Goal: Task Accomplishment & Management: Manage account settings

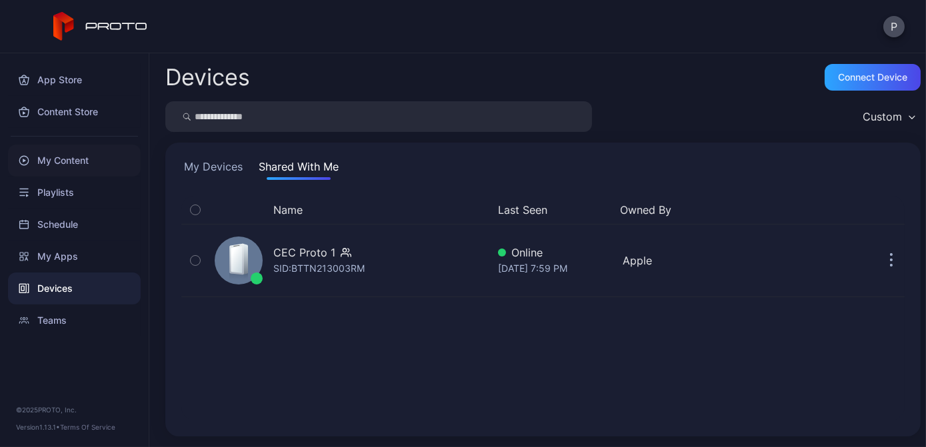
click at [111, 161] on div "My Content" at bounding box center [74, 161] width 133 height 32
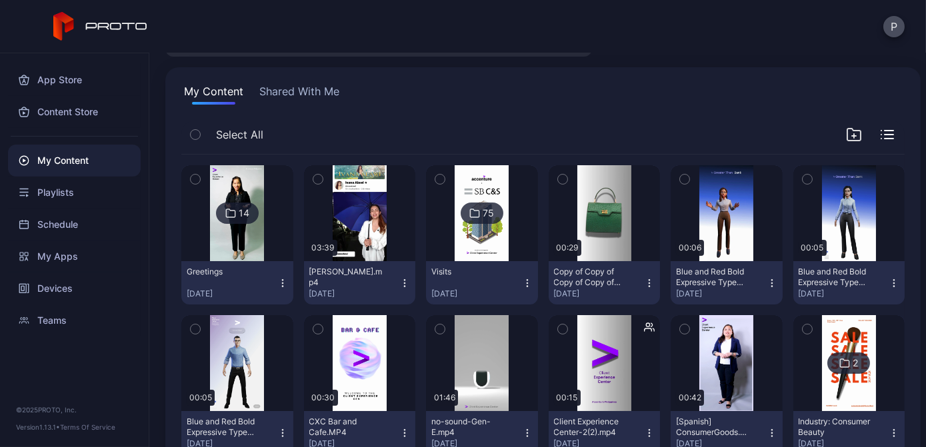
scroll to position [75, 0]
click at [246, 227] on img at bounding box center [237, 214] width 54 height 96
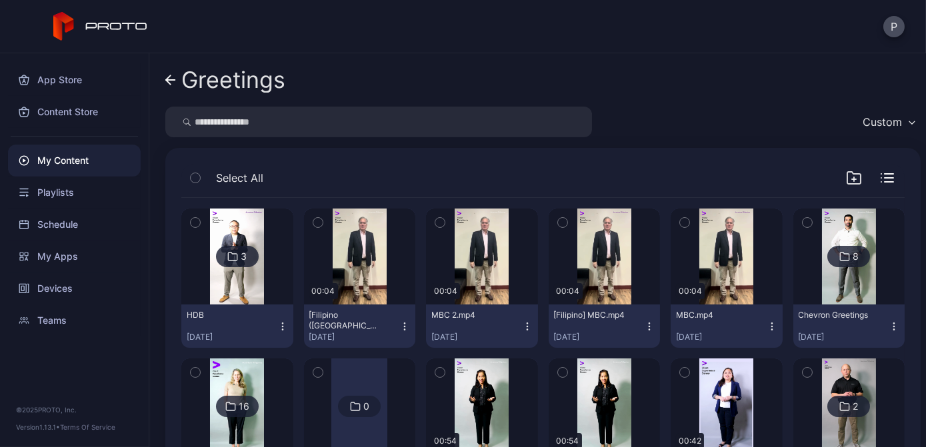
click at [247, 246] on div "3" at bounding box center [237, 256] width 43 height 21
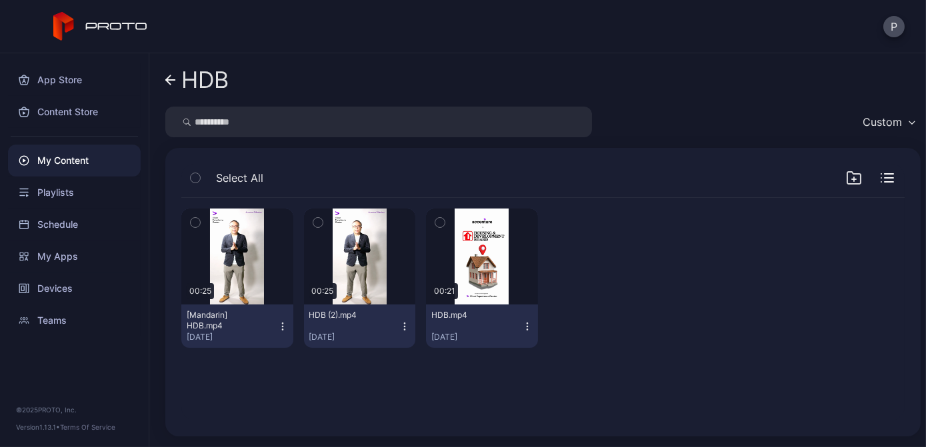
click at [400, 330] on icon "button" at bounding box center [404, 326] width 11 height 11
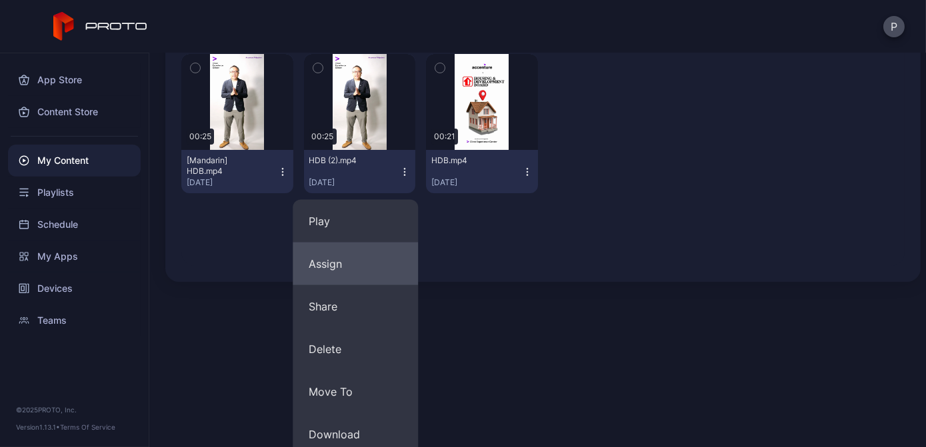
scroll to position [291, 0]
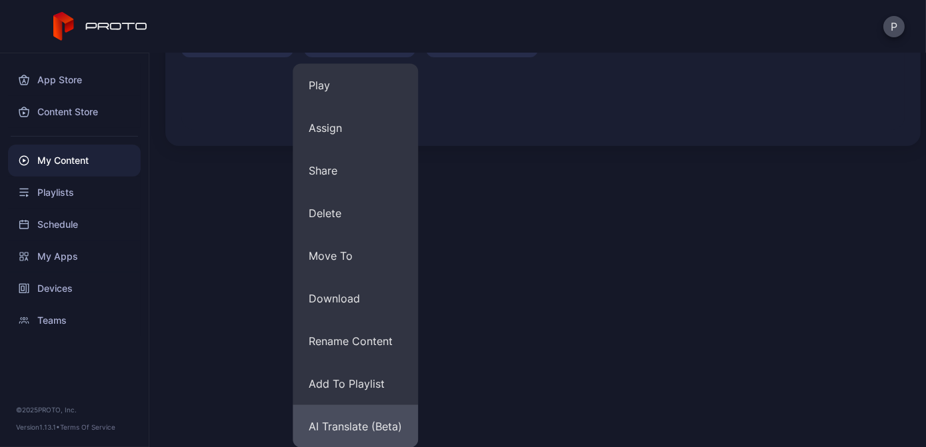
click at [363, 421] on button "AI Translate (Beta)" at bounding box center [355, 426] width 125 height 43
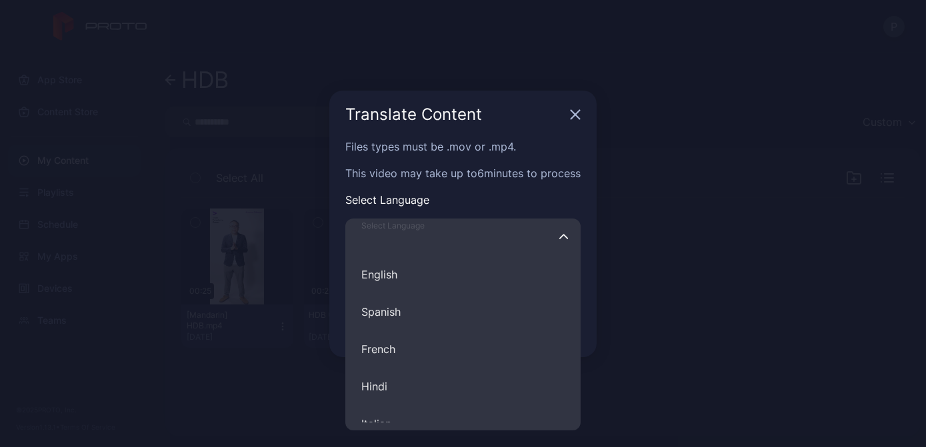
click at [470, 248] on input "Select Language English Spanish French Hindi Italian German Polish Portuguese C…" at bounding box center [462, 237] width 235 height 37
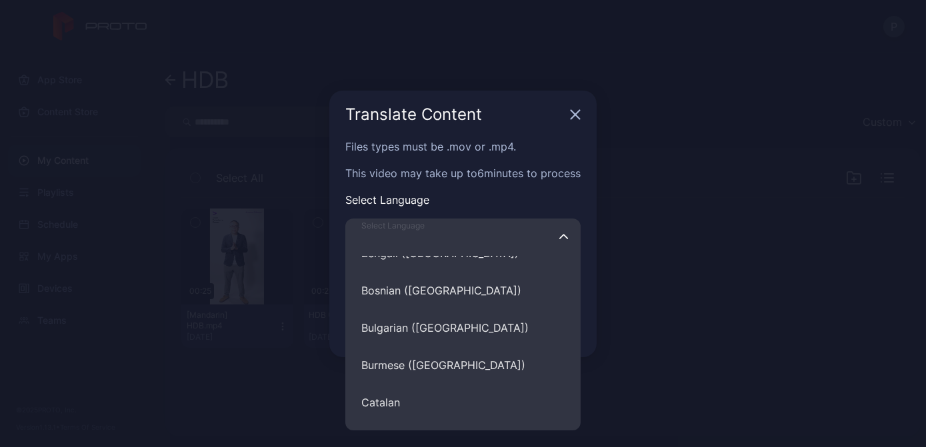
scroll to position [2075, 0]
click at [430, 244] on input "Select Language English Spanish French Hindi Italian German Polish Portuguese C…" at bounding box center [462, 237] width 235 height 37
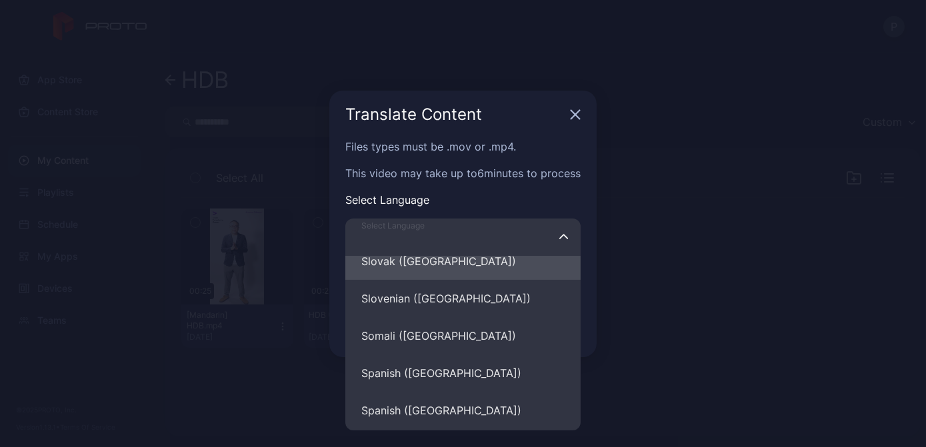
scroll to position [5040, 0]
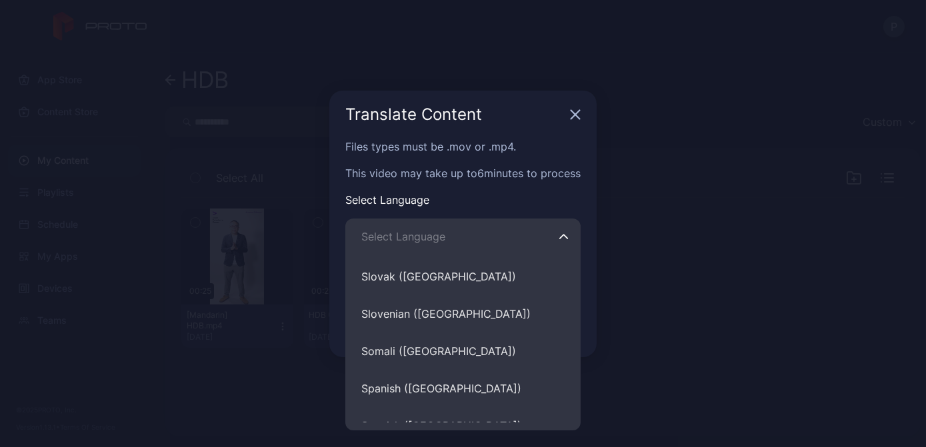
click at [496, 203] on p "Select Language" at bounding box center [462, 200] width 235 height 16
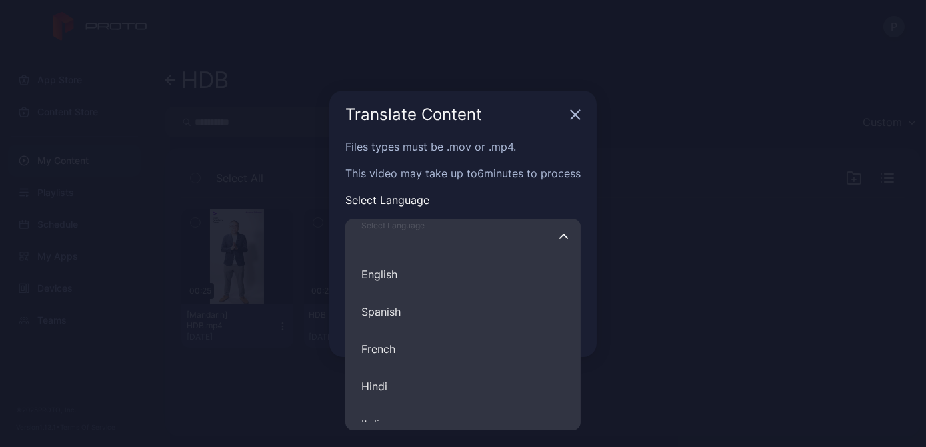
click at [509, 236] on input "Select Language English Spanish French Hindi Italian German Polish Portuguese C…" at bounding box center [462, 237] width 235 height 37
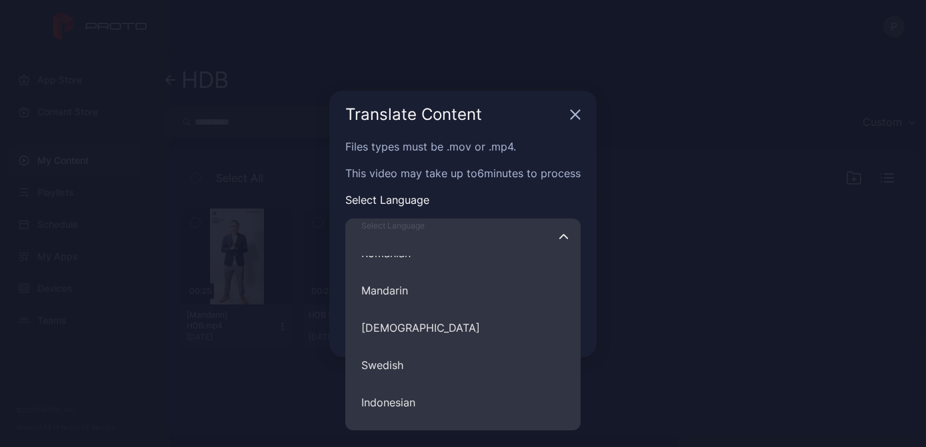
scroll to position [584, 0]
click at [588, 111] on div "Translate Content" at bounding box center [462, 115] width 267 height 48
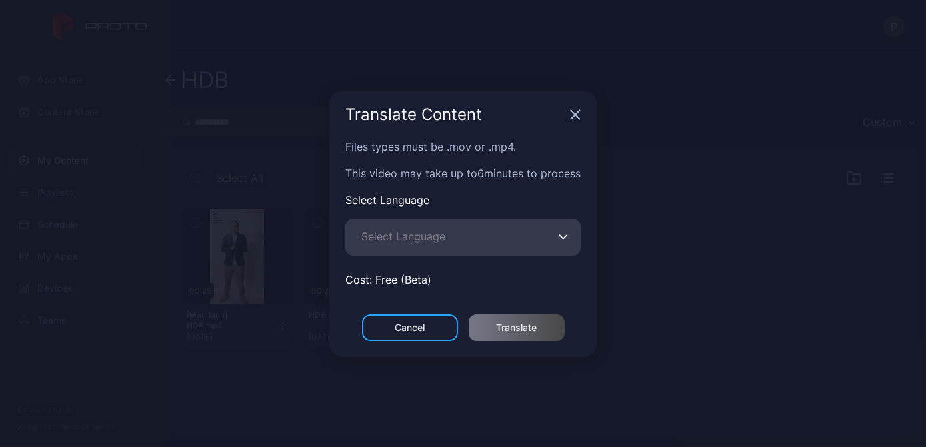
click at [572, 116] on icon "button" at bounding box center [575, 114] width 11 height 11
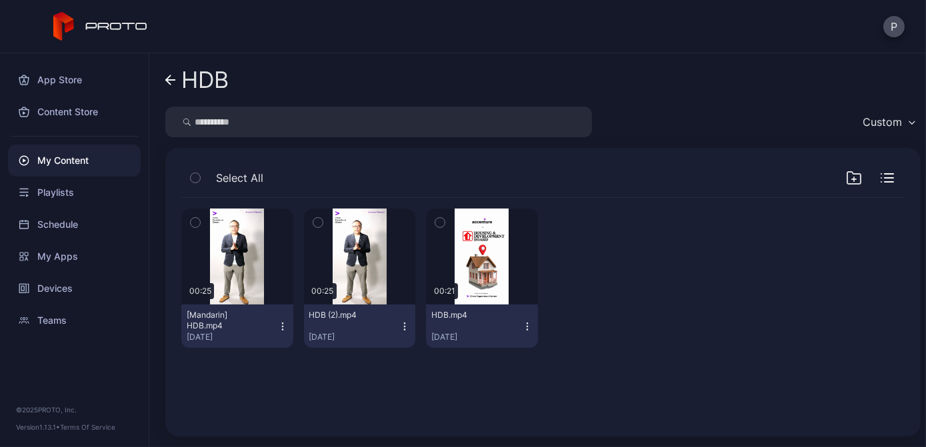
click at [99, 157] on div "My Content" at bounding box center [74, 161] width 133 height 32
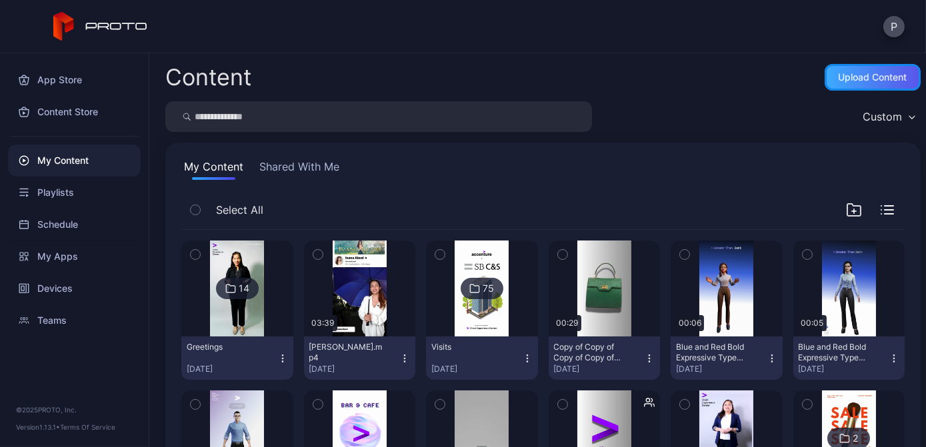
click at [854, 73] on div "Upload Content" at bounding box center [873, 77] width 69 height 11
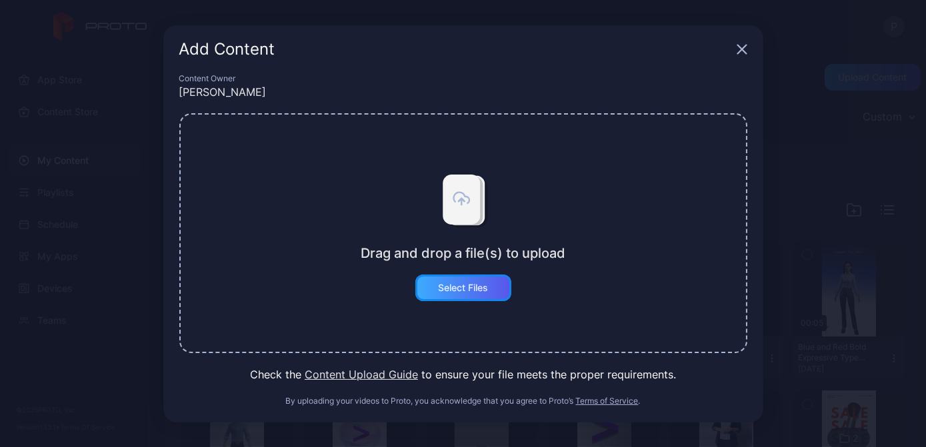
click at [464, 292] on div "Select Files" at bounding box center [463, 288] width 50 height 11
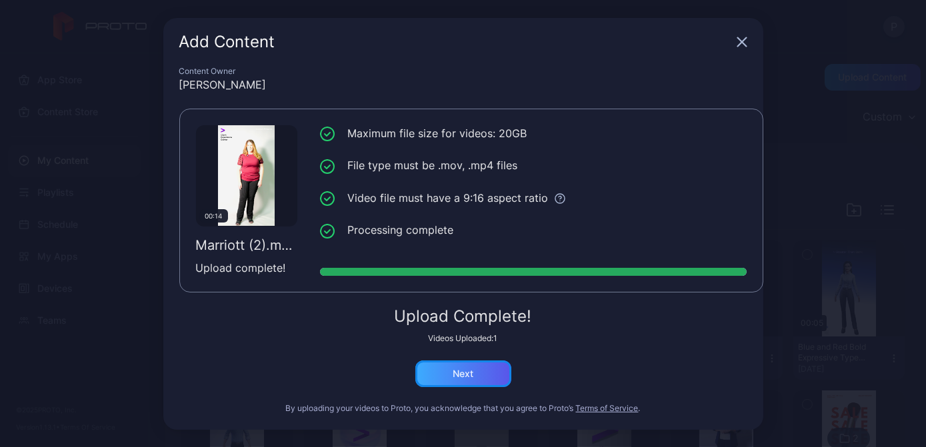
click at [466, 375] on div "Next" at bounding box center [463, 374] width 21 height 11
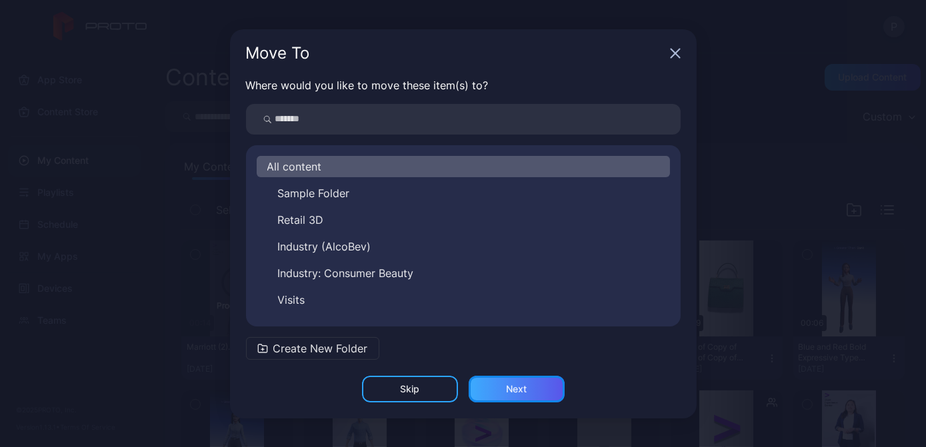
click at [536, 381] on div "Next" at bounding box center [517, 389] width 96 height 27
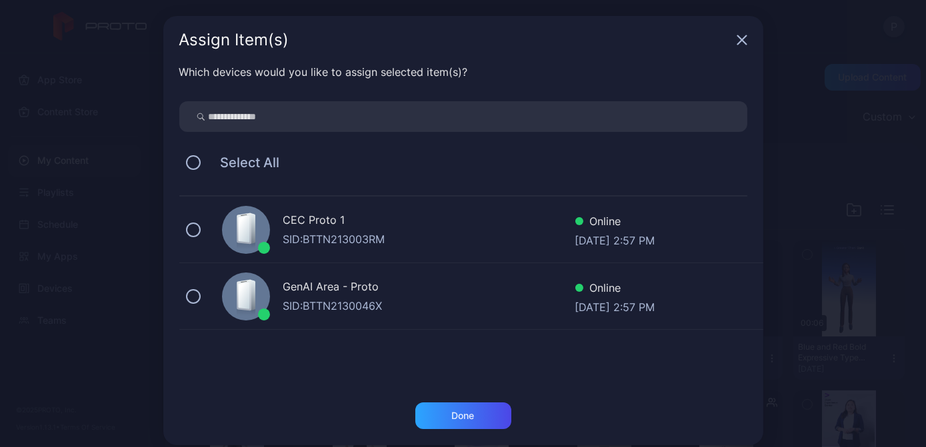
click at [739, 38] on icon "button" at bounding box center [742, 40] width 11 height 11
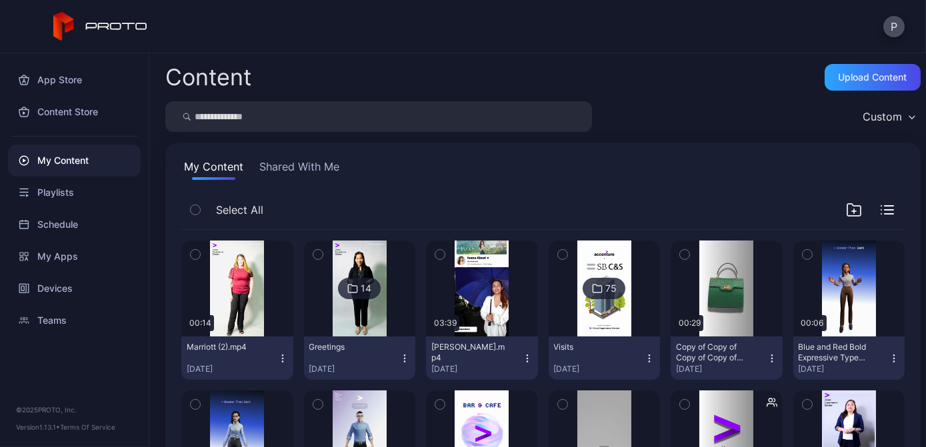
click at [277, 362] on icon "button" at bounding box center [282, 358] width 11 height 11
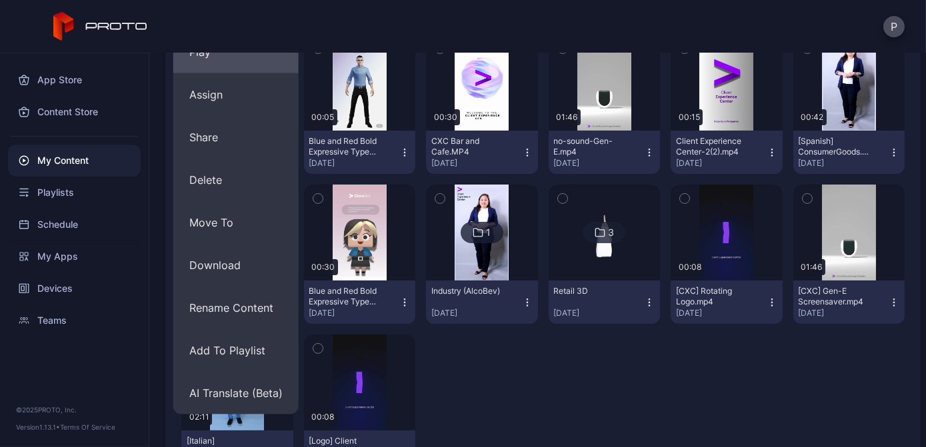
scroll to position [366, 0]
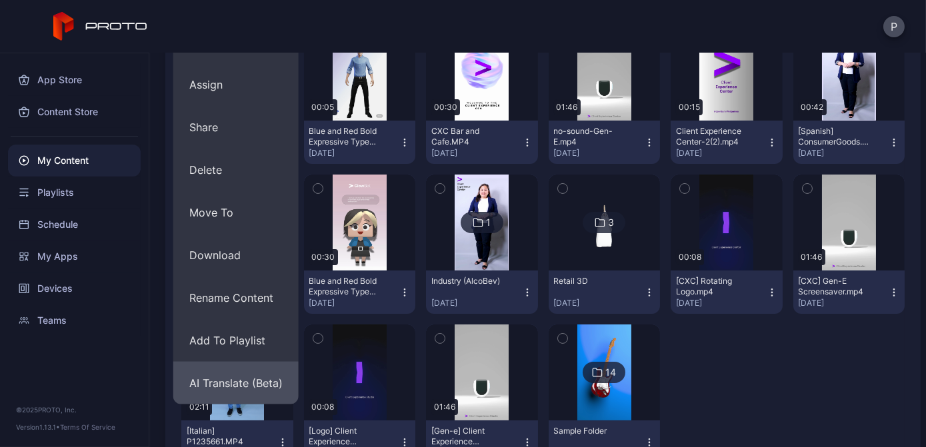
click at [252, 379] on button "AI Translate (Beta)" at bounding box center [235, 383] width 125 height 43
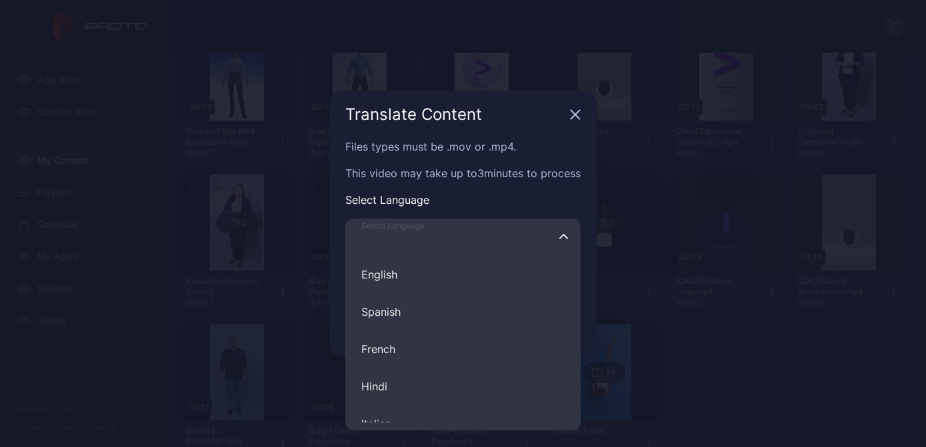
click at [527, 243] on input "Select Language English Spanish French Hindi Italian German Polish Portuguese C…" at bounding box center [462, 237] width 235 height 37
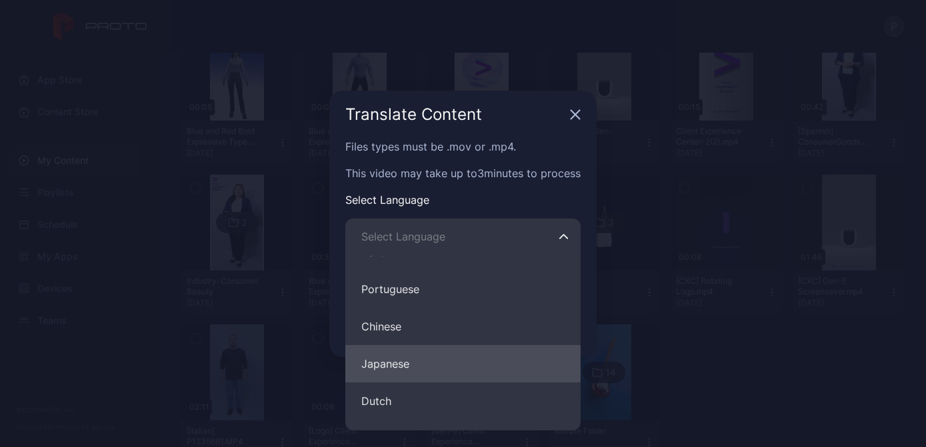
click at [464, 362] on button "Japanese" at bounding box center [462, 363] width 235 height 37
type input "********"
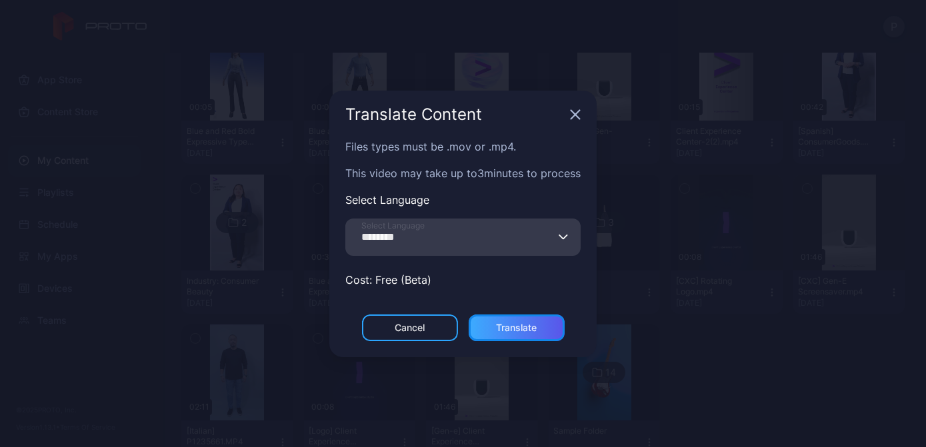
click at [512, 324] on div "Translate" at bounding box center [516, 328] width 41 height 11
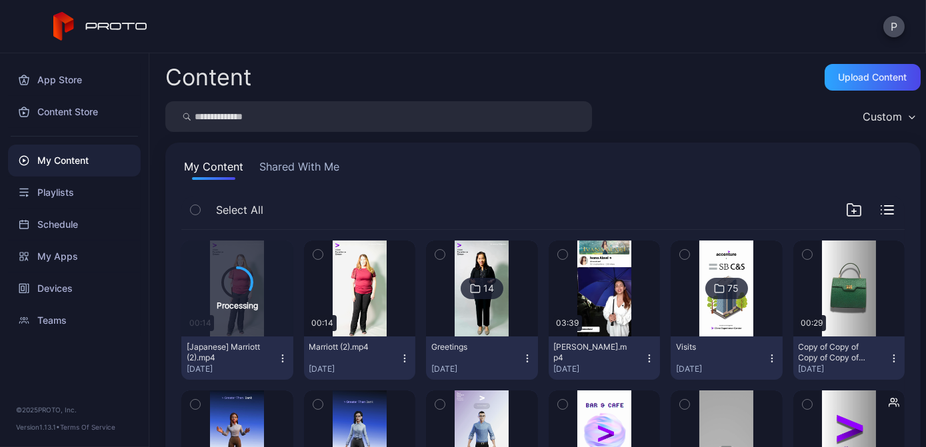
click at [399, 361] on icon "button" at bounding box center [404, 358] width 11 height 11
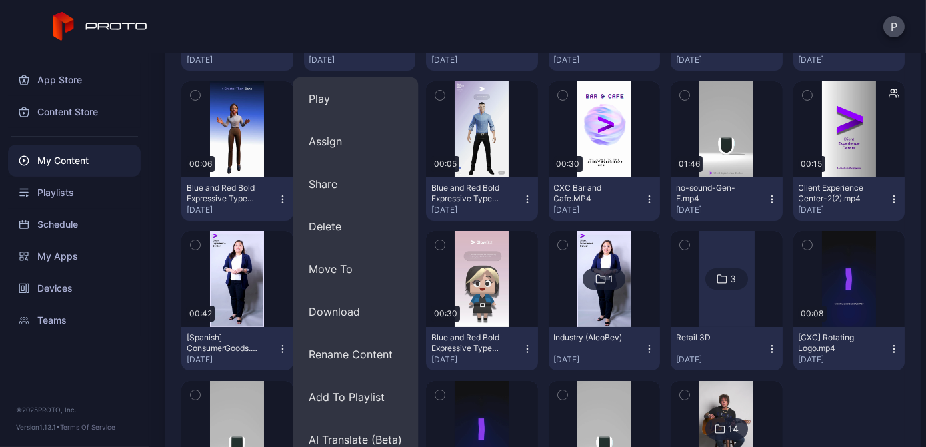
scroll to position [419, 0]
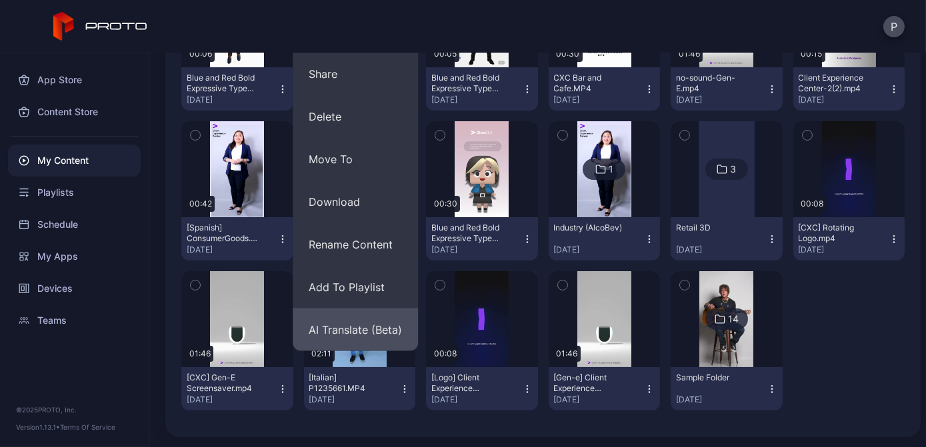
click at [381, 328] on button "AI Translate (Beta)" at bounding box center [355, 330] width 125 height 43
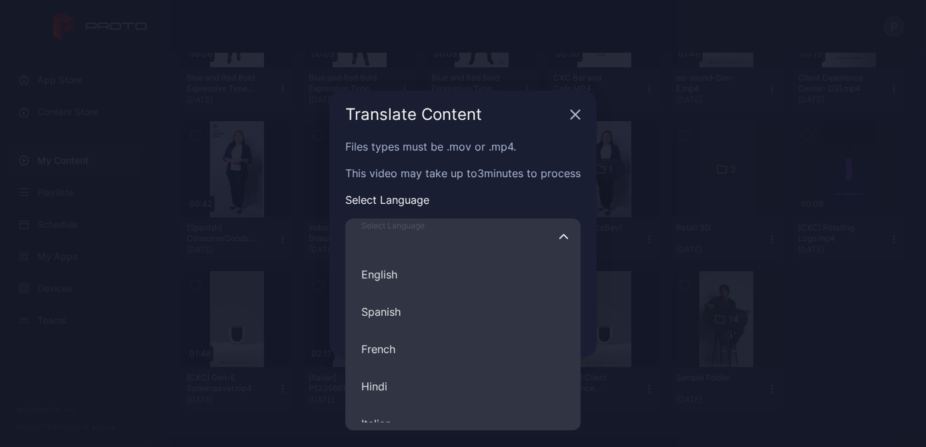
click at [423, 252] on input "Select Language English Spanish French Hindi Italian German Polish Portuguese C…" at bounding box center [462, 237] width 235 height 37
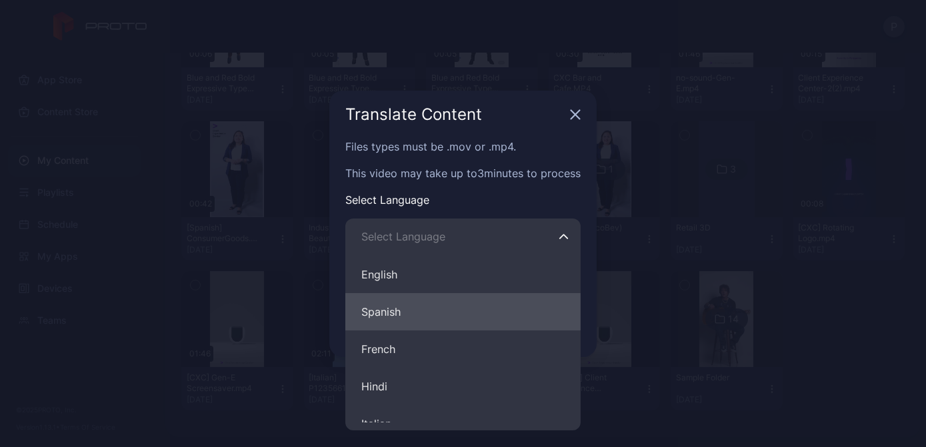
click at [421, 329] on button "Spanish" at bounding box center [462, 311] width 235 height 37
type input "*******"
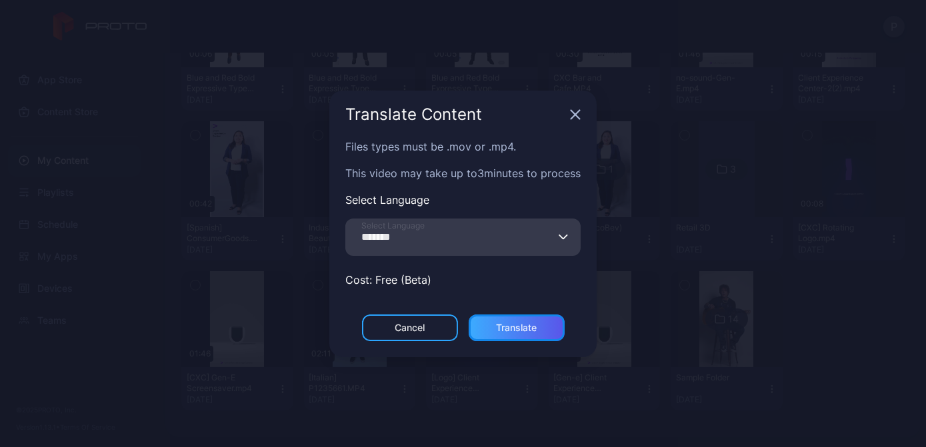
click at [496, 328] on div "Translate" at bounding box center [516, 328] width 41 height 11
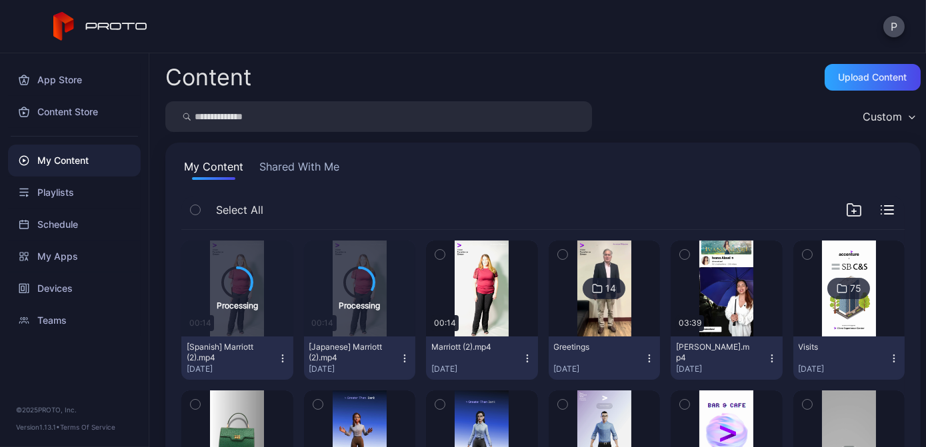
click at [514, 352] on button "Marriott (2).mp4 Sep 11, 2025" at bounding box center [482, 358] width 112 height 43
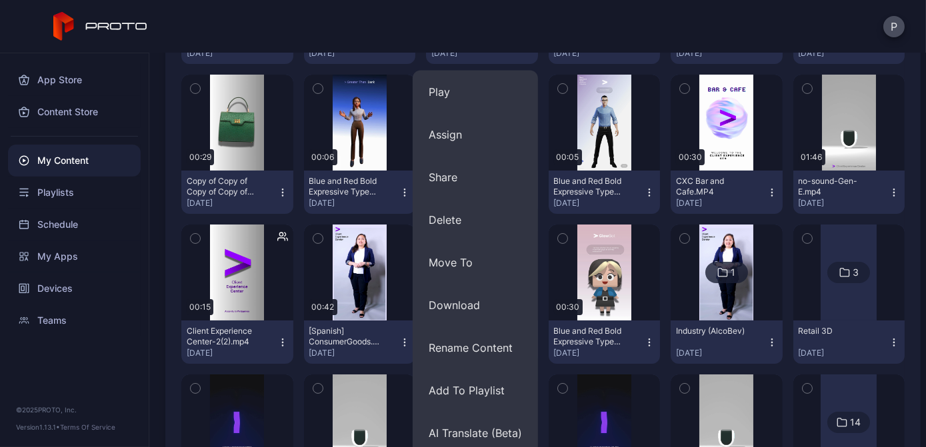
scroll to position [319, 0]
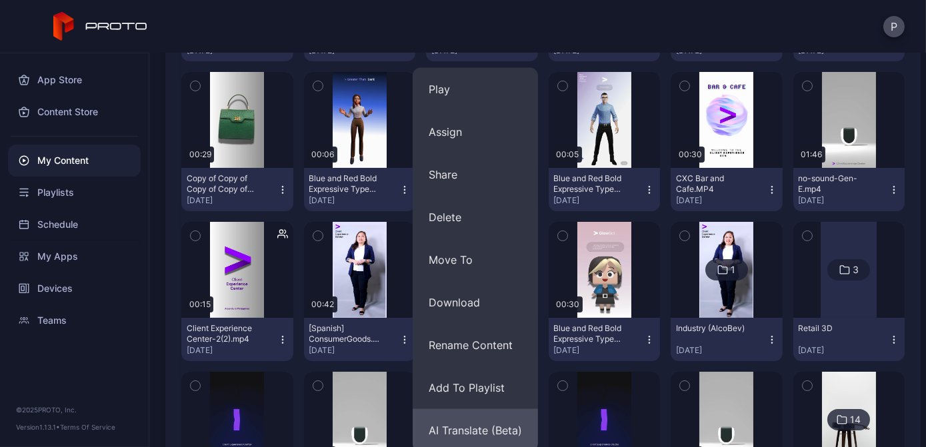
click at [493, 426] on button "AI Translate (Beta)" at bounding box center [475, 430] width 125 height 43
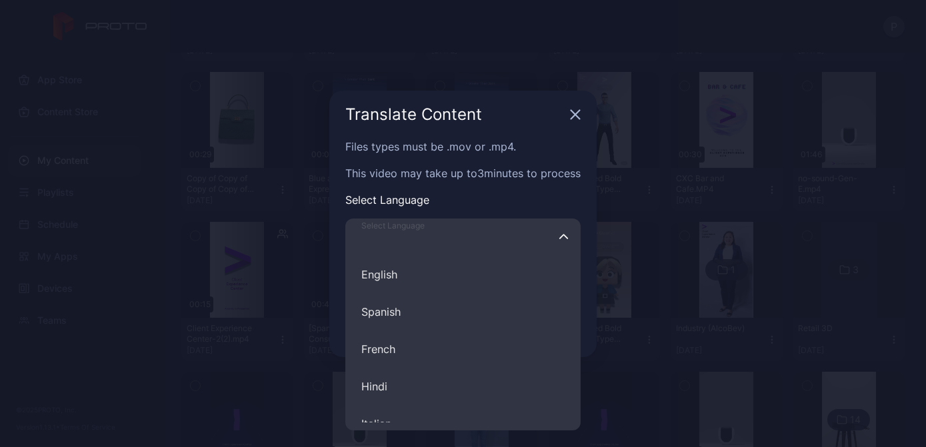
click at [500, 245] on input "Select Language English Spanish French Hindi Italian German Polish Portuguese C…" at bounding box center [462, 237] width 235 height 37
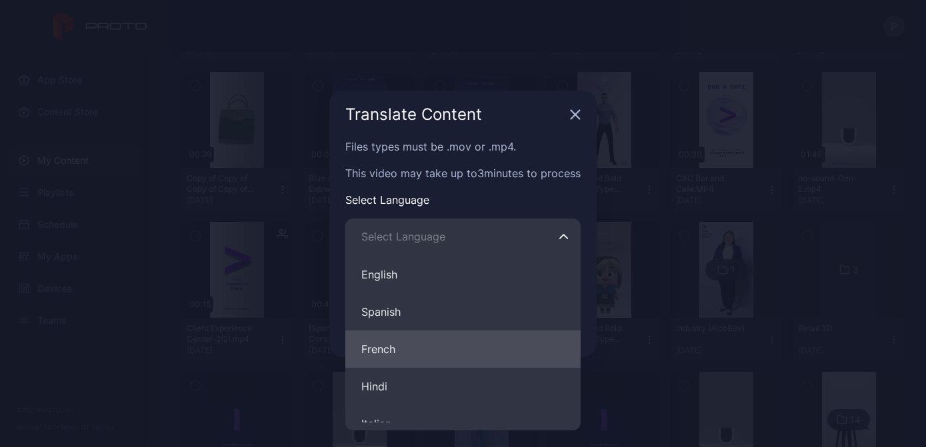
click at [453, 356] on button "French" at bounding box center [462, 349] width 235 height 37
type input "******"
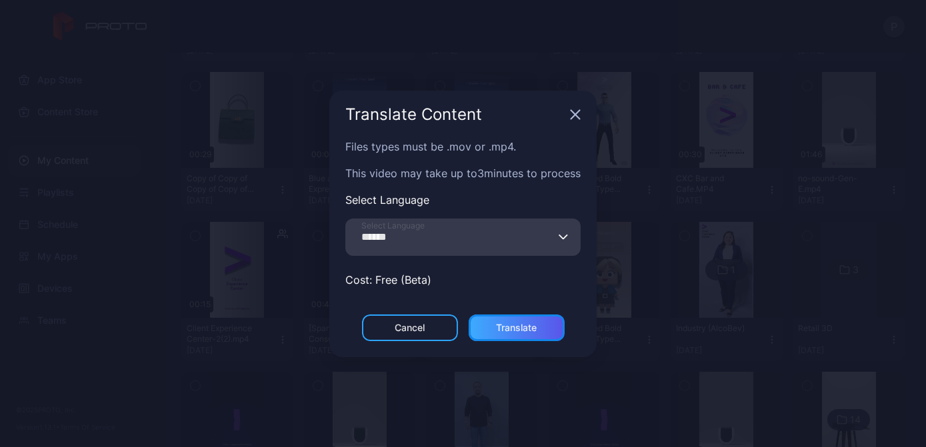
click at [497, 323] on div "Translate" at bounding box center [516, 328] width 41 height 11
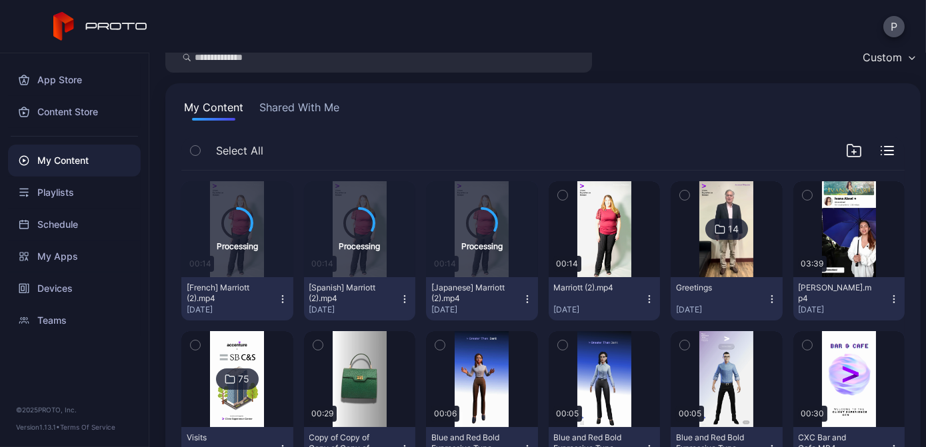
scroll to position [58, 0]
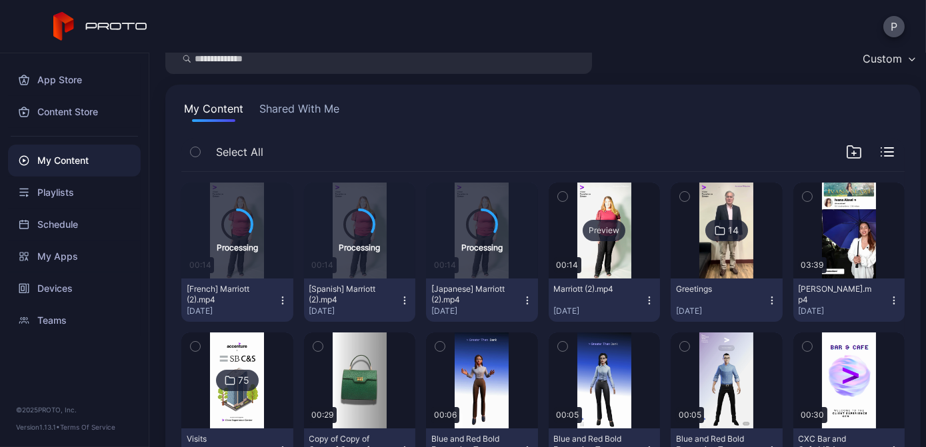
click at [592, 222] on div "Preview" at bounding box center [604, 230] width 43 height 21
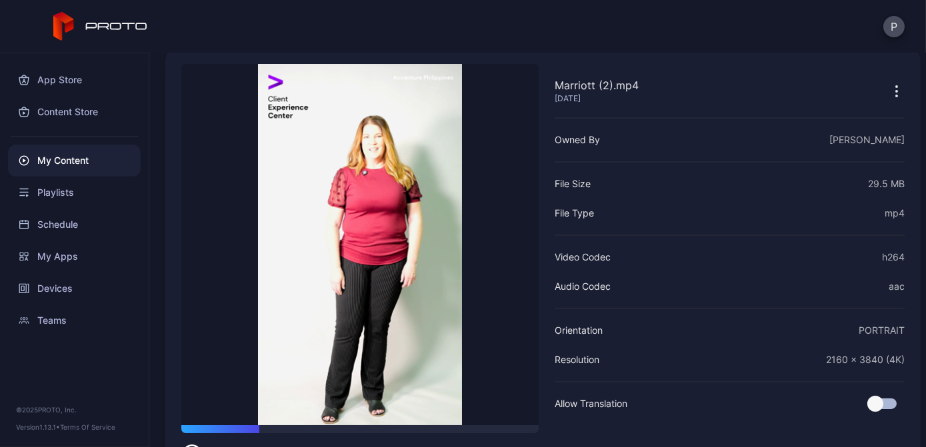
scroll to position [57, 0]
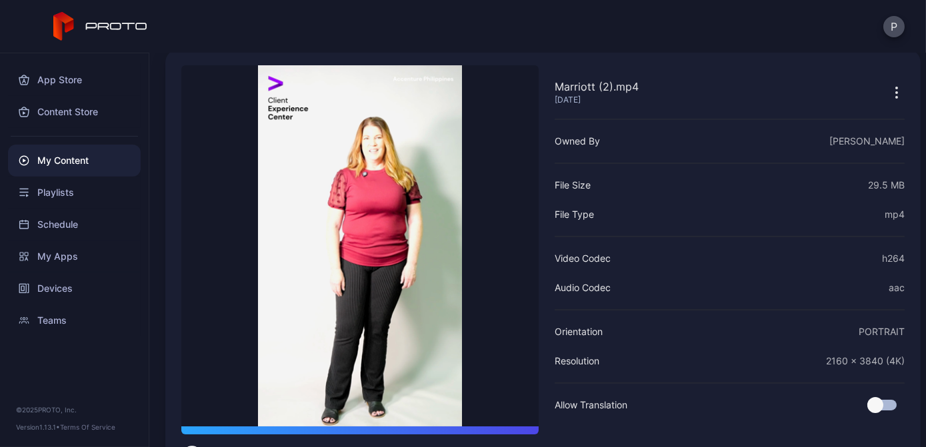
click at [385, 257] on video "Sorry, your browser doesn‘t support embedded videos" at bounding box center [359, 245] width 357 height 361
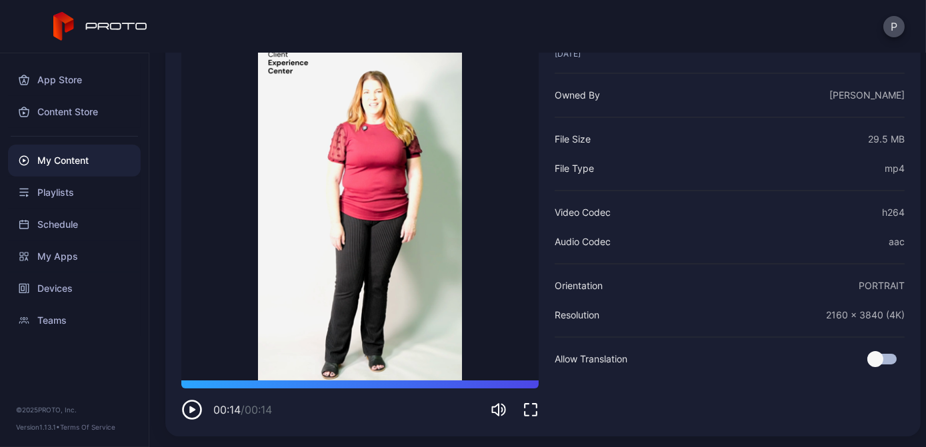
scroll to position [103, 0]
click at [189, 411] on icon "button" at bounding box center [191, 410] width 21 height 21
click at [181, 400] on button "button" at bounding box center [191, 410] width 21 height 21
click at [87, 157] on div "My Content" at bounding box center [74, 161] width 133 height 32
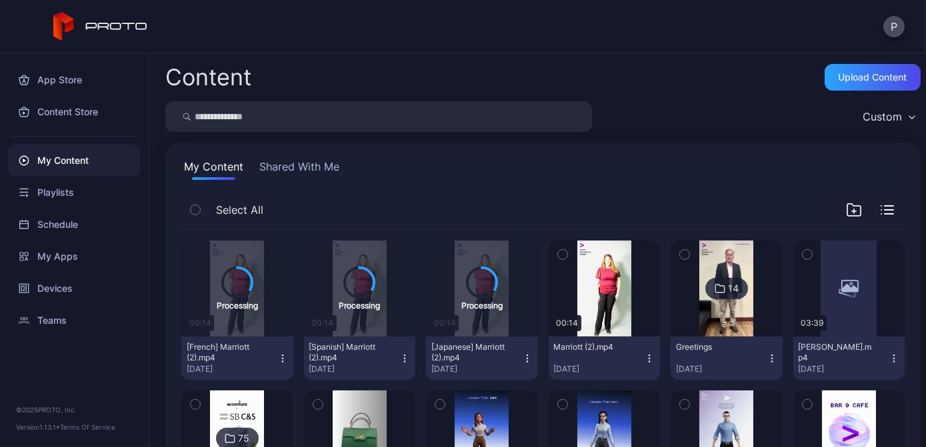
scroll to position [58, 0]
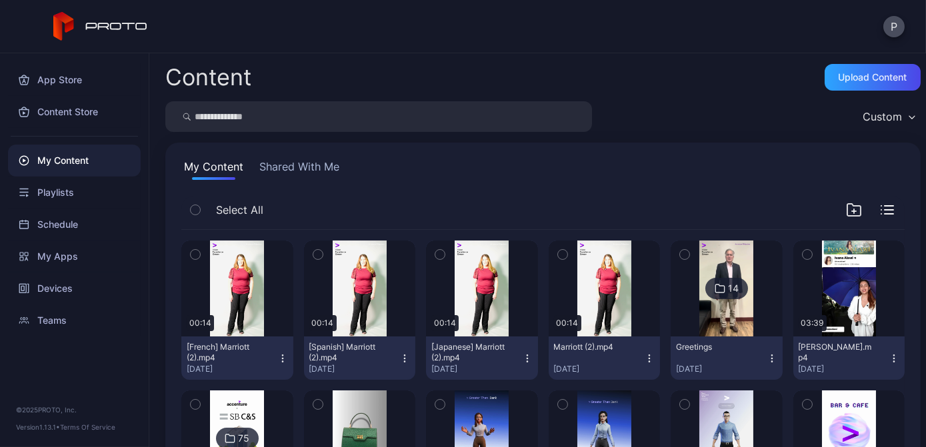
click at [672, 107] on div "Custom" at bounding box center [543, 116] width 756 height 31
click at [839, 75] on div "Upload Content" at bounding box center [873, 77] width 69 height 11
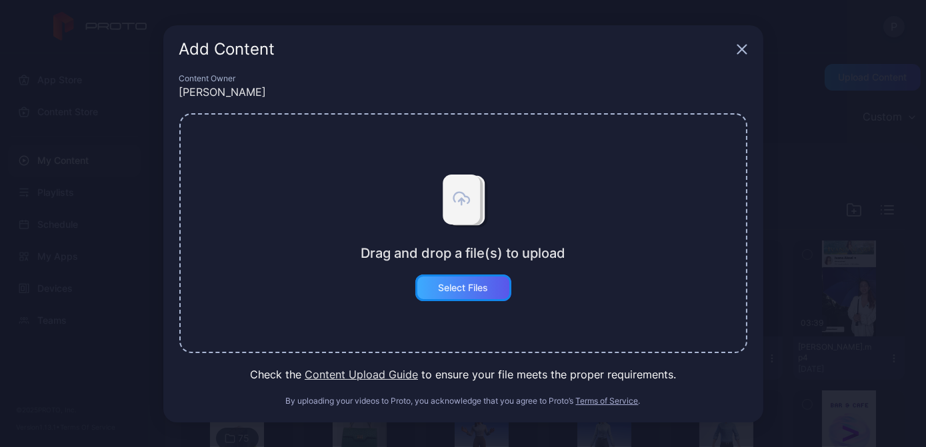
click at [476, 296] on div "Select Files" at bounding box center [463, 288] width 96 height 27
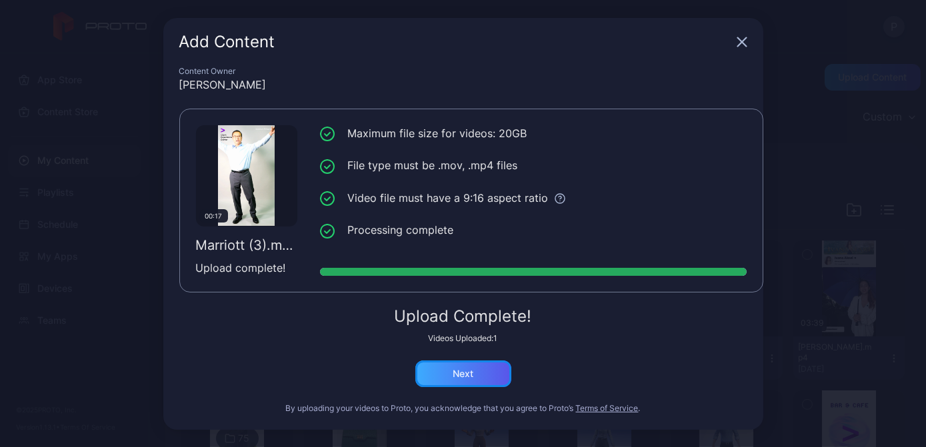
click at [477, 379] on div "Next" at bounding box center [463, 374] width 96 height 27
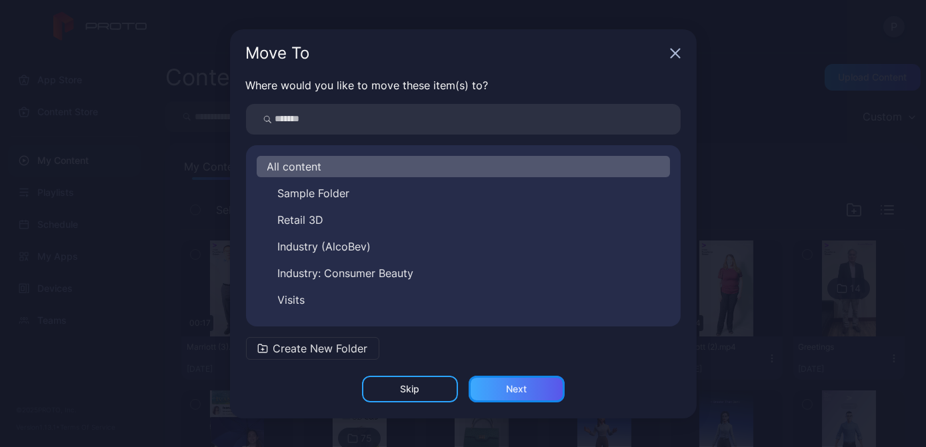
click at [550, 392] on div "Next" at bounding box center [517, 389] width 96 height 27
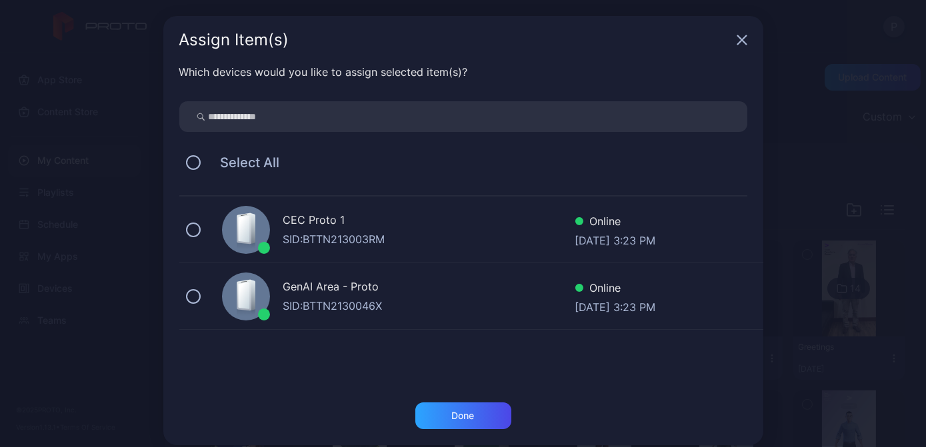
click at [738, 39] on icon "button" at bounding box center [742, 40] width 9 height 9
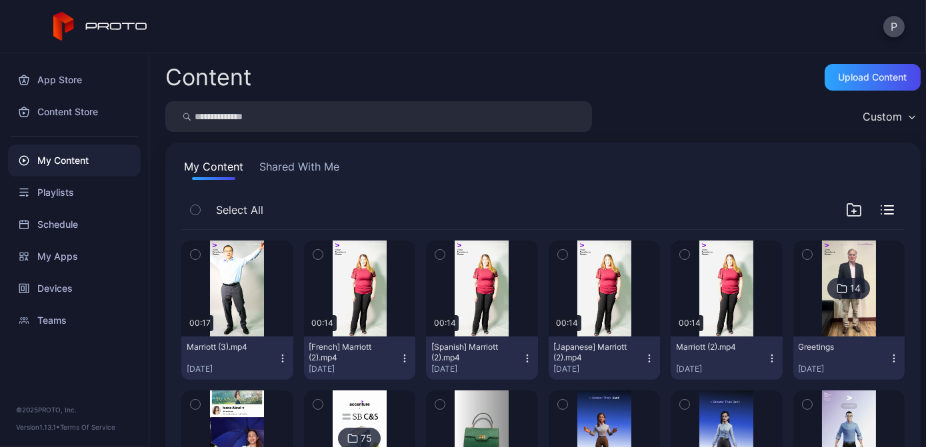
click at [281, 357] on icon "button" at bounding box center [282, 358] width 11 height 11
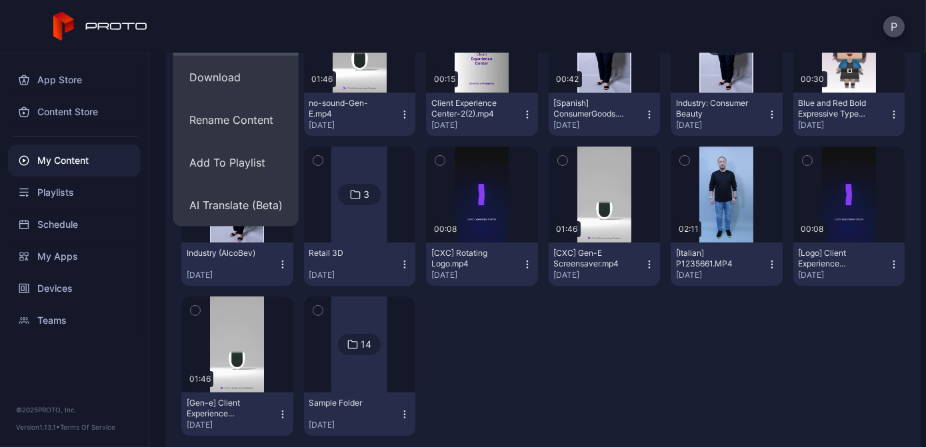
scroll to position [546, 0]
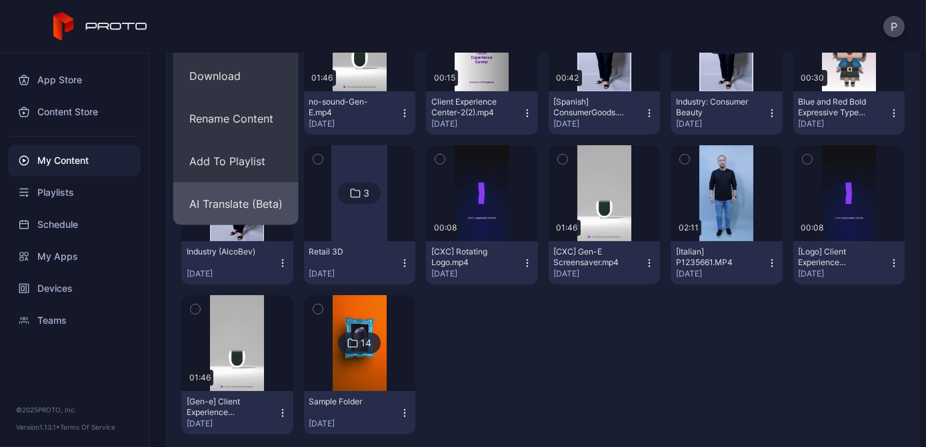
click at [249, 212] on button "AI Translate (Beta)" at bounding box center [235, 204] width 125 height 43
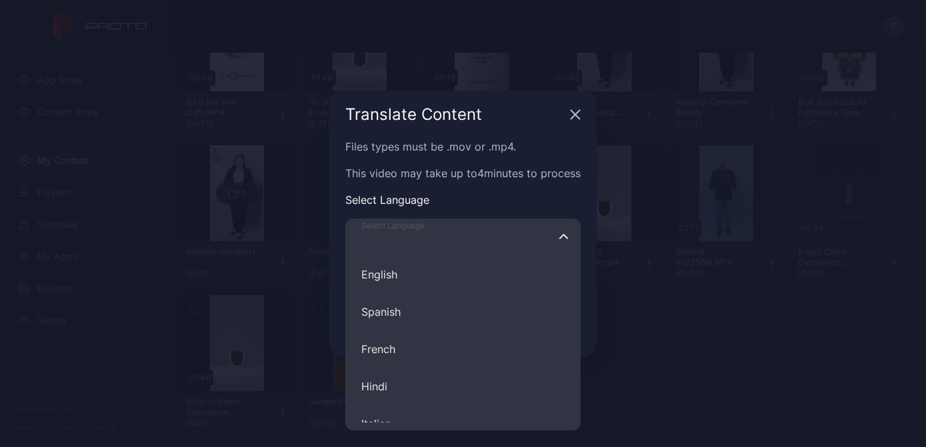
click at [461, 239] on input "Select Language English Spanish French Hindi Italian German Polish Portuguese C…" at bounding box center [462, 237] width 235 height 37
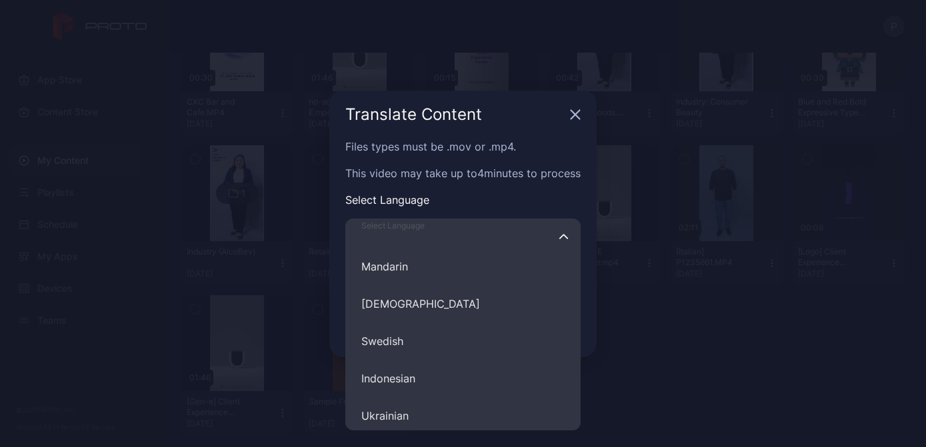
scroll to position [606, 0]
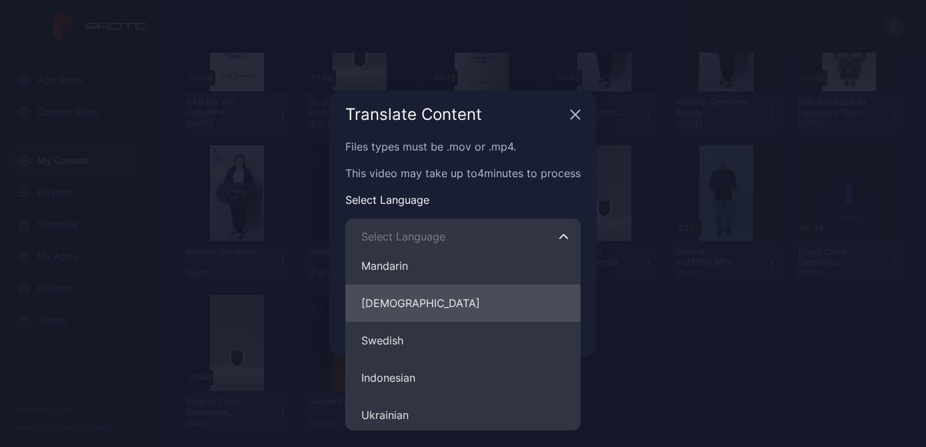
click at [446, 308] on button "Filipino" at bounding box center [462, 303] width 235 height 37
type input "********"
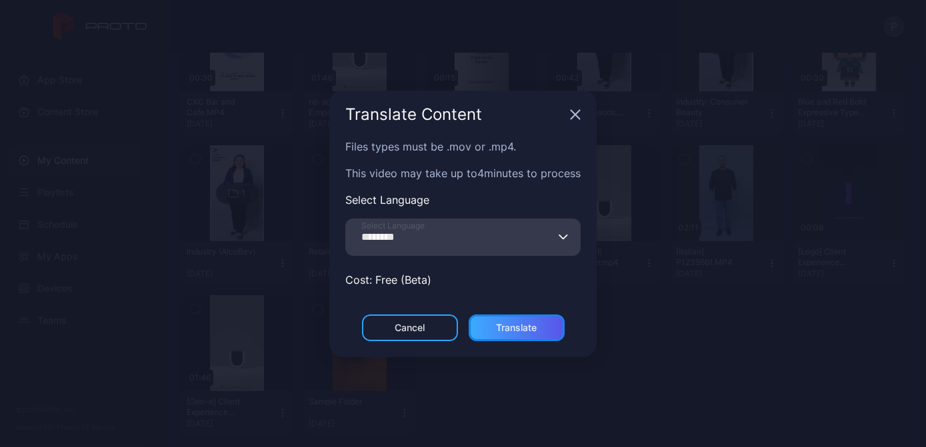
click at [522, 329] on div "Translate" at bounding box center [516, 328] width 41 height 11
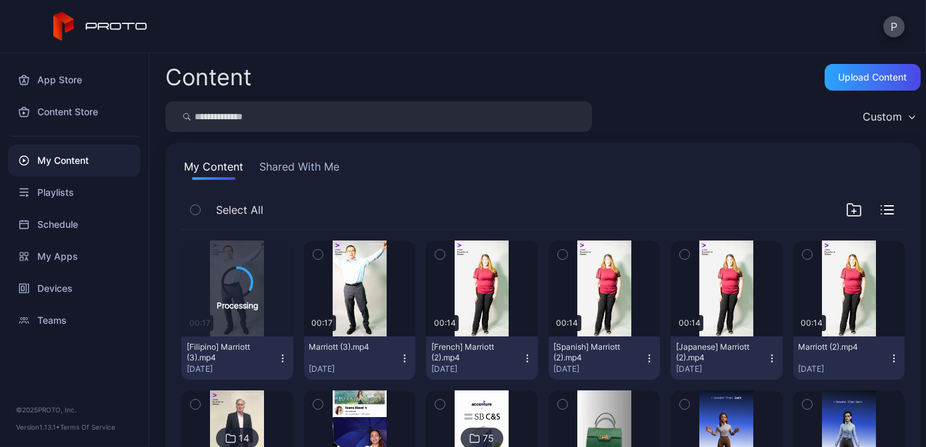
click at [393, 365] on div "[DATE]" at bounding box center [354, 369] width 91 height 11
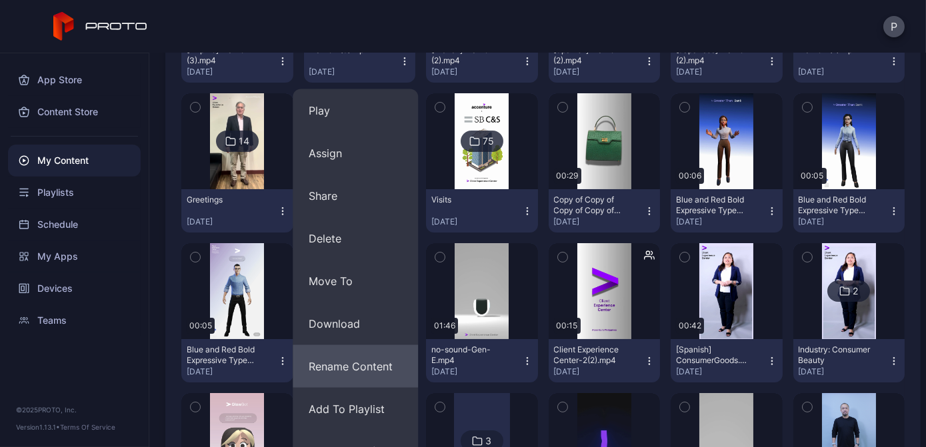
scroll to position [424, 0]
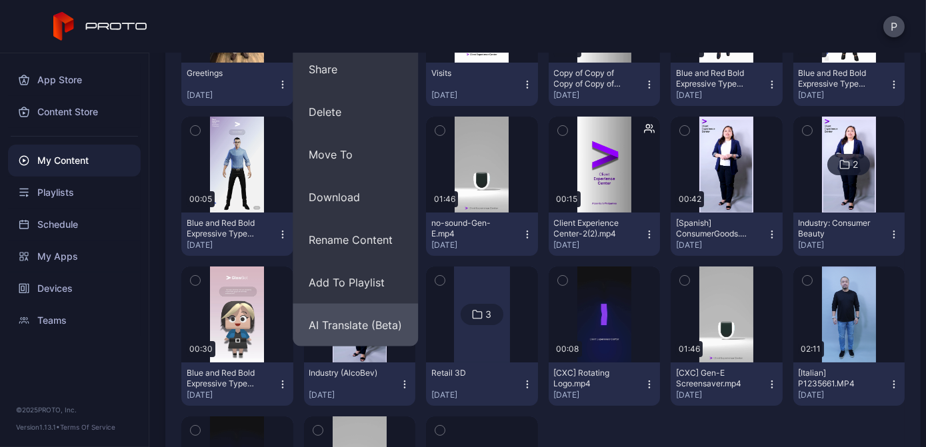
click at [370, 320] on button "AI Translate (Beta)" at bounding box center [355, 325] width 125 height 43
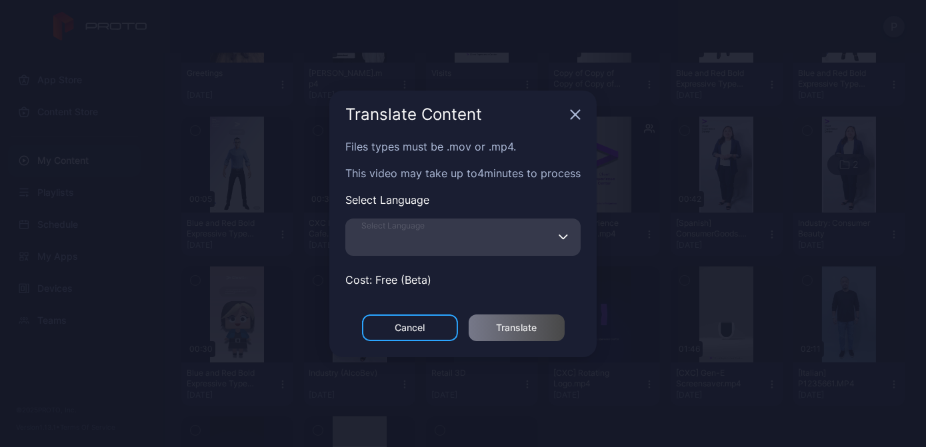
click at [450, 235] on input "Select Language" at bounding box center [462, 237] width 235 height 37
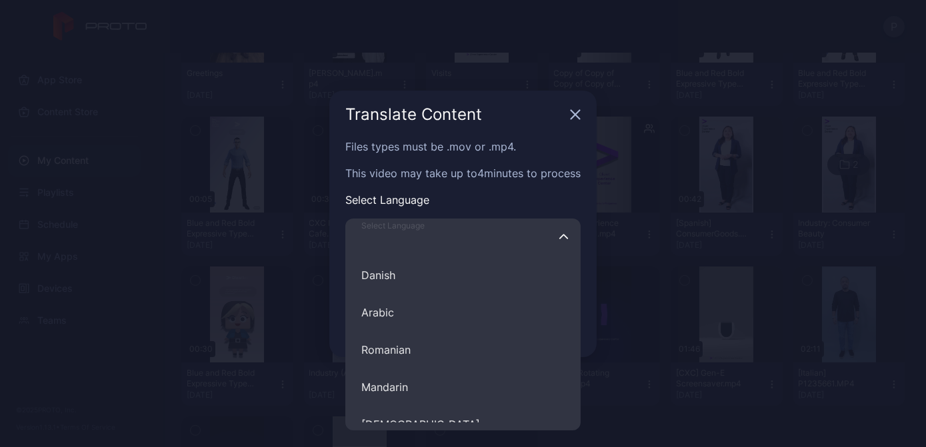
scroll to position [546, 0]
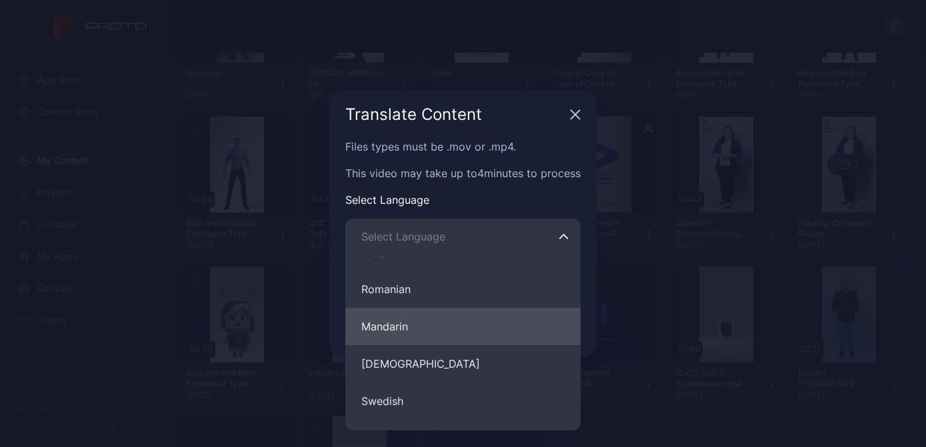
click at [437, 321] on button "Mandarin" at bounding box center [462, 326] width 235 height 37
type input "********"
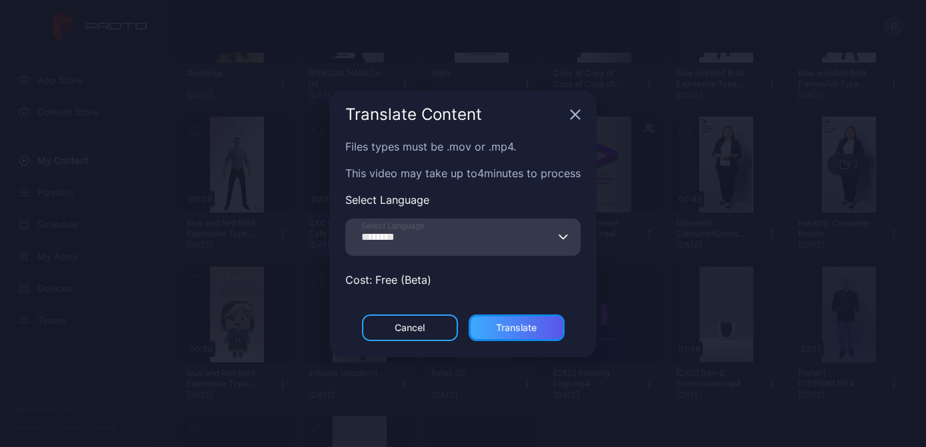
click at [508, 327] on div "Translate" at bounding box center [516, 328] width 41 height 11
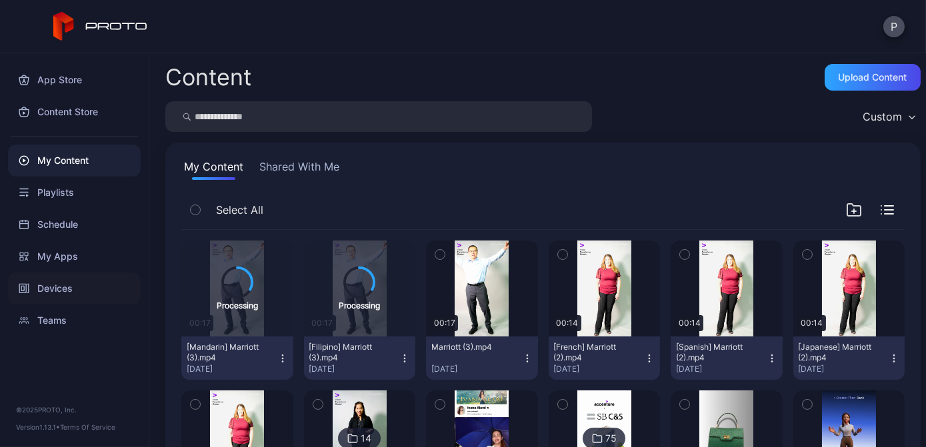
click at [82, 283] on div "Devices" at bounding box center [74, 289] width 133 height 32
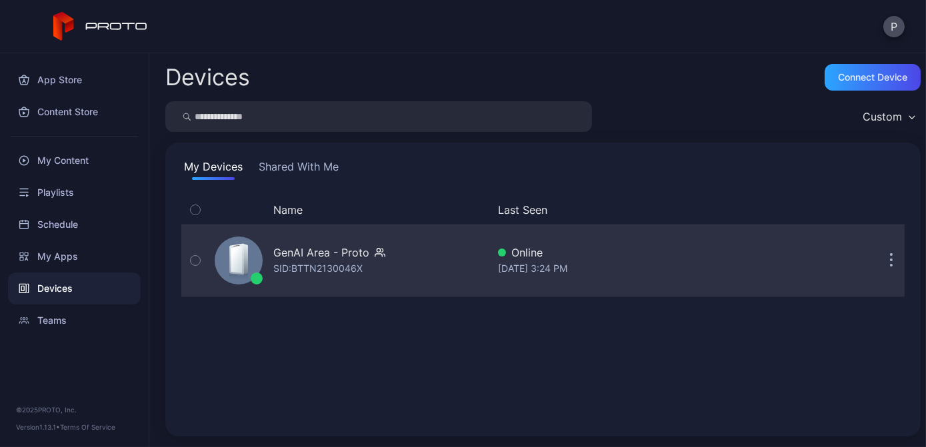
click at [375, 248] on icon "button" at bounding box center [380, 252] width 11 height 13
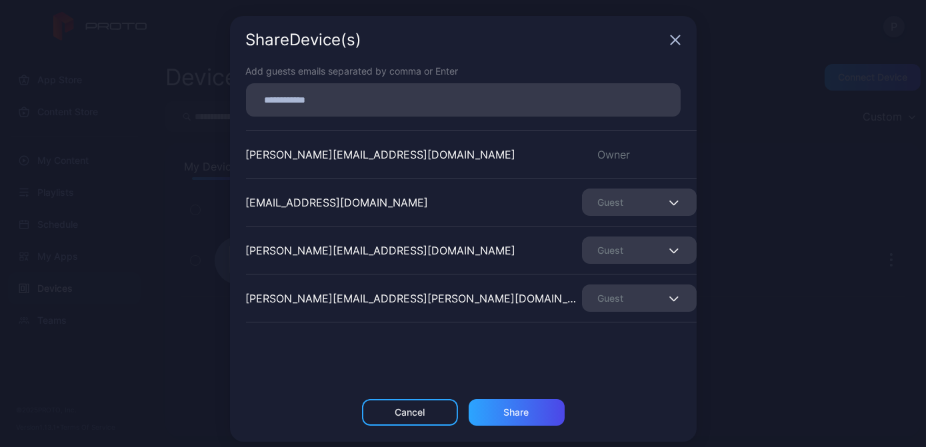
click at [676, 41] on div "Share Device (s)" at bounding box center [463, 40] width 467 height 48
click at [671, 36] on icon "button" at bounding box center [675, 40] width 9 height 9
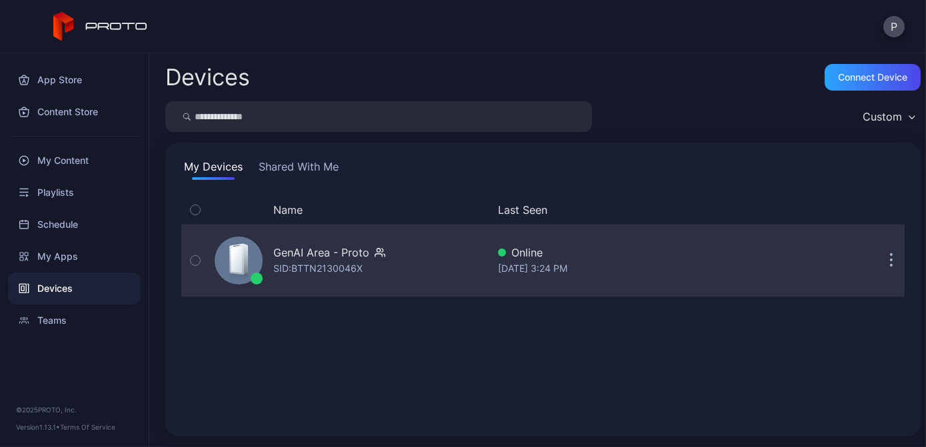
click at [717, 261] on div "Sep 11, 2025 at 3:24 PM" at bounding box center [617, 269] width 239 height 16
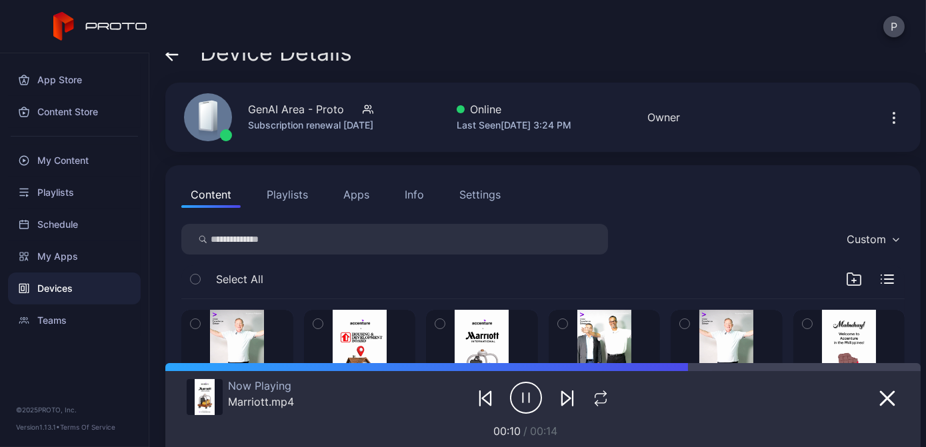
scroll to position [21, 0]
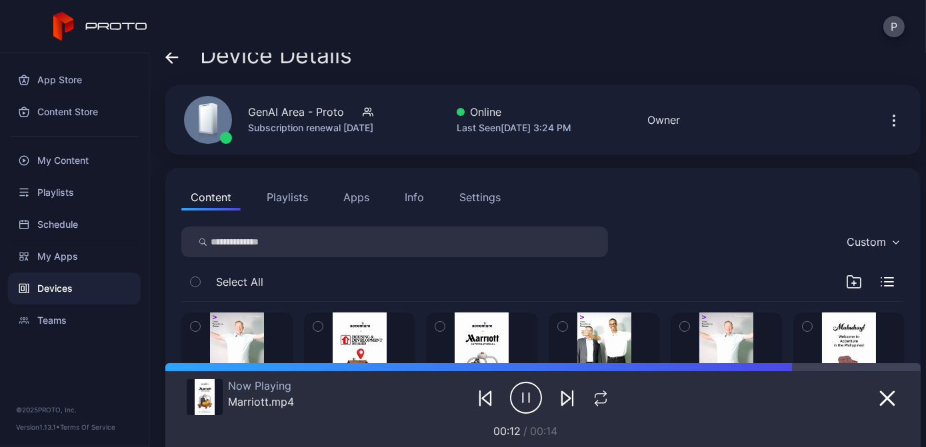
click at [848, 278] on icon "button" at bounding box center [854, 282] width 13 height 12
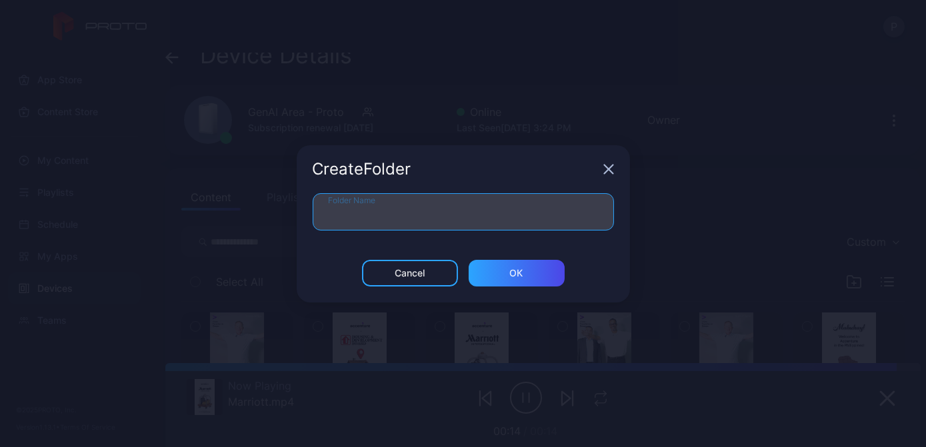
click at [562, 209] on input "Folder Name" at bounding box center [463, 211] width 301 height 37
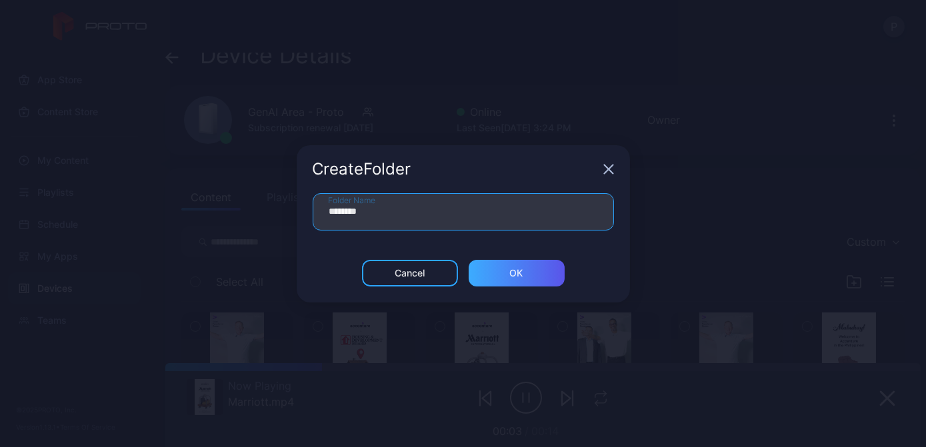
type input "********"
click at [522, 274] on div "ОК" at bounding box center [516, 273] width 13 height 11
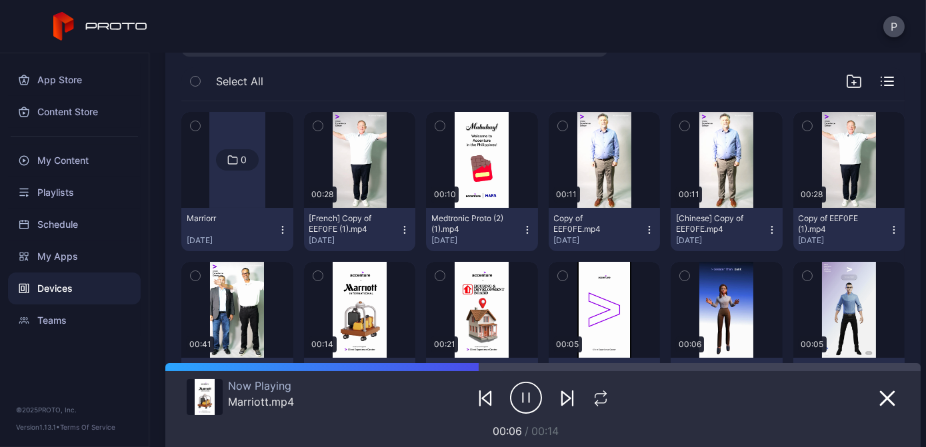
scroll to position [227, 0]
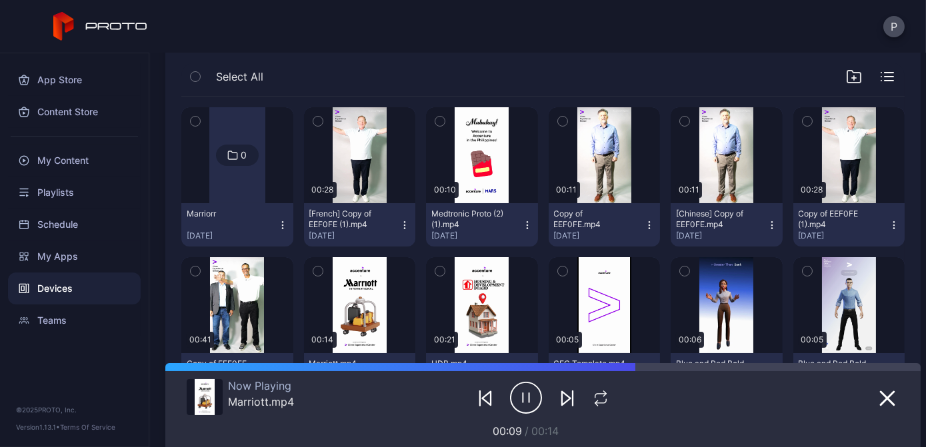
click at [399, 221] on icon "button" at bounding box center [404, 225] width 11 height 11
click at [315, 117] on icon "button" at bounding box center [317, 121] width 9 height 15
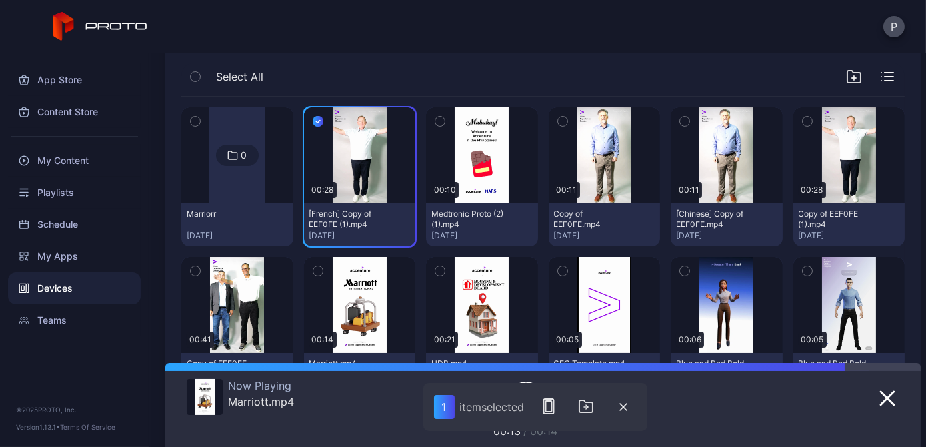
click at [438, 121] on icon "button" at bounding box center [439, 122] width 3 height 2
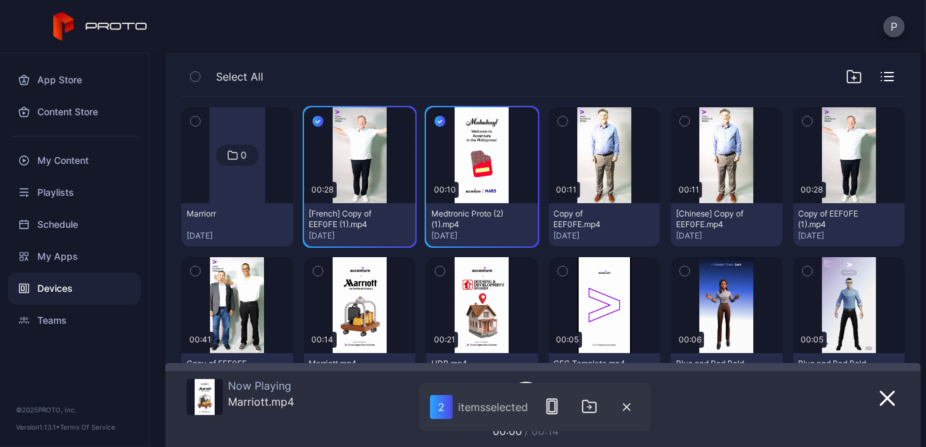
click at [438, 121] on icon "button" at bounding box center [440, 122] width 4 height 3
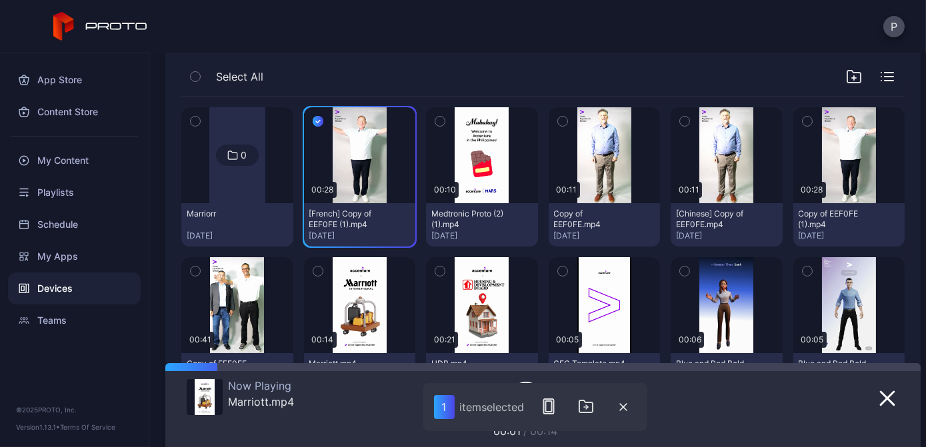
click at [558, 117] on icon "button" at bounding box center [562, 121] width 9 height 15
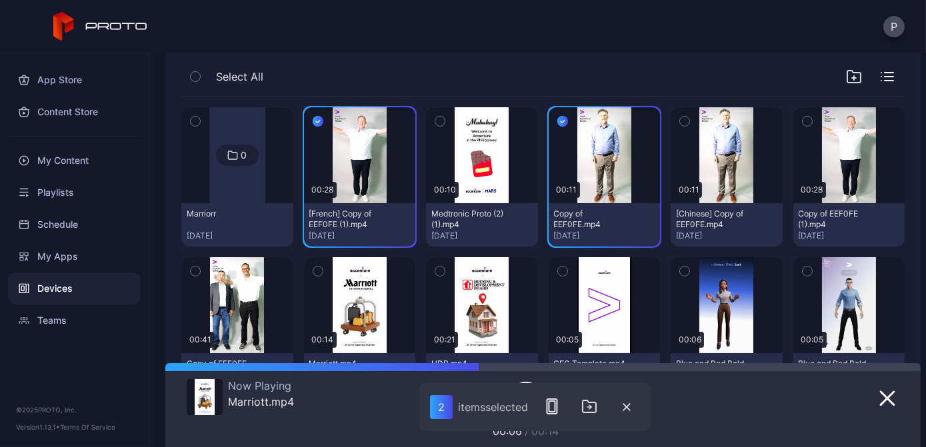
click at [683, 115] on button "button" at bounding box center [685, 121] width 28 height 28
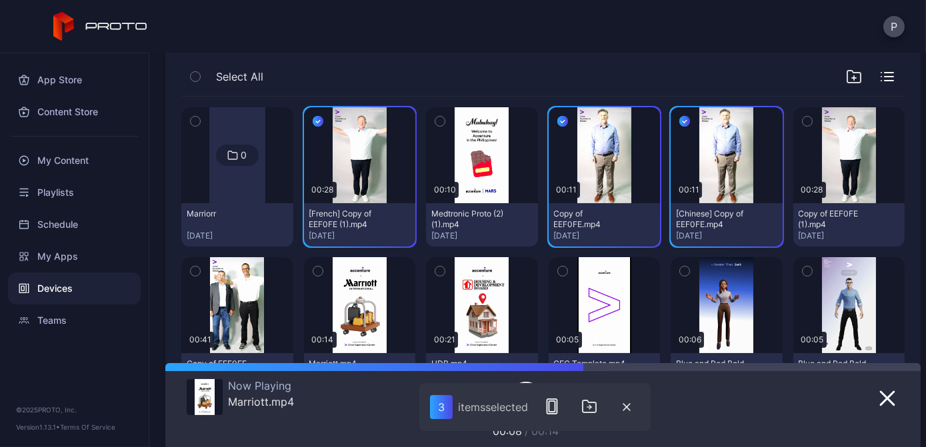
click at [794, 123] on button "button" at bounding box center [808, 121] width 28 height 28
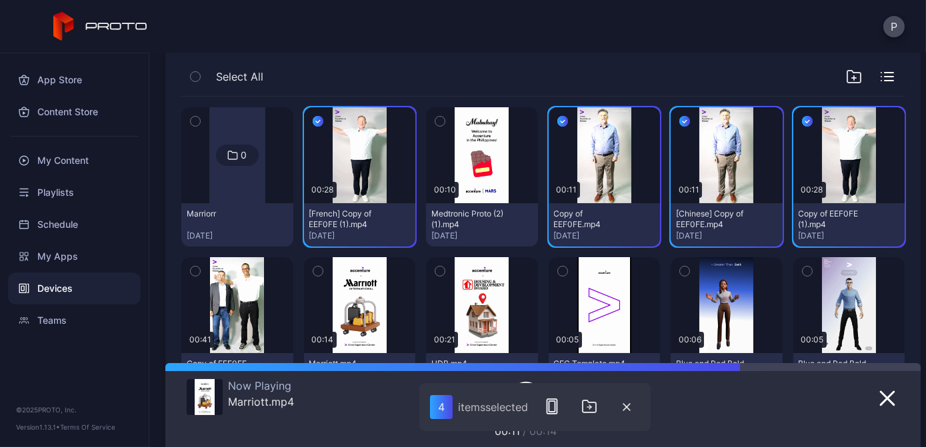
click at [199, 273] on icon "button" at bounding box center [195, 271] width 9 height 15
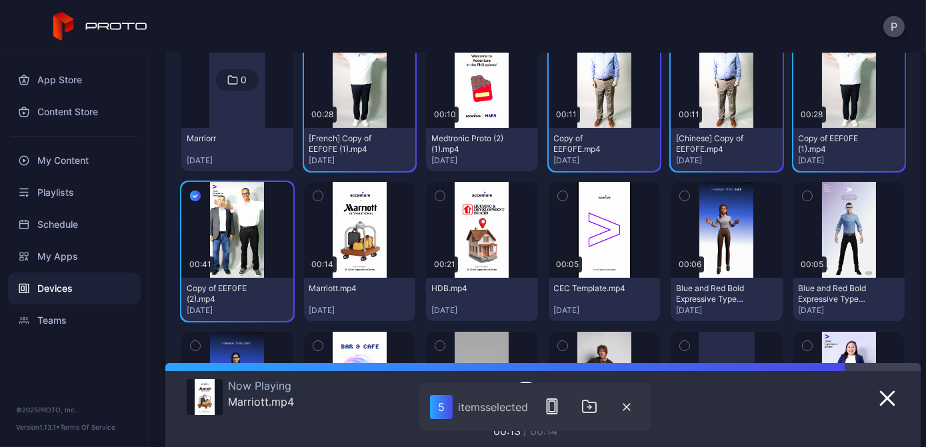
scroll to position [289, 0]
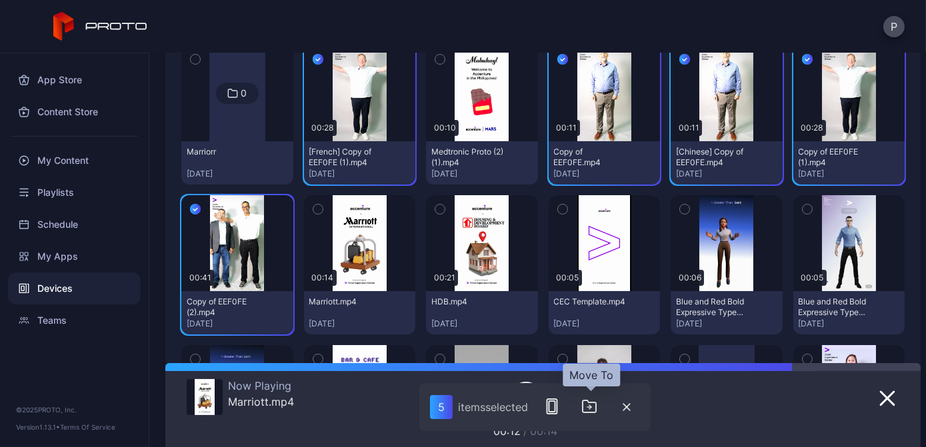
click at [596, 407] on icon "button" at bounding box center [589, 407] width 13 height 12
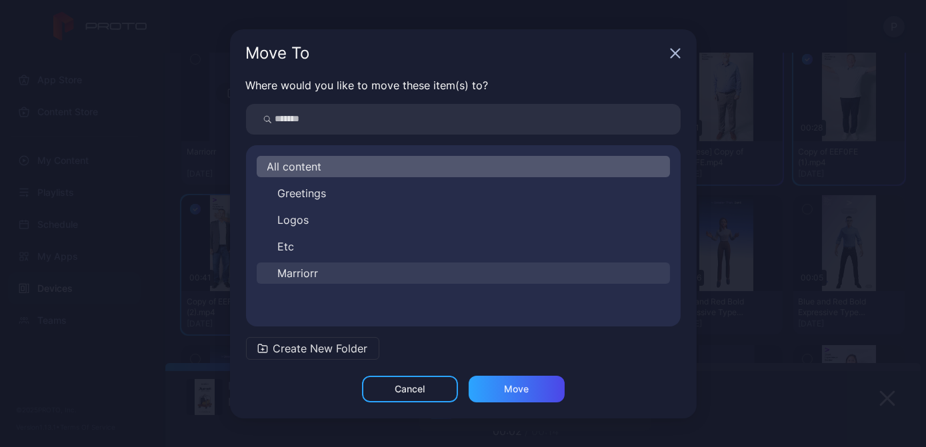
click at [369, 273] on button "Marriorr" at bounding box center [463, 273] width 413 height 21
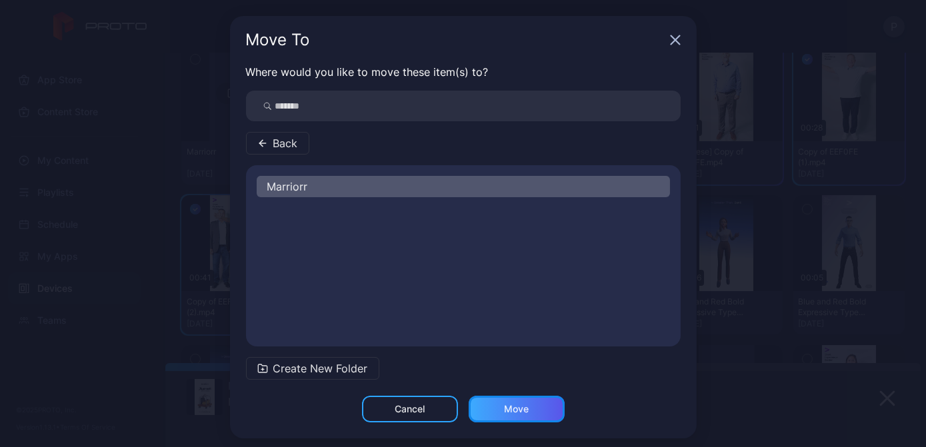
click at [504, 404] on div "Move" at bounding box center [516, 409] width 25 height 11
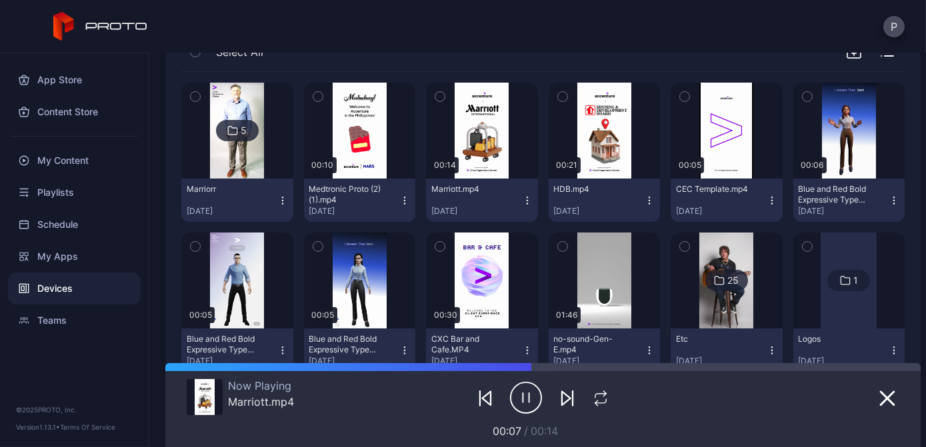
scroll to position [250, 0]
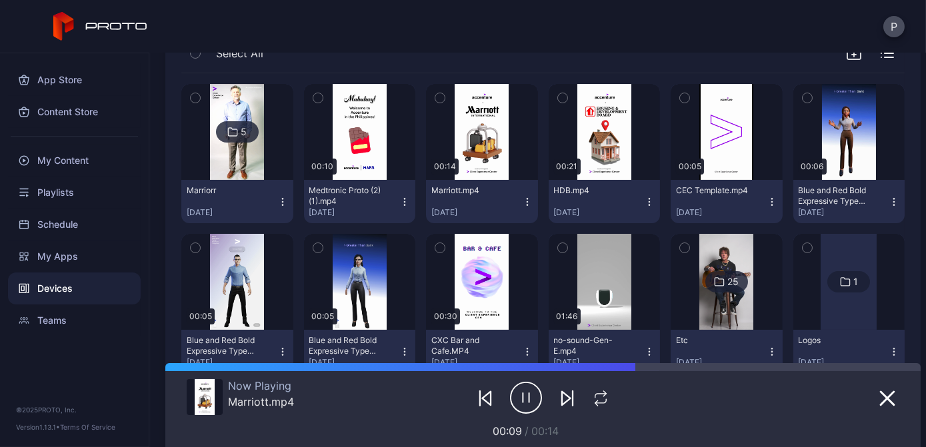
click at [279, 200] on icon "button" at bounding box center [282, 202] width 11 height 11
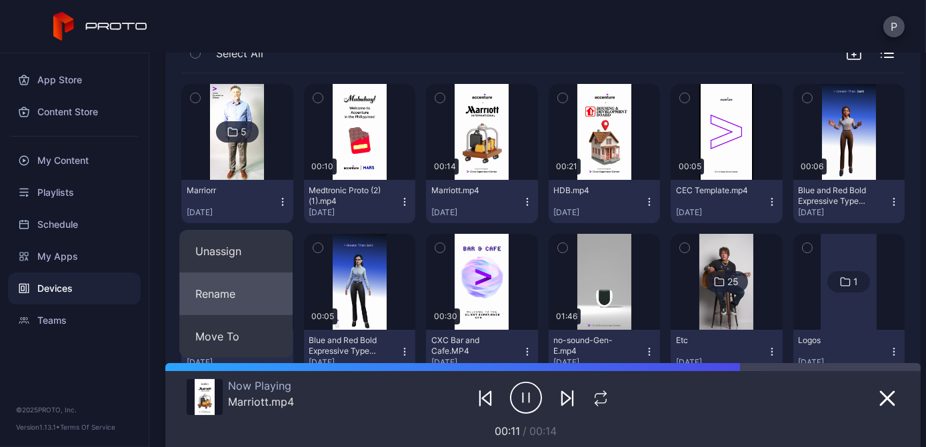
click at [247, 278] on button "Rename" at bounding box center [235, 294] width 113 height 43
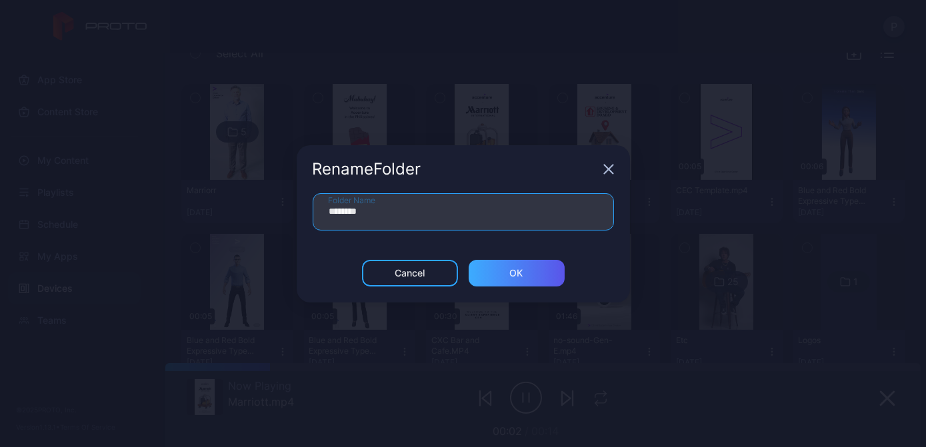
type input "********"
click at [519, 271] on div "ОК" at bounding box center [516, 273] width 13 height 11
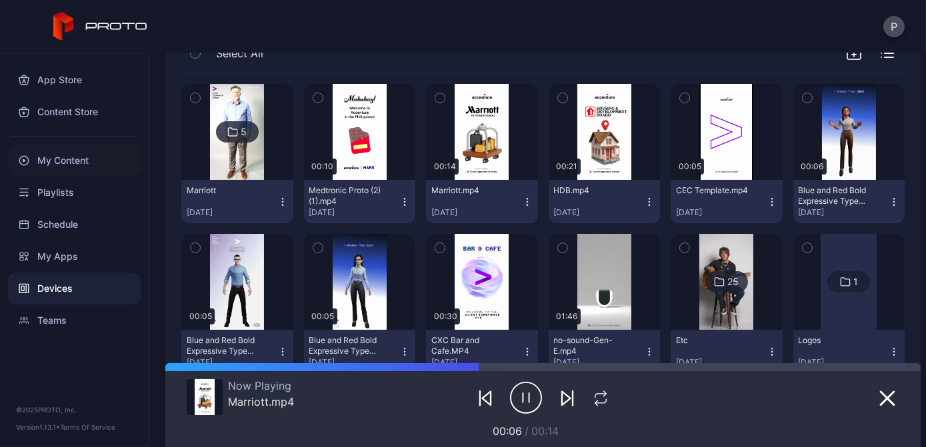
click at [99, 160] on div "My Content" at bounding box center [74, 161] width 133 height 32
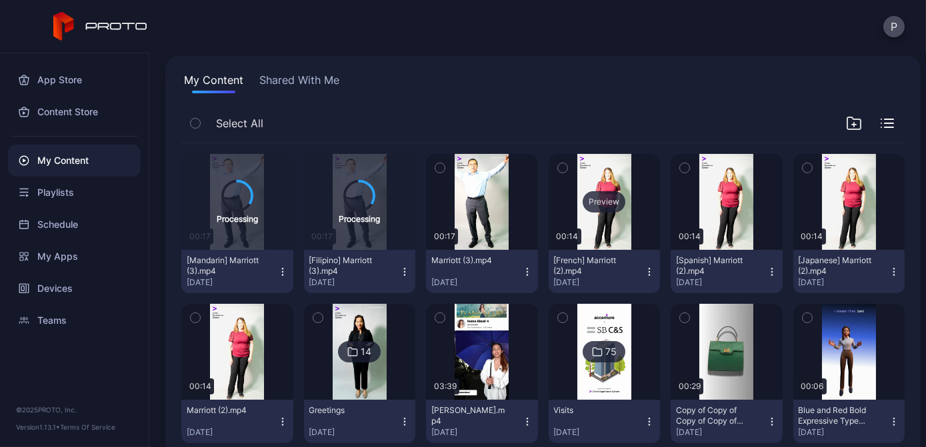
scroll to position [97, 0]
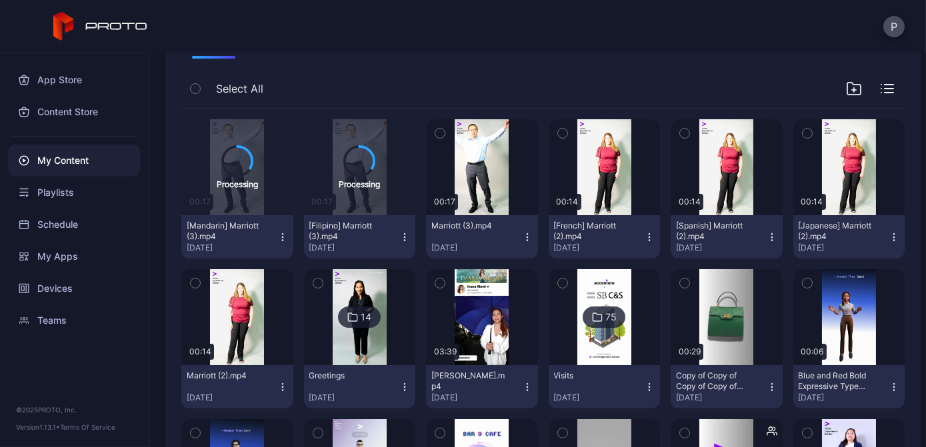
scroll to position [125, 0]
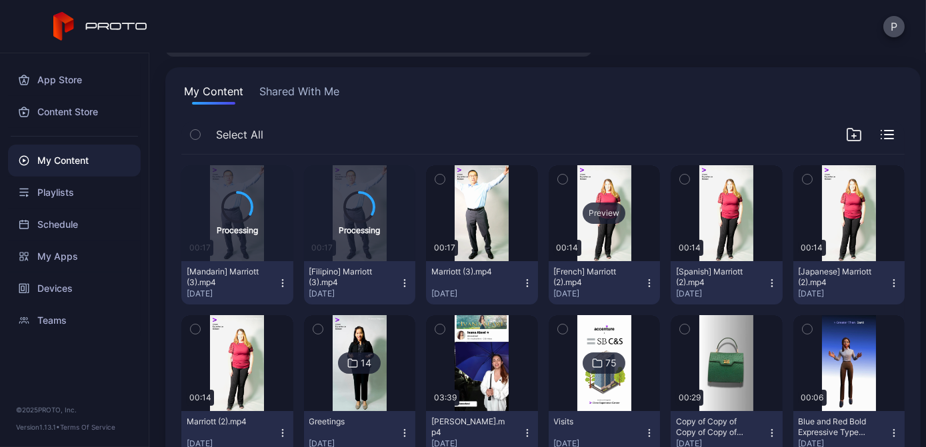
scroll to position [75, 0]
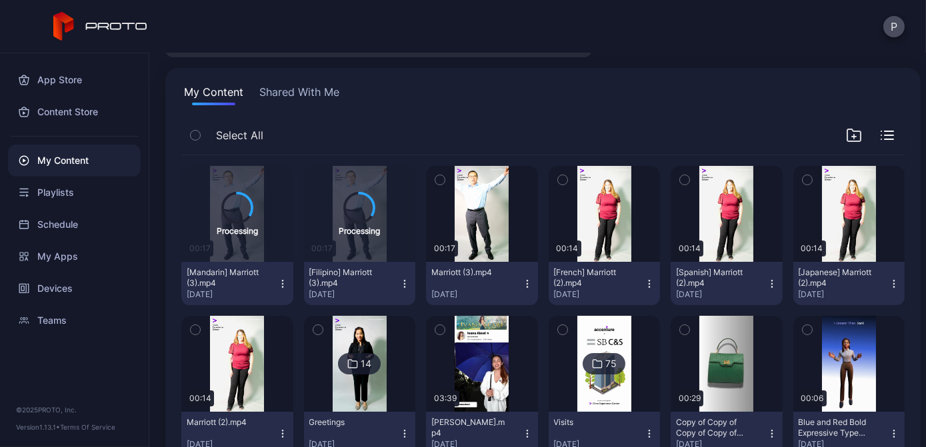
click at [437, 184] on icon "button" at bounding box center [439, 180] width 9 height 15
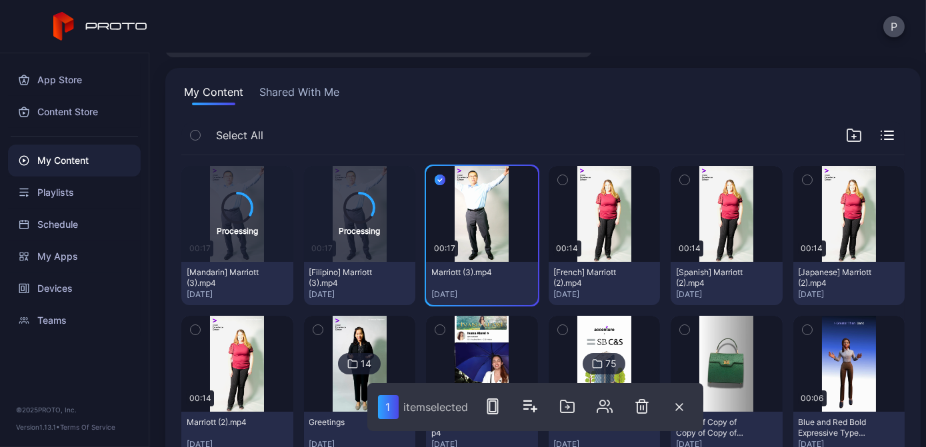
click at [558, 177] on icon "button" at bounding box center [562, 180] width 9 height 15
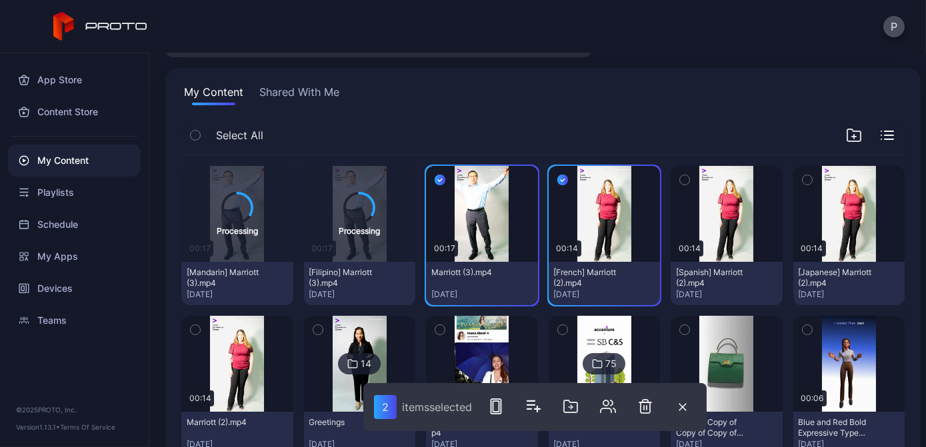
click at [685, 180] on button "button" at bounding box center [685, 180] width 28 height 28
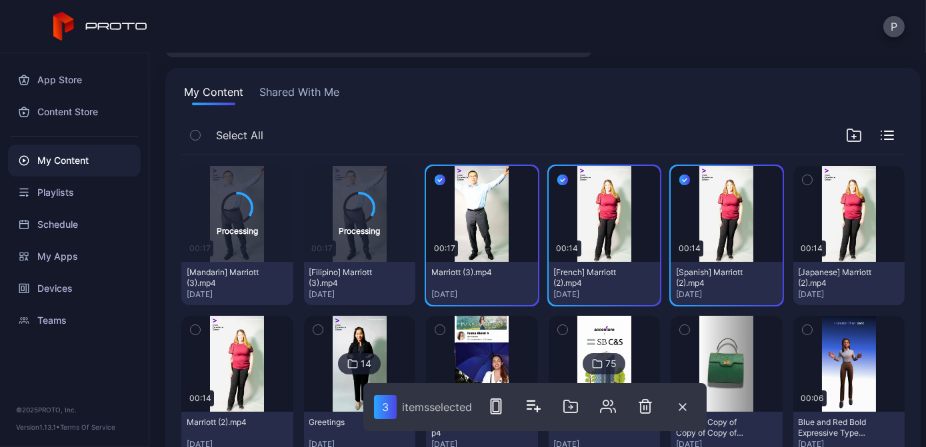
click at [803, 180] on icon "button" at bounding box center [807, 180] width 9 height 15
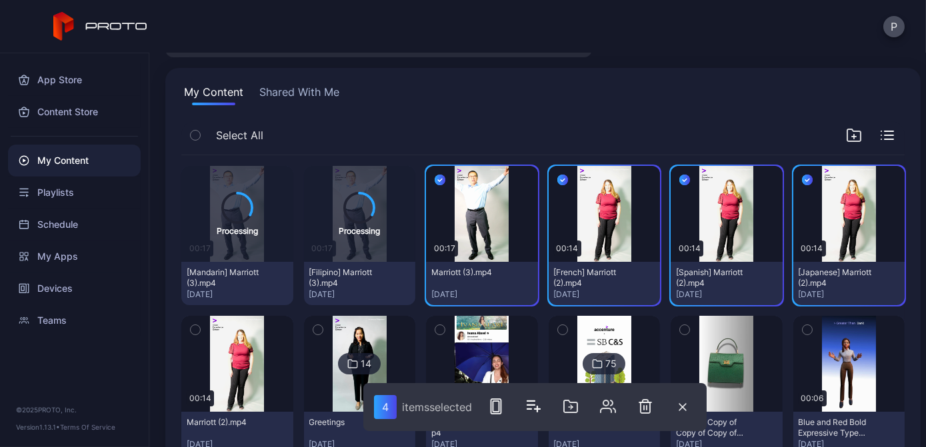
click at [195, 328] on icon "button" at bounding box center [195, 330] width 9 height 15
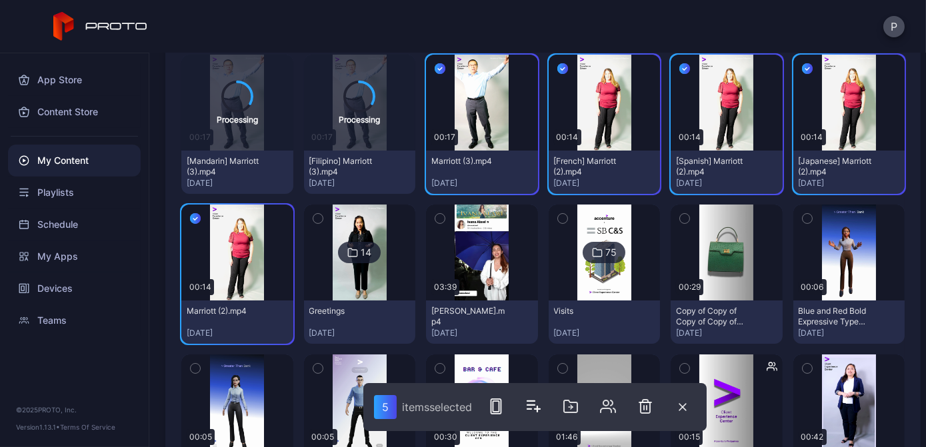
scroll to position [189, 0]
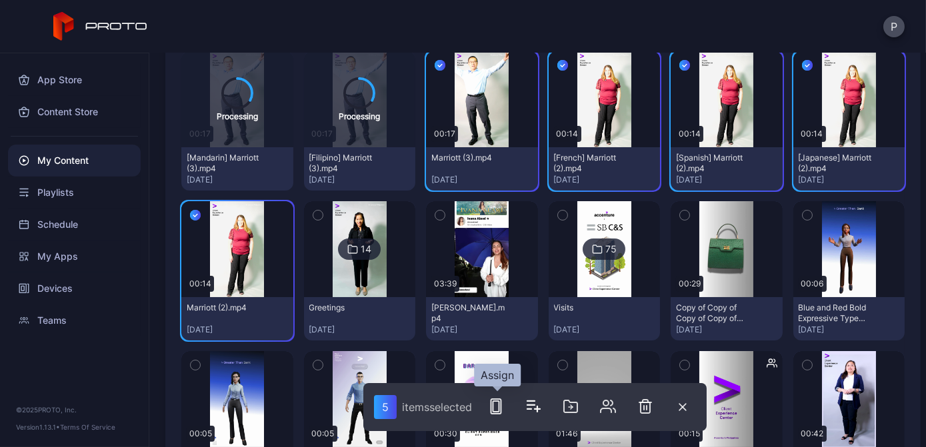
click at [500, 403] on rect "button" at bounding box center [497, 406] width 6 height 11
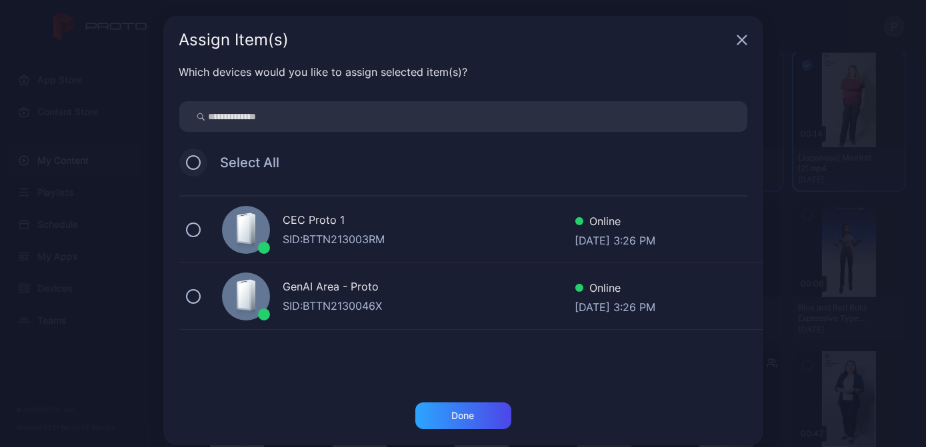
click at [189, 165] on button at bounding box center [193, 162] width 15 height 15
click at [454, 414] on div "Done" at bounding box center [463, 416] width 23 height 11
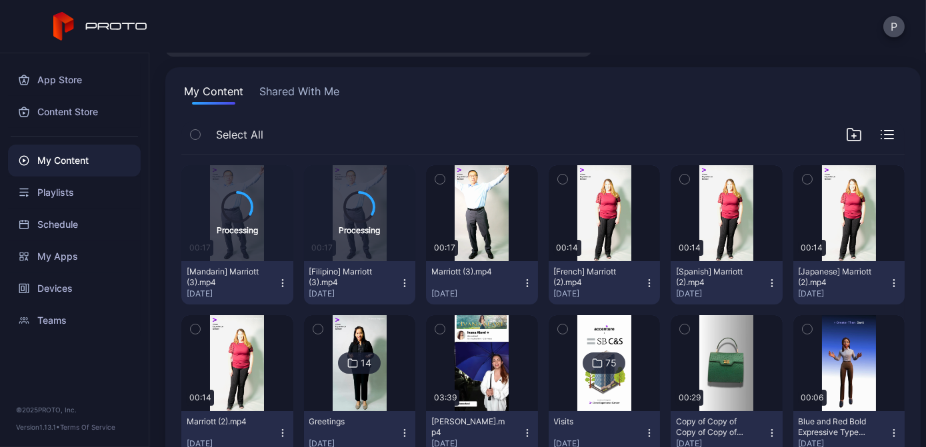
scroll to position [79, 0]
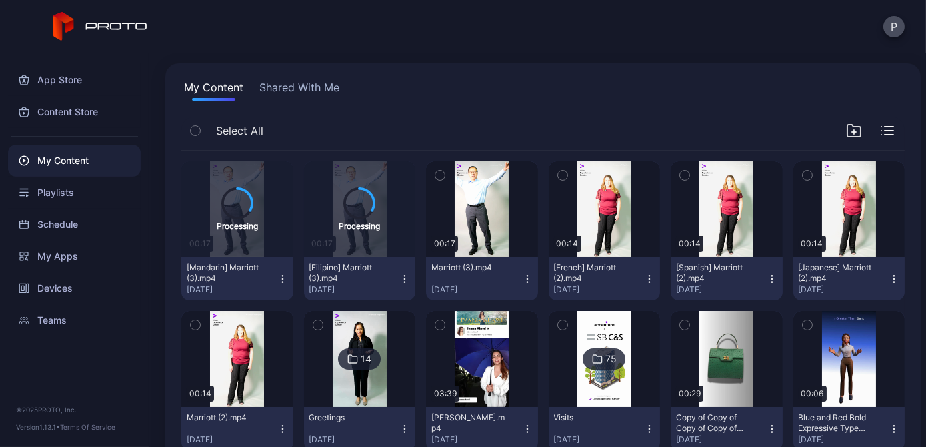
click at [436, 175] on icon "button" at bounding box center [439, 175] width 9 height 15
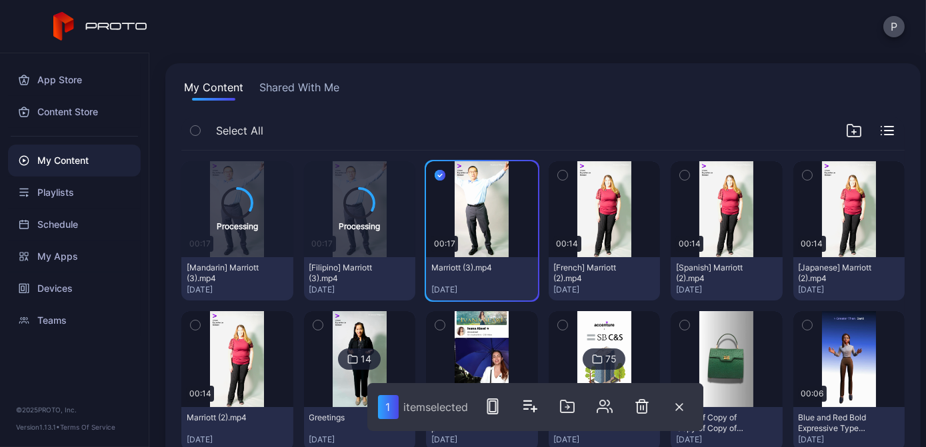
click at [558, 173] on icon "button" at bounding box center [562, 175] width 9 height 15
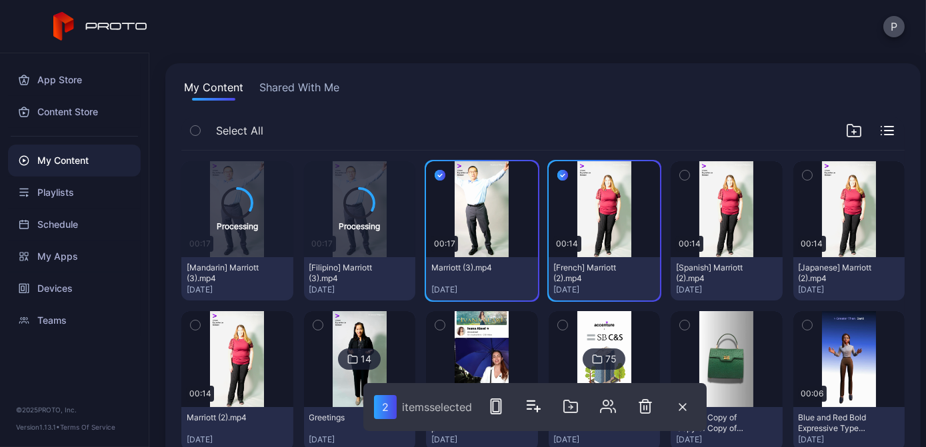
click at [680, 179] on icon "button" at bounding box center [684, 175] width 9 height 15
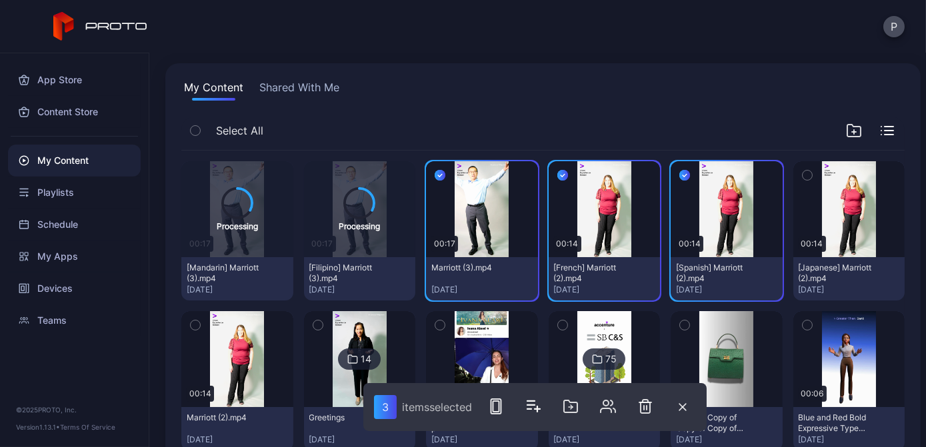
click at [803, 170] on icon "button" at bounding box center [807, 175] width 9 height 15
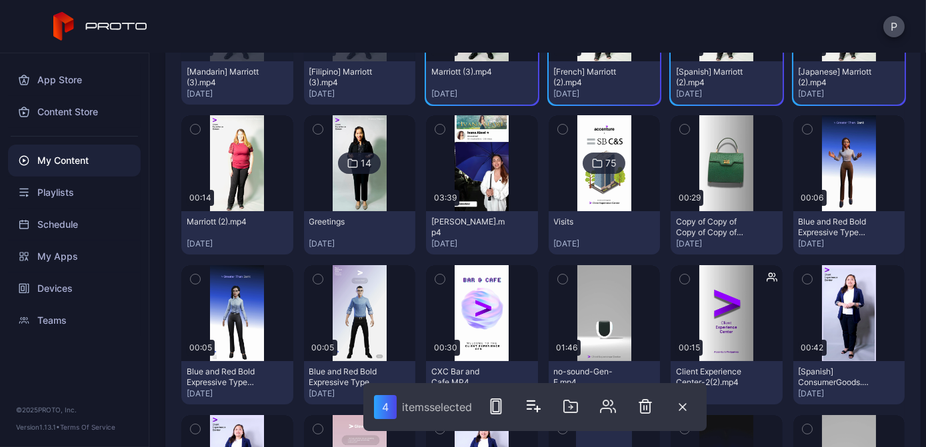
scroll to position [275, 0]
click at [191, 127] on icon "button" at bounding box center [195, 129] width 9 height 15
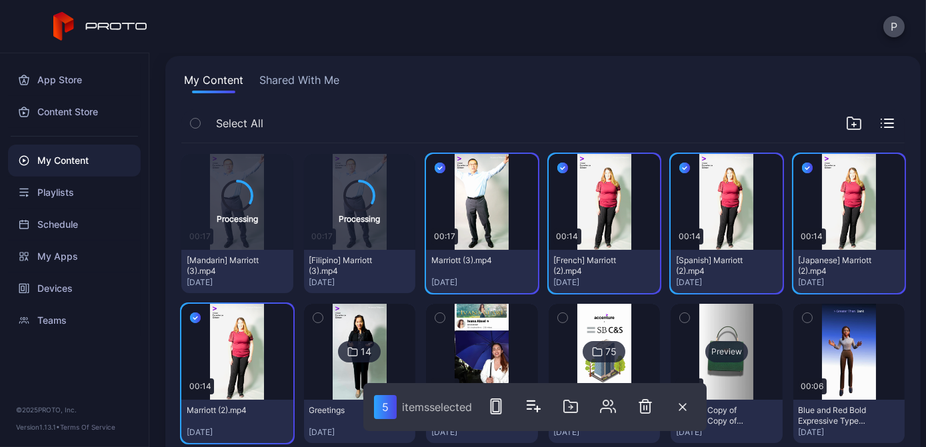
scroll to position [85, 0]
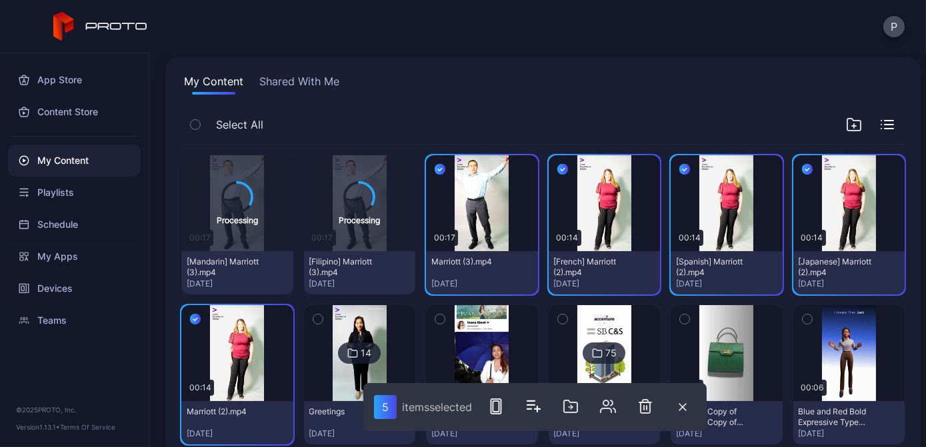
click at [852, 126] on icon "button" at bounding box center [854, 126] width 4 height 0
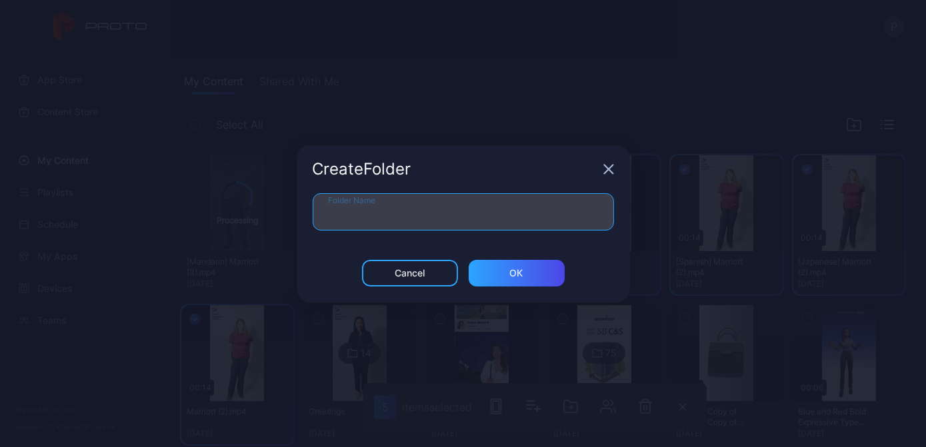
click at [526, 219] on input "Folder Name" at bounding box center [463, 211] width 301 height 37
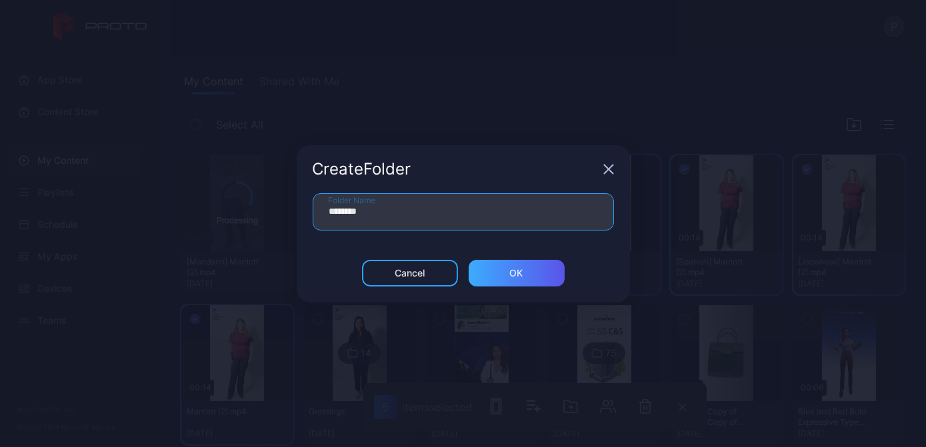
type input "********"
click at [521, 271] on div "ОК" at bounding box center [516, 273] width 13 height 11
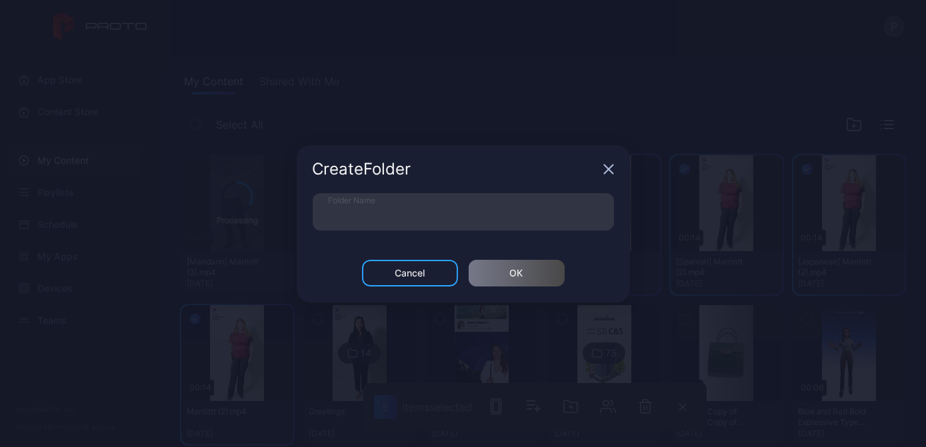
scroll to position [0, 0]
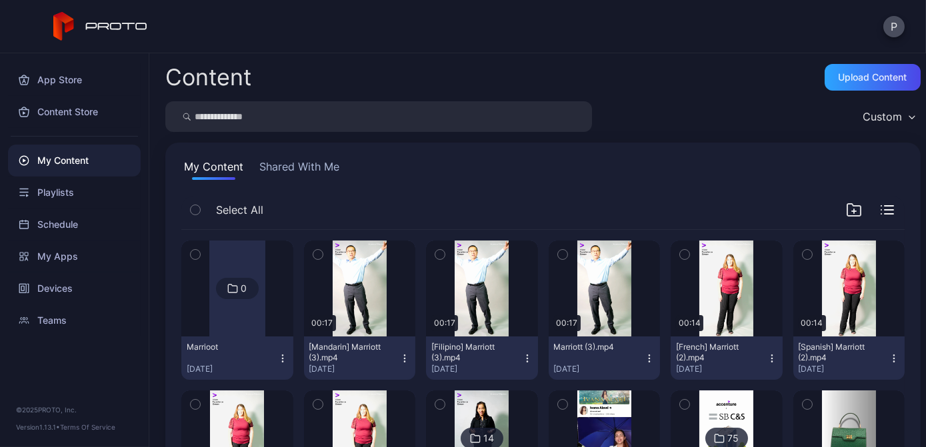
click at [316, 247] on icon "button" at bounding box center [317, 254] width 9 height 15
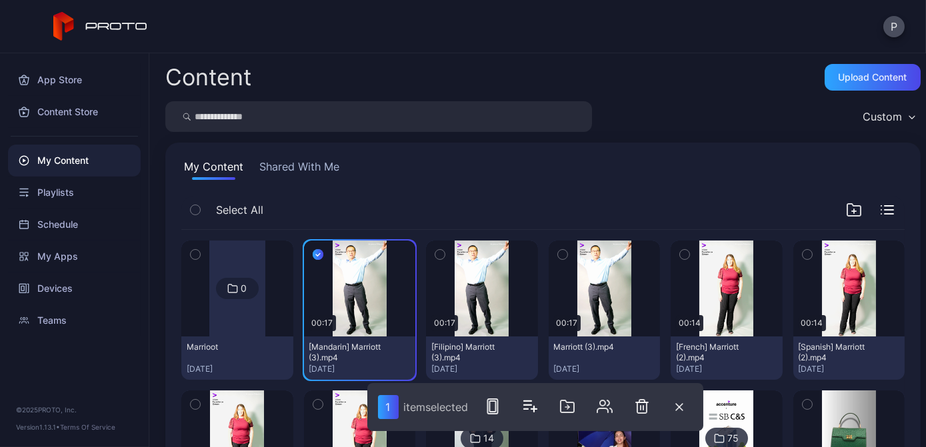
click at [437, 256] on icon "button" at bounding box center [439, 254] width 9 height 15
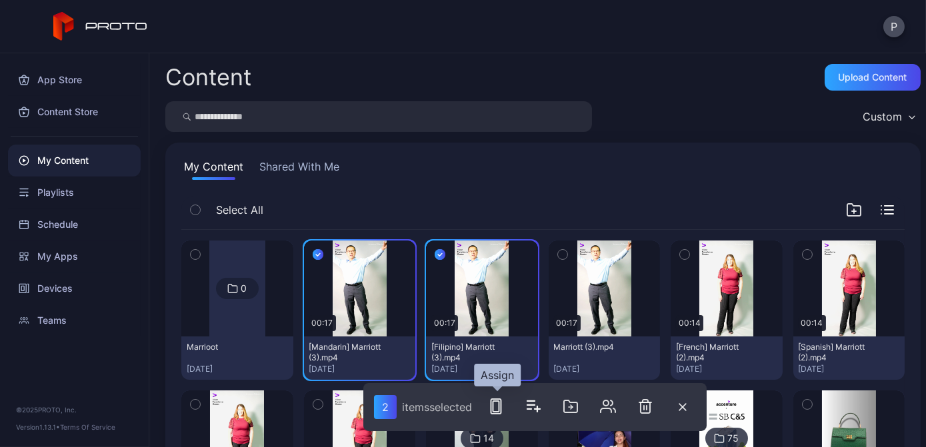
click at [492, 405] on rect "button" at bounding box center [497, 406] width 10 height 15
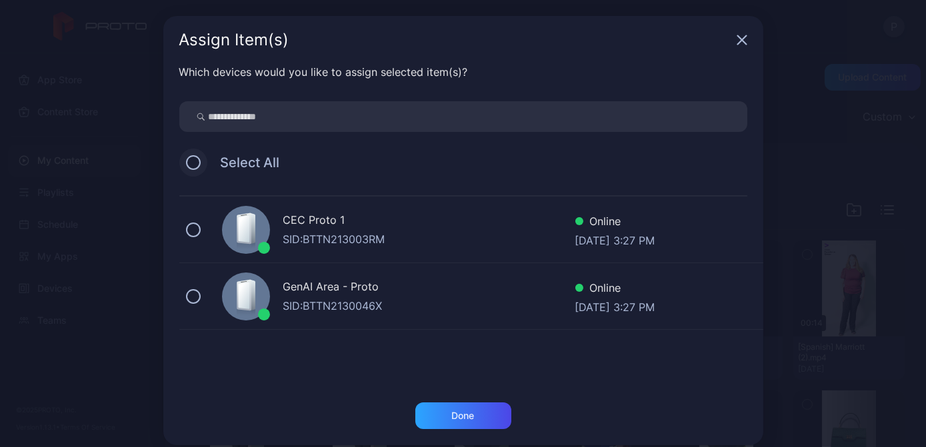
click at [186, 159] on button at bounding box center [193, 162] width 15 height 15
click at [441, 415] on div "Done" at bounding box center [463, 416] width 96 height 27
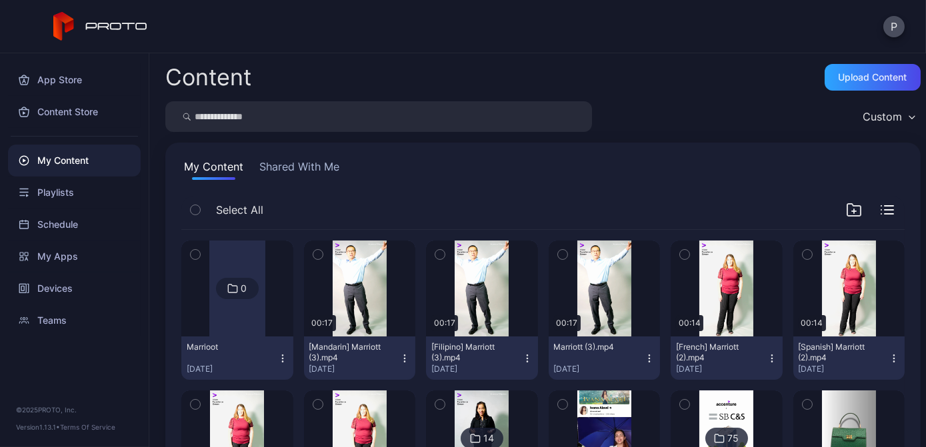
click at [313, 252] on icon "button" at bounding box center [317, 254] width 9 height 15
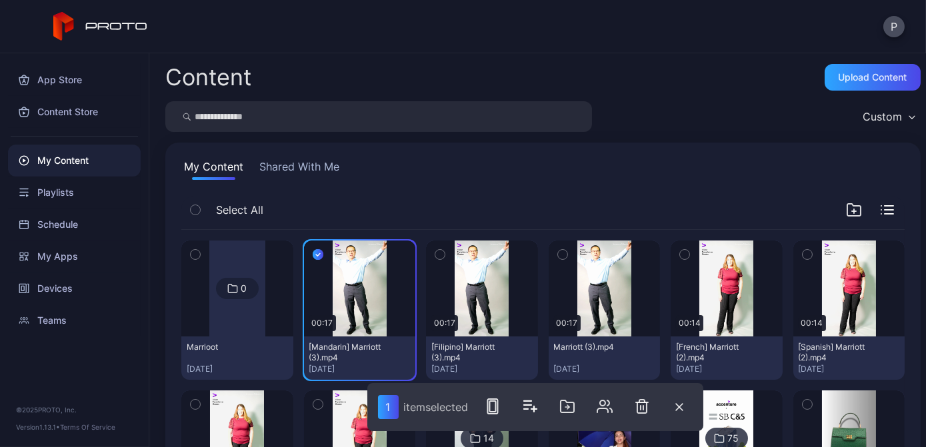
click at [437, 262] on button "button" at bounding box center [440, 255] width 28 height 28
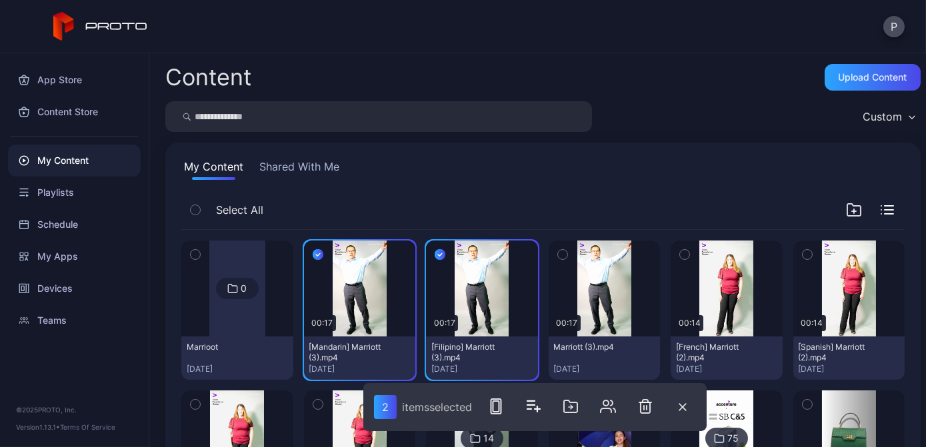
click at [558, 251] on icon "button" at bounding box center [562, 254] width 9 height 15
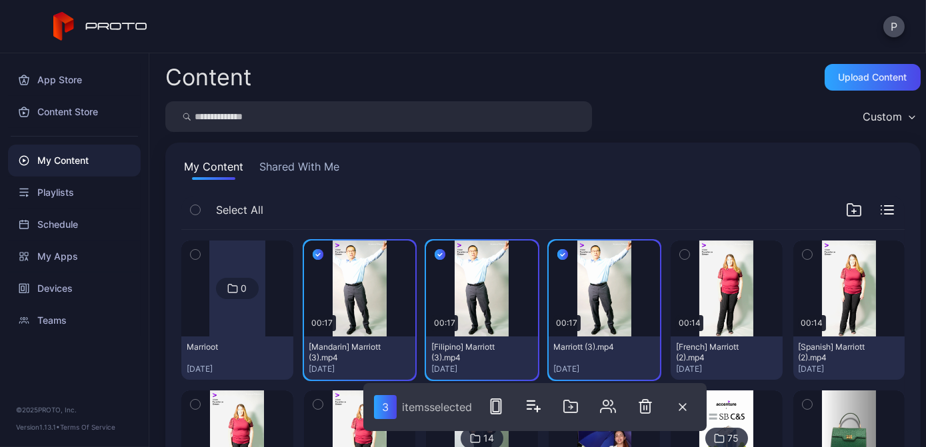
click at [676, 263] on button "button" at bounding box center [685, 255] width 28 height 28
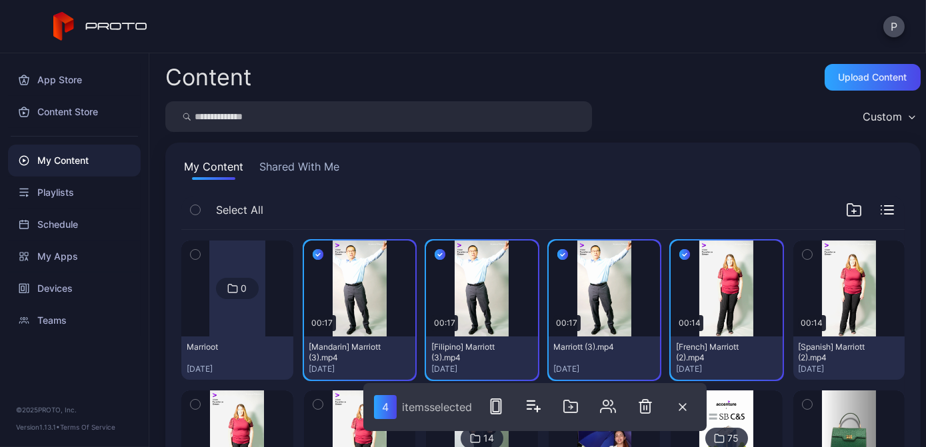
click at [803, 255] on icon "button" at bounding box center [807, 254] width 9 height 15
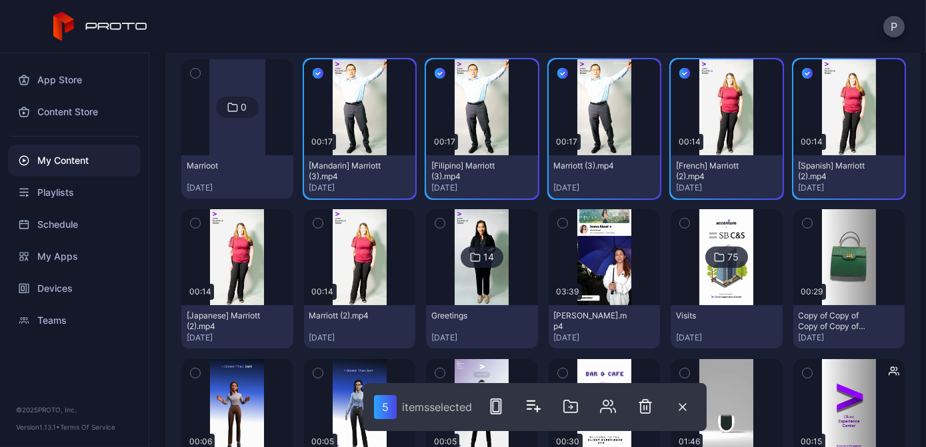
scroll to position [181, 0]
click at [190, 222] on div "button" at bounding box center [195, 223] width 11 height 11
click at [309, 225] on button "button" at bounding box center [318, 223] width 28 height 28
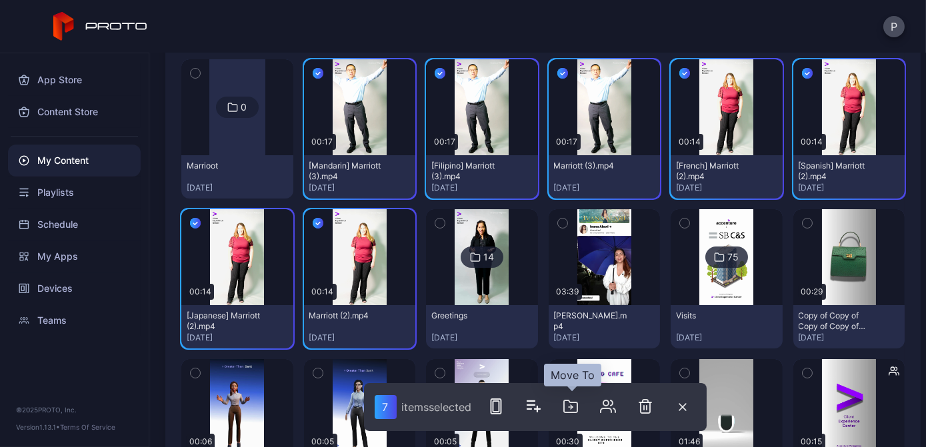
click at [569, 404] on icon "button" at bounding box center [571, 407] width 16 height 16
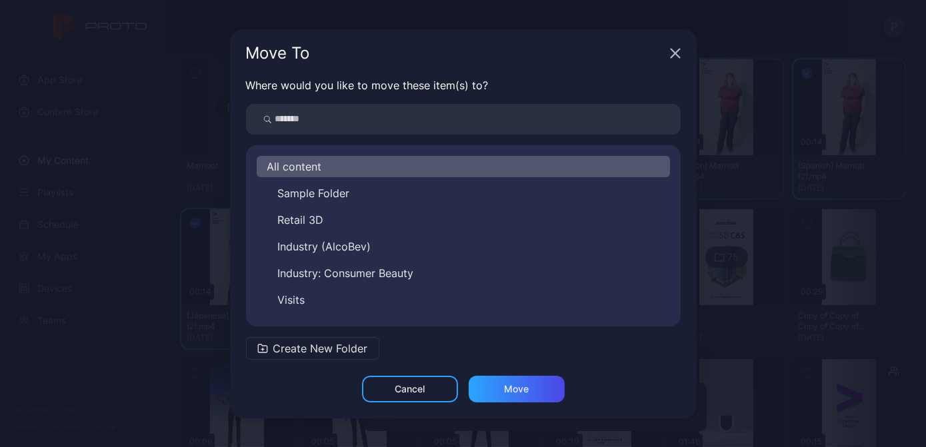
scroll to position [48, 0]
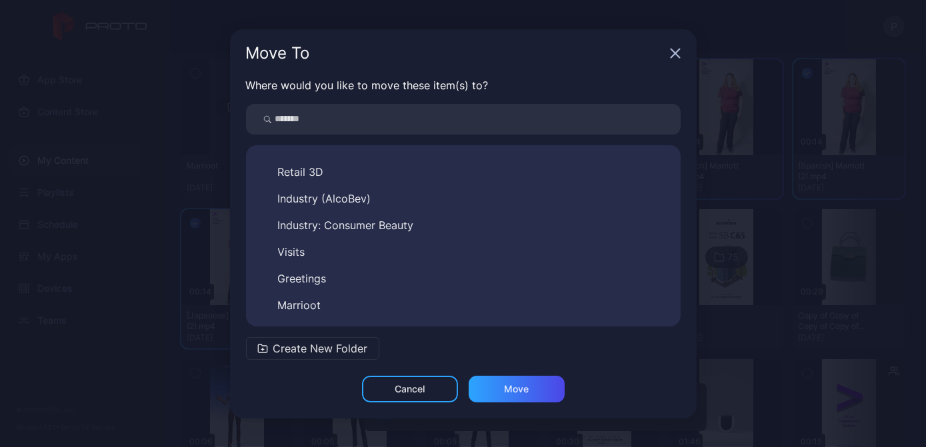
click at [422, 292] on div "Sample Folder Retail 3D Industry (AlcoBev) Industry: Consumer Beauty Visits Gre…" at bounding box center [463, 225] width 413 height 181
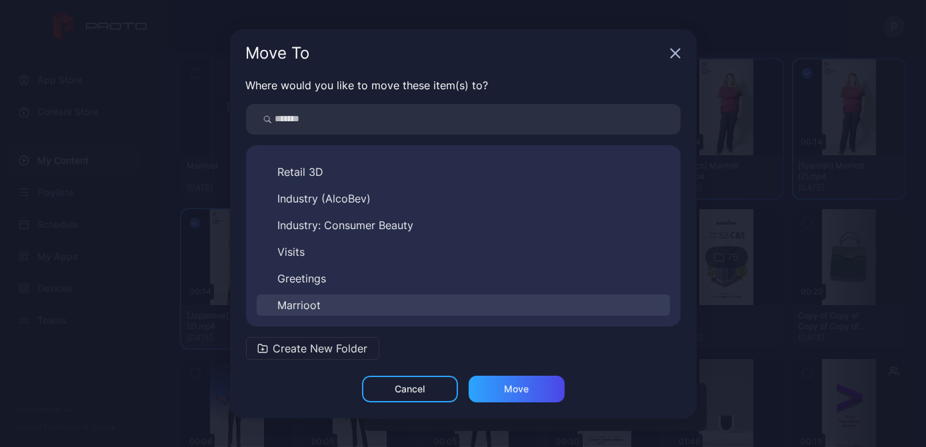
click at [419, 303] on button "Marrioot" at bounding box center [463, 305] width 413 height 21
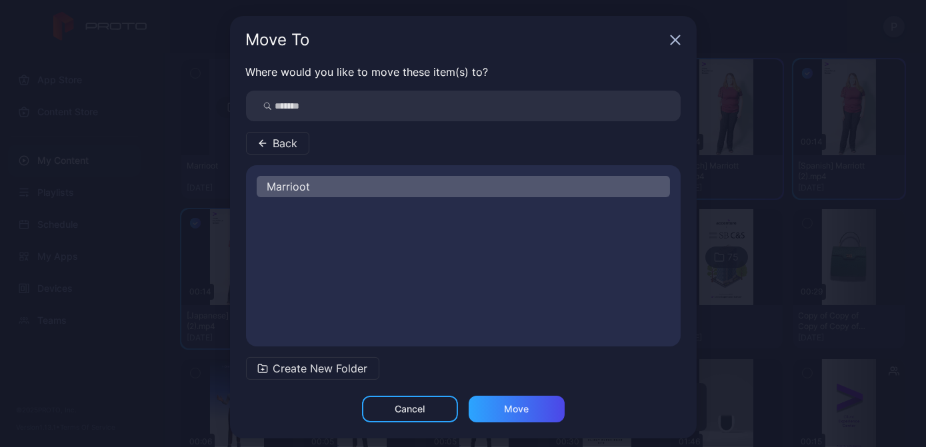
scroll to position [0, 0]
click at [521, 407] on div "Move" at bounding box center [517, 409] width 96 height 27
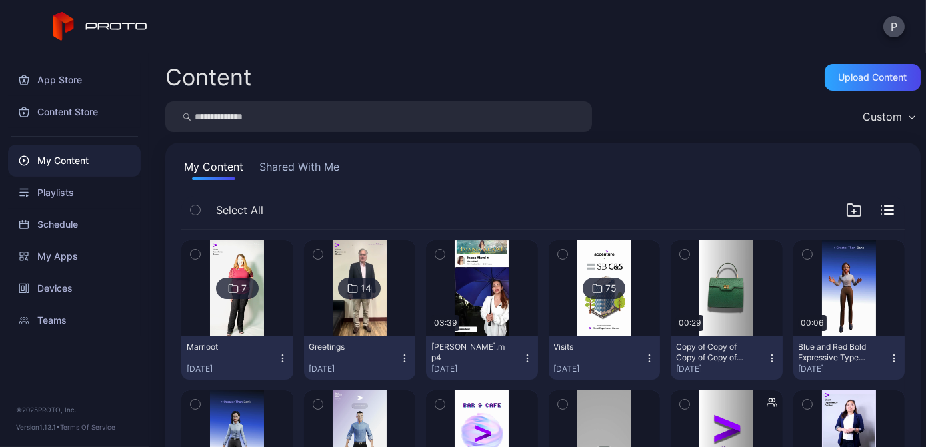
click at [277, 359] on icon "button" at bounding box center [282, 358] width 11 height 11
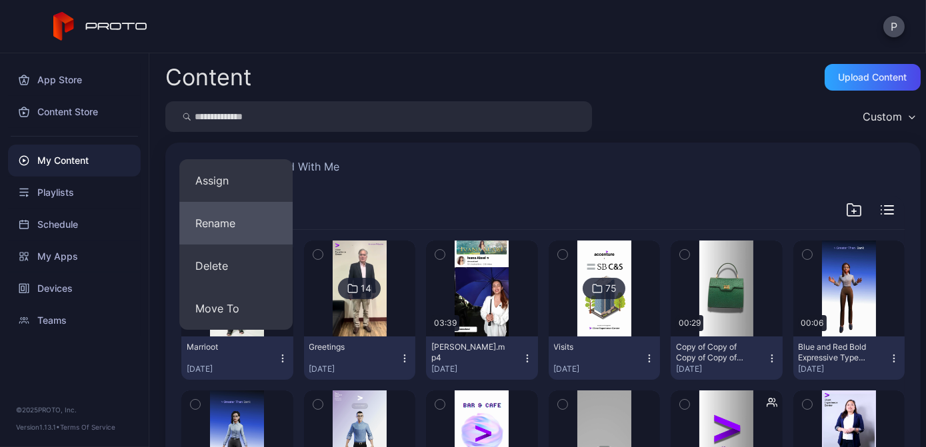
click at [241, 229] on button "Rename" at bounding box center [235, 223] width 113 height 43
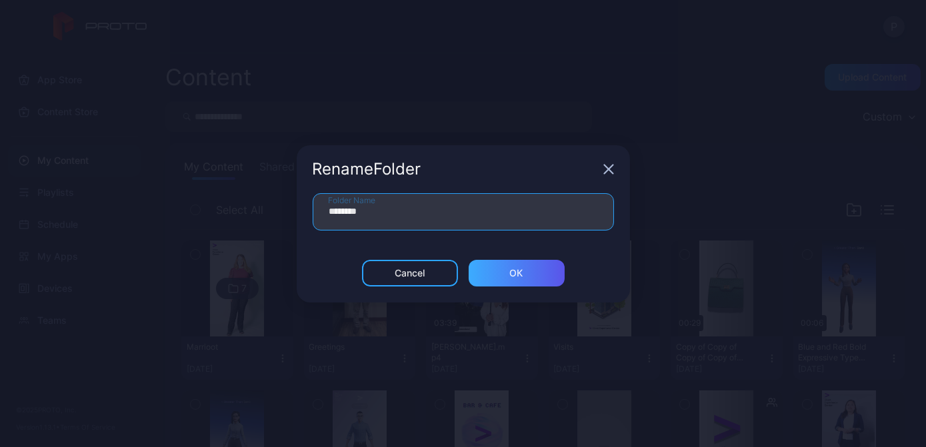
type input "********"
click at [534, 276] on div "ОК" at bounding box center [517, 273] width 96 height 27
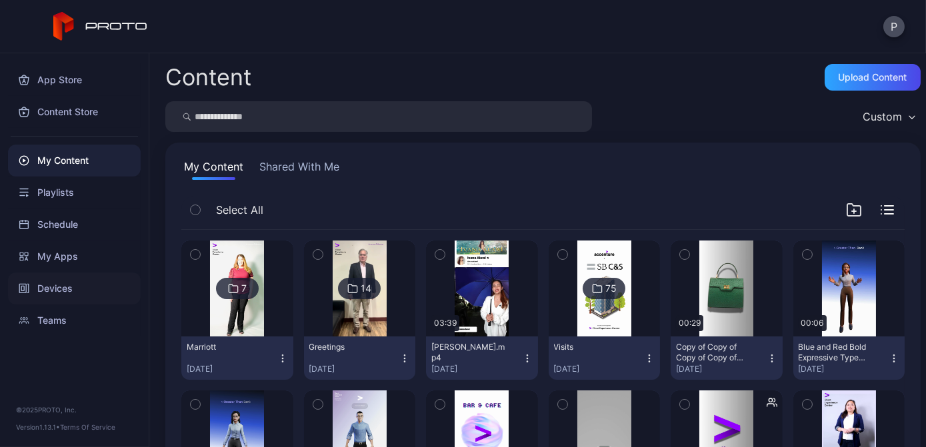
click at [86, 300] on div "Devices" at bounding box center [74, 289] width 133 height 32
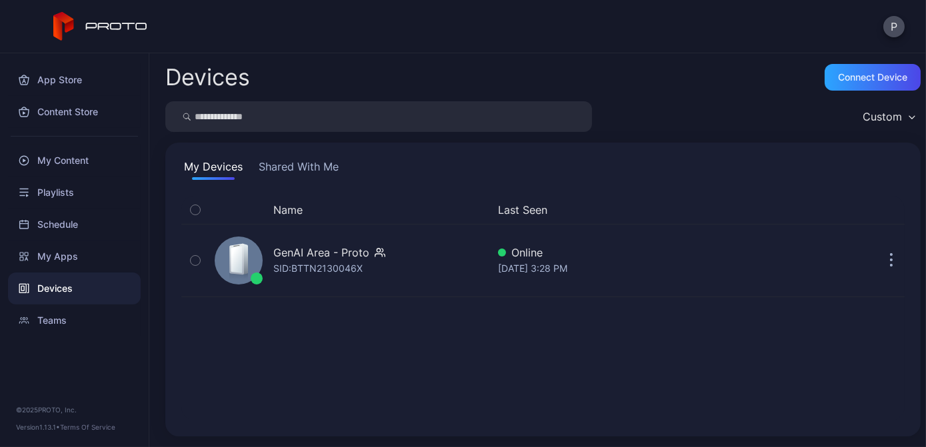
click at [462, 239] on div "GenAI Area - Proto SID: BTTN2130046X" at bounding box center [348, 260] width 278 height 67
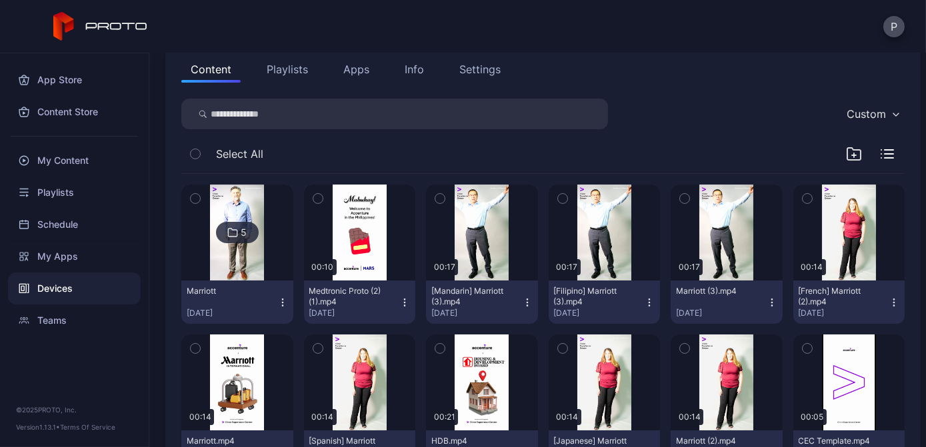
scroll to position [150, 0]
click at [436, 200] on icon "button" at bounding box center [439, 198] width 9 height 15
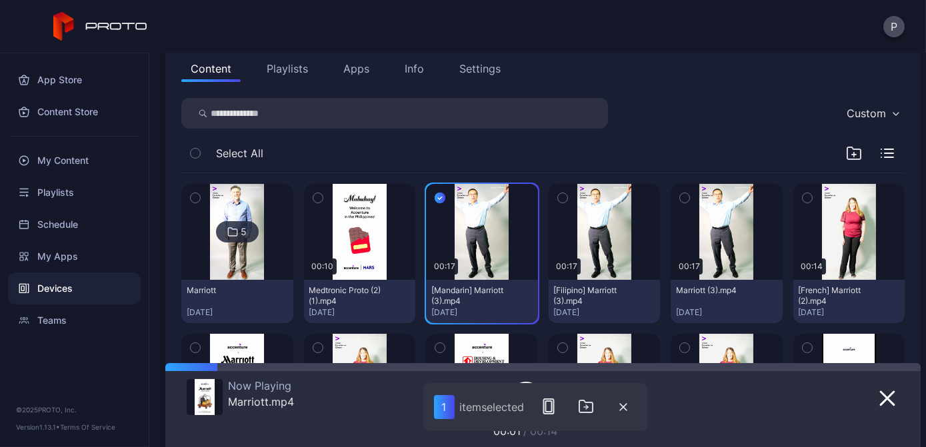
click at [564, 200] on button "button" at bounding box center [563, 198] width 28 height 28
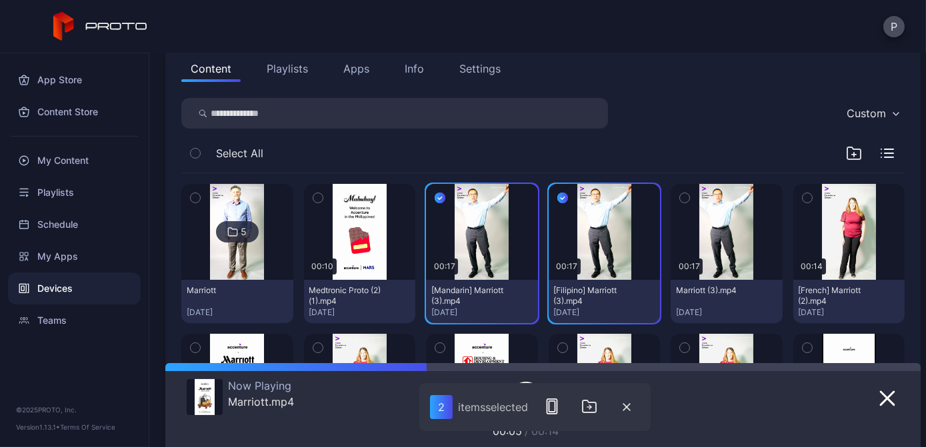
click at [680, 195] on icon "button" at bounding box center [684, 198] width 9 height 15
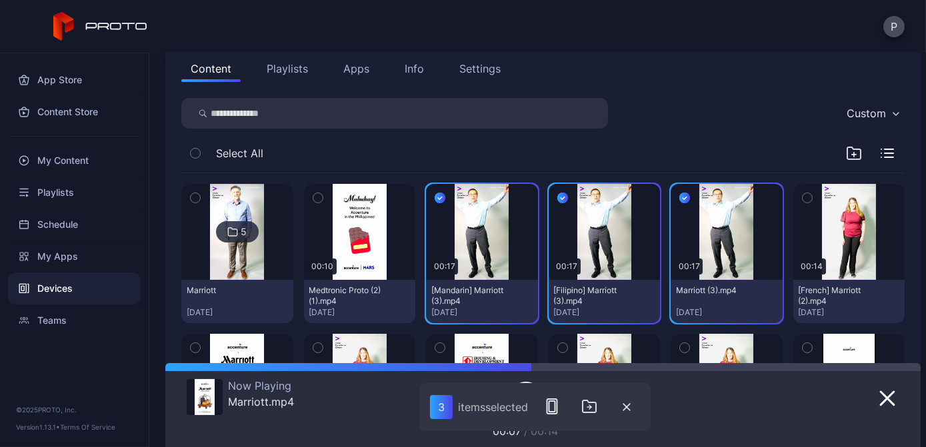
click at [803, 195] on icon "button" at bounding box center [807, 198] width 9 height 15
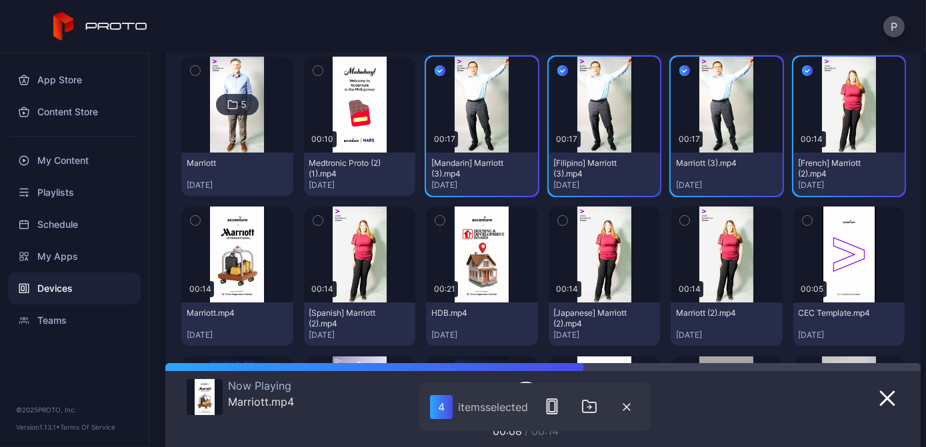
scroll to position [281, 0]
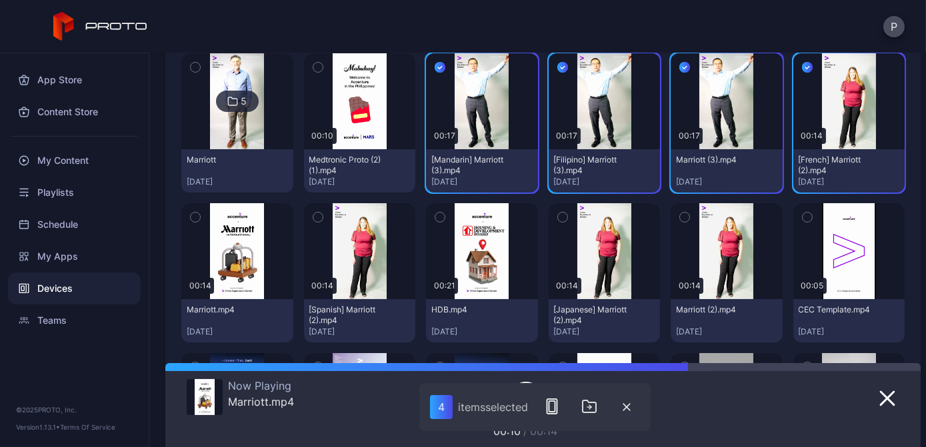
click at [313, 211] on icon "button" at bounding box center [317, 217] width 9 height 15
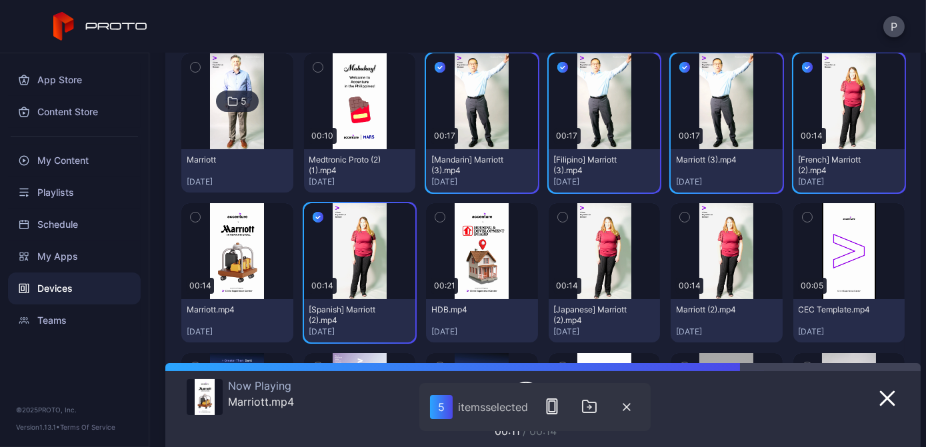
click at [558, 213] on icon "button" at bounding box center [562, 217] width 9 height 15
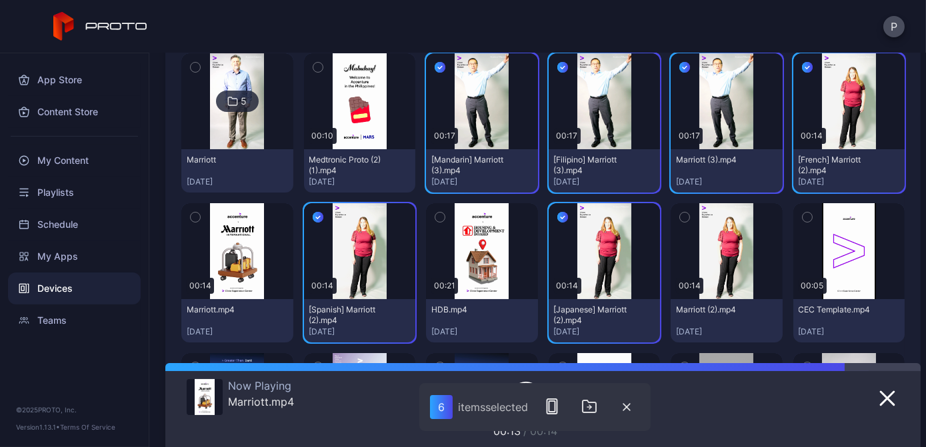
click at [680, 221] on button "button" at bounding box center [685, 217] width 28 height 28
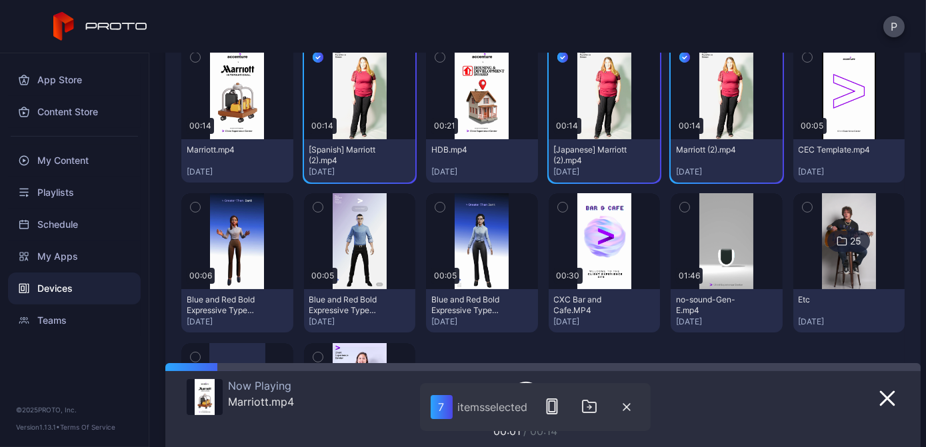
scroll to position [441, 0]
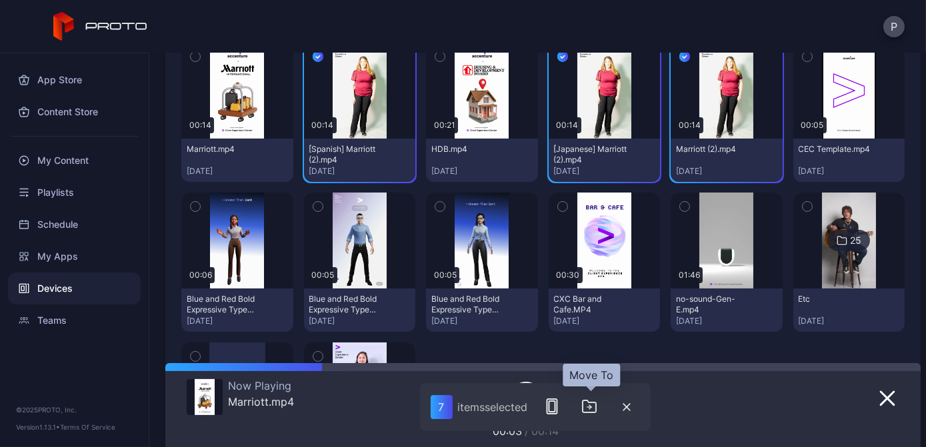
click at [587, 406] on icon "button" at bounding box center [590, 407] width 16 height 16
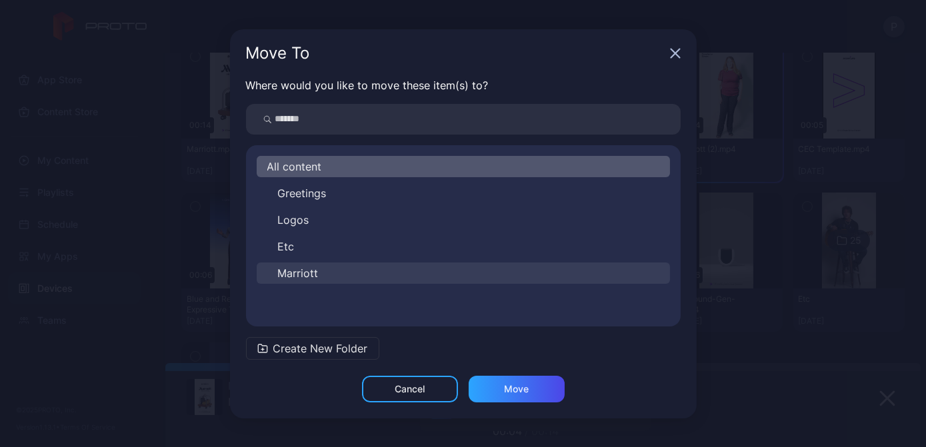
drag, startPoint x: 469, startPoint y: 286, endPoint x: 449, endPoint y: 273, distance: 23.5
click at [449, 273] on button "Marriott" at bounding box center [463, 273] width 413 height 21
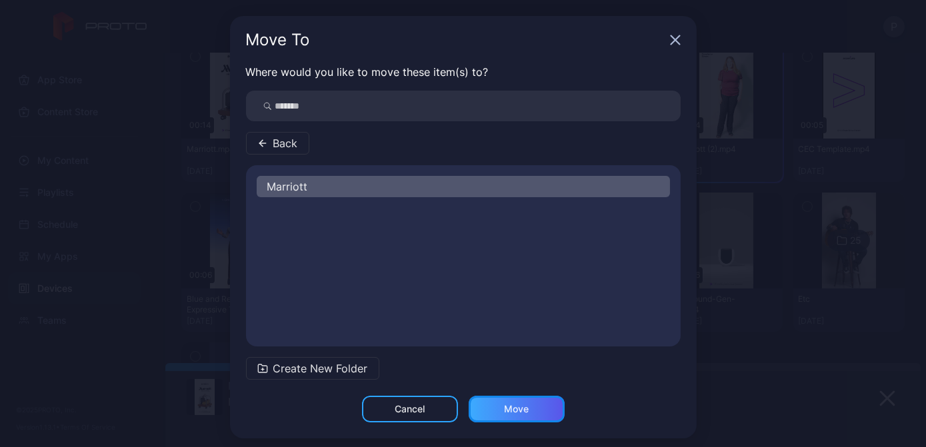
click at [512, 410] on div "Move" at bounding box center [516, 409] width 25 height 11
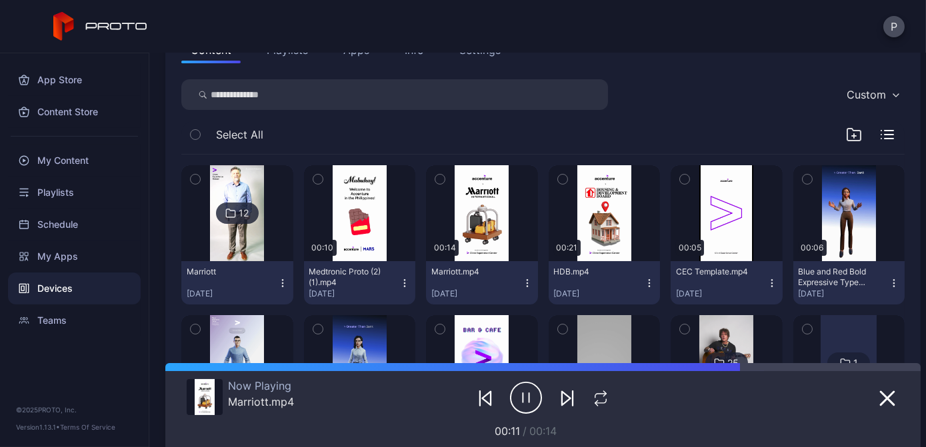
scroll to position [167, 0]
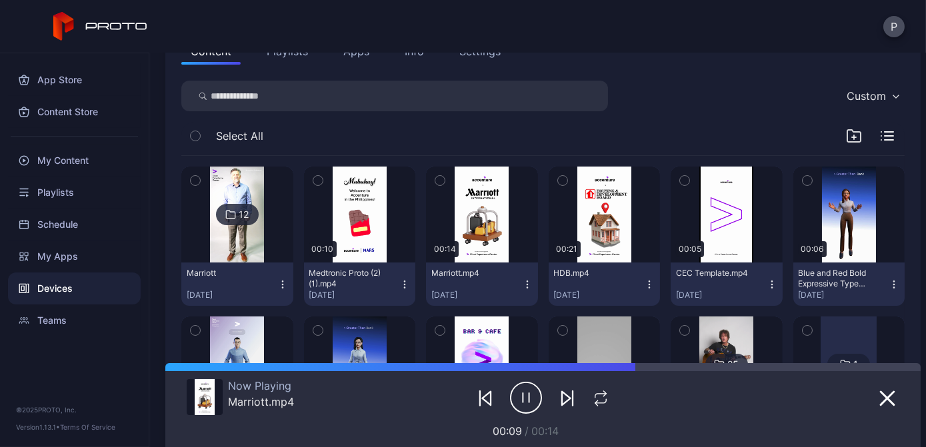
click at [254, 228] on img at bounding box center [237, 215] width 54 height 96
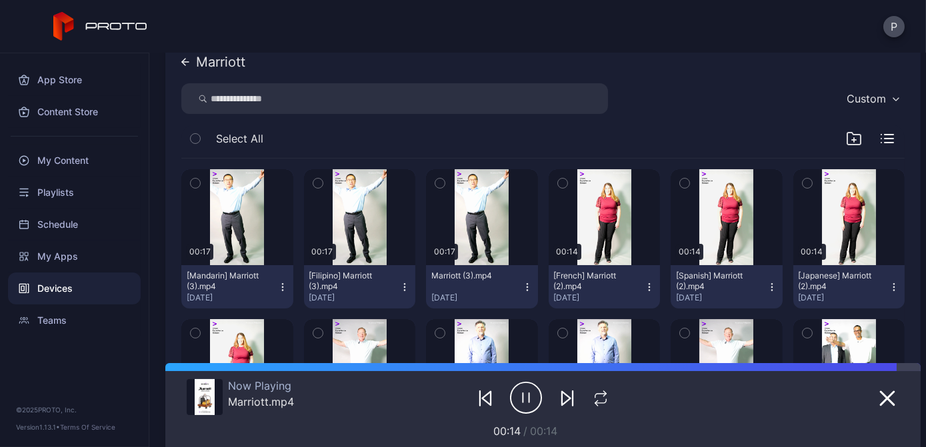
scroll to position [0, 0]
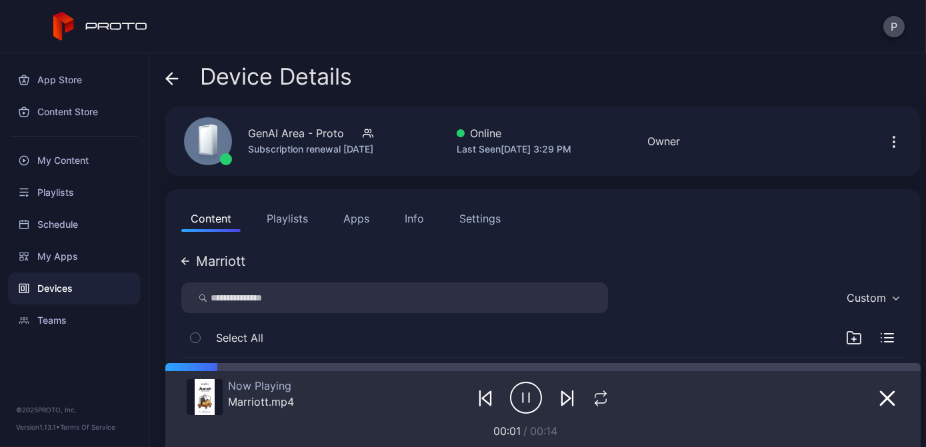
click at [177, 77] on icon at bounding box center [171, 78] width 13 height 13
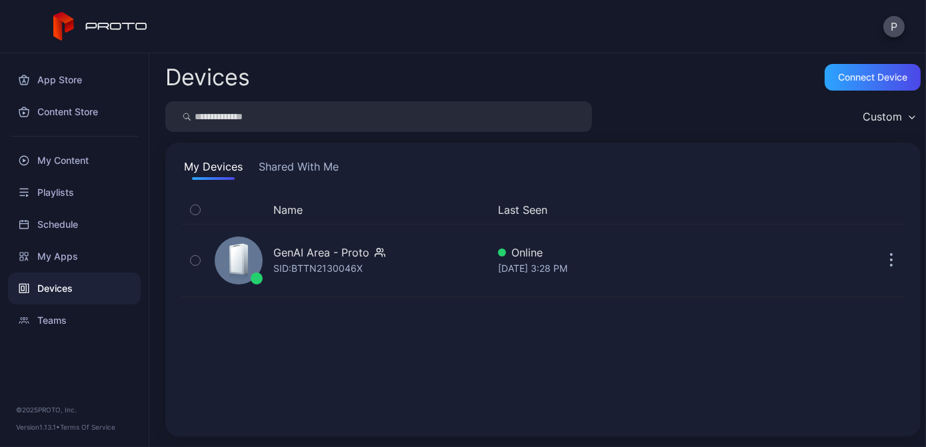
click at [326, 169] on button "Shared With Me" at bounding box center [298, 169] width 85 height 21
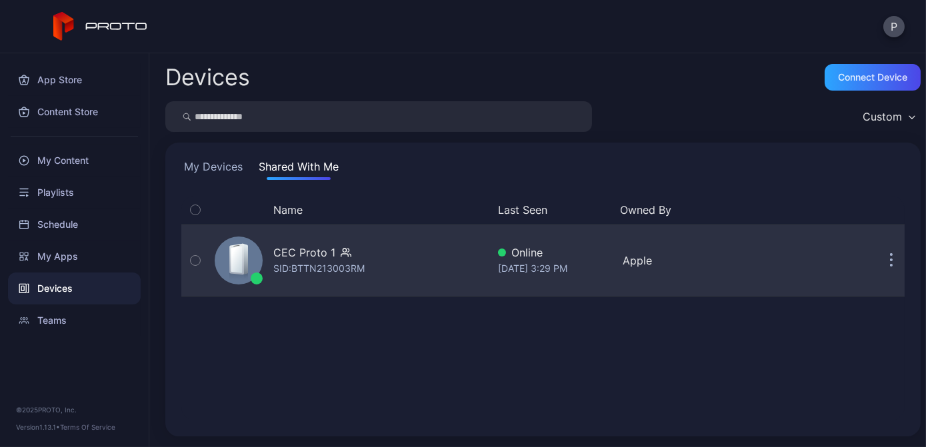
click at [466, 265] on div "CEC Proto 1 SID: BTTN213003RM" at bounding box center [348, 260] width 278 height 67
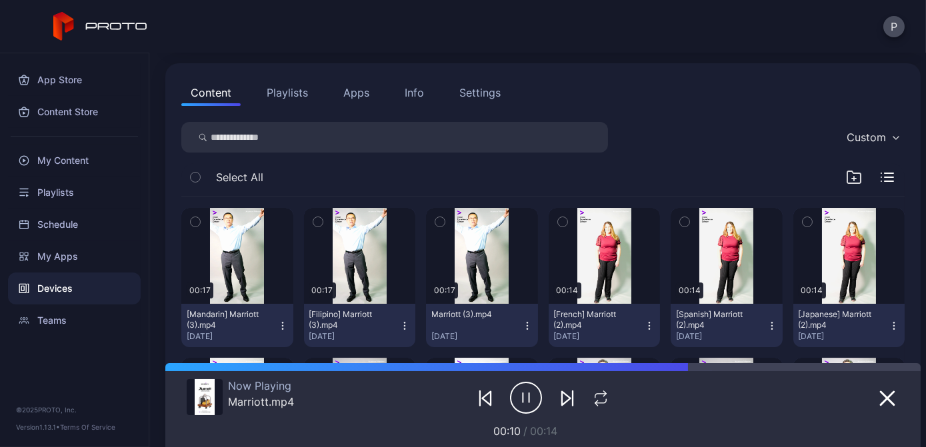
scroll to position [60, 0]
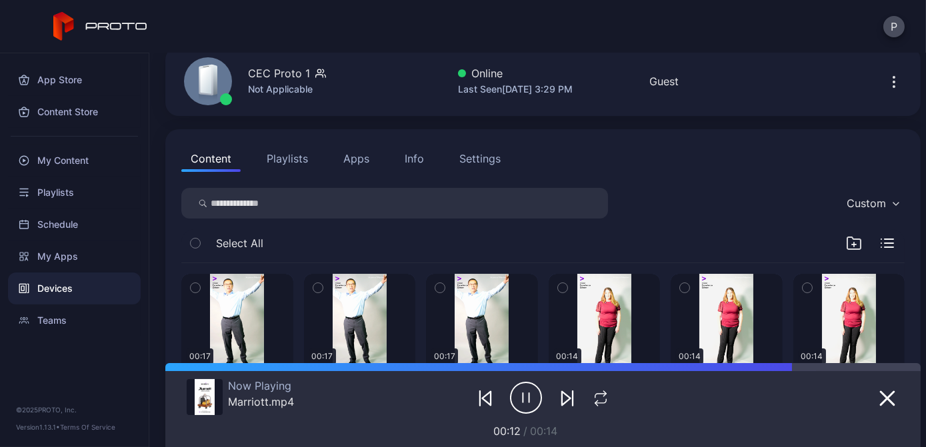
click at [846, 249] on icon "button" at bounding box center [854, 243] width 16 height 16
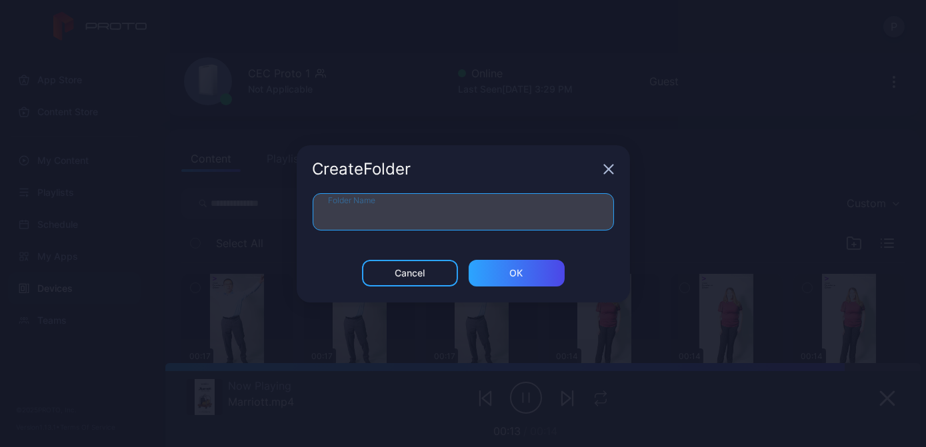
click at [550, 214] on input "Folder Name" at bounding box center [463, 211] width 301 height 37
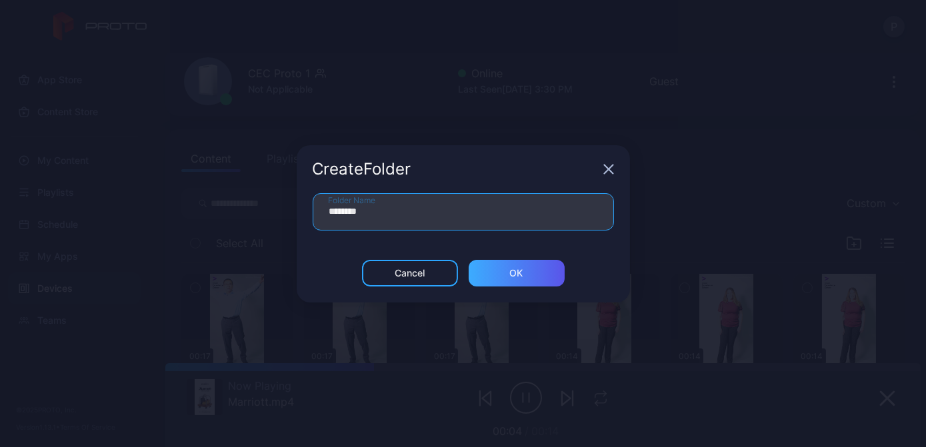
type input "********"
click at [528, 267] on div "ОК" at bounding box center [517, 273] width 96 height 27
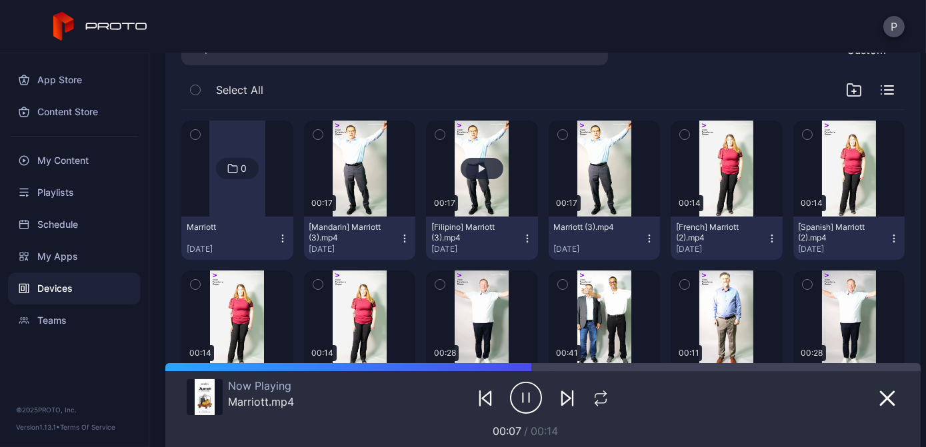
scroll to position [242, 0]
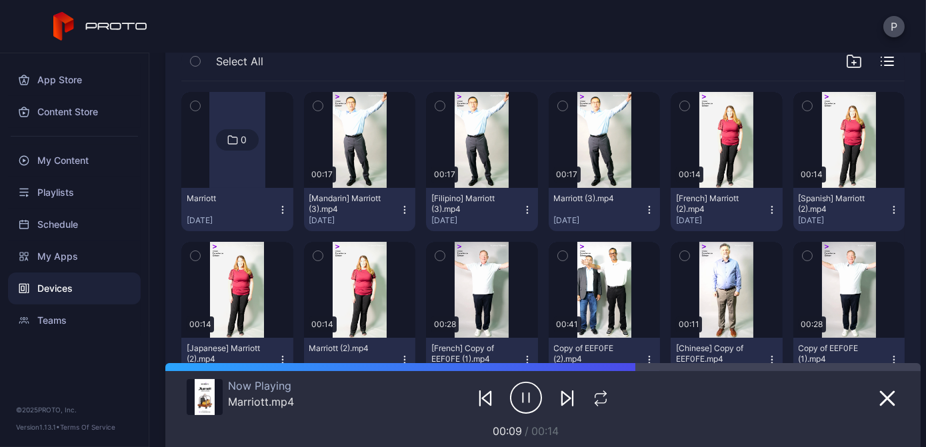
click at [321, 107] on button "button" at bounding box center [318, 106] width 28 height 28
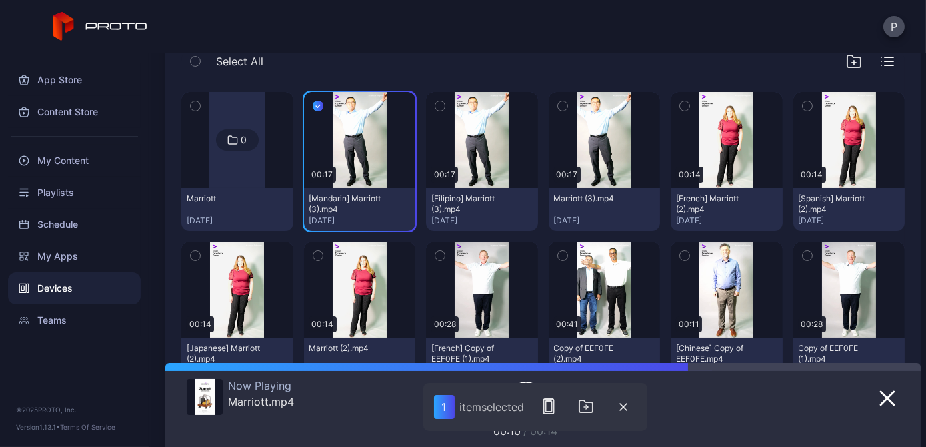
click at [435, 102] on icon "button" at bounding box center [439, 106] width 9 height 15
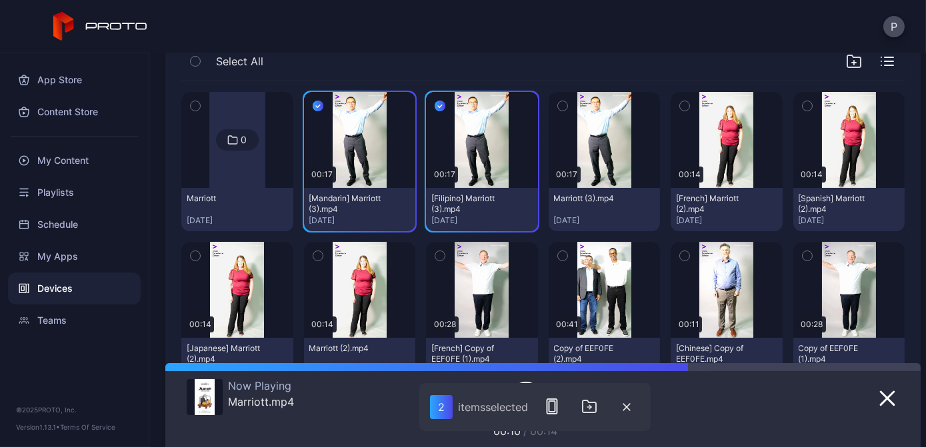
click at [558, 109] on icon "button" at bounding box center [562, 106] width 9 height 15
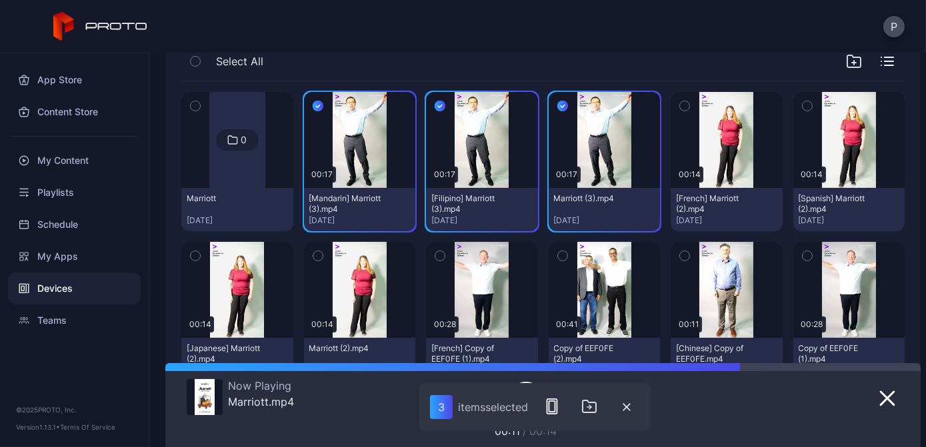
click at [680, 102] on icon "button" at bounding box center [684, 106] width 9 height 15
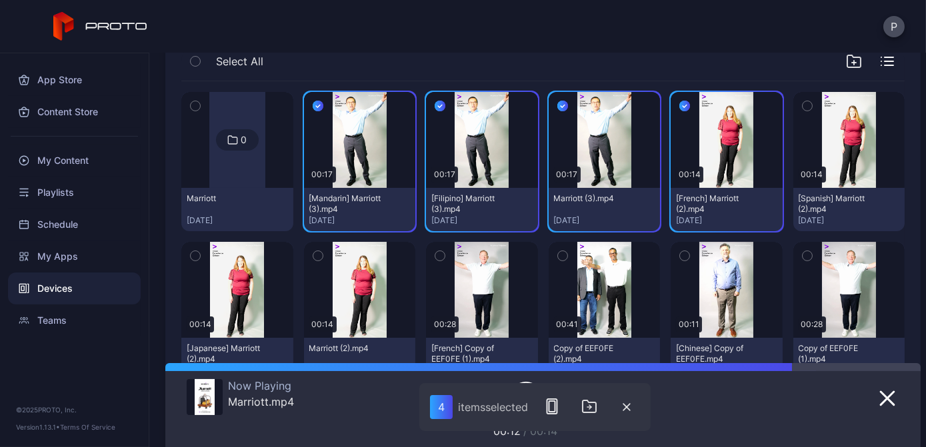
click at [803, 101] on icon "button" at bounding box center [807, 106] width 9 height 15
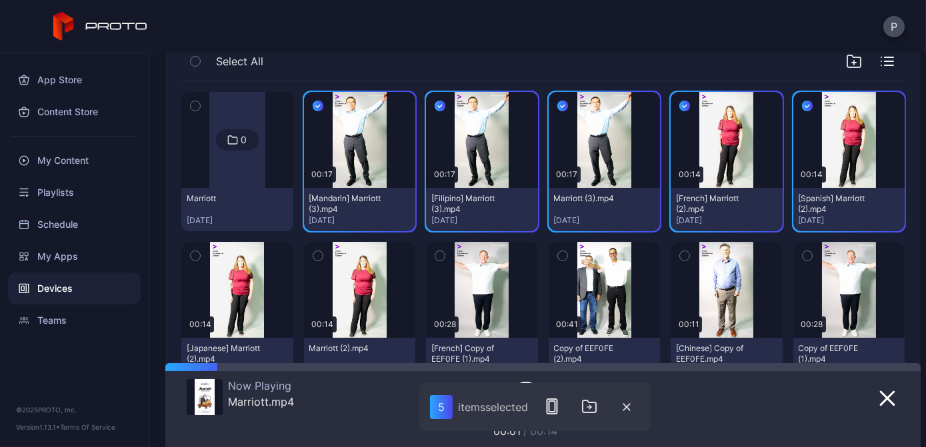
click at [195, 257] on icon "button" at bounding box center [194, 256] width 3 height 2
click at [317, 256] on icon "button" at bounding box center [317, 256] width 9 height 15
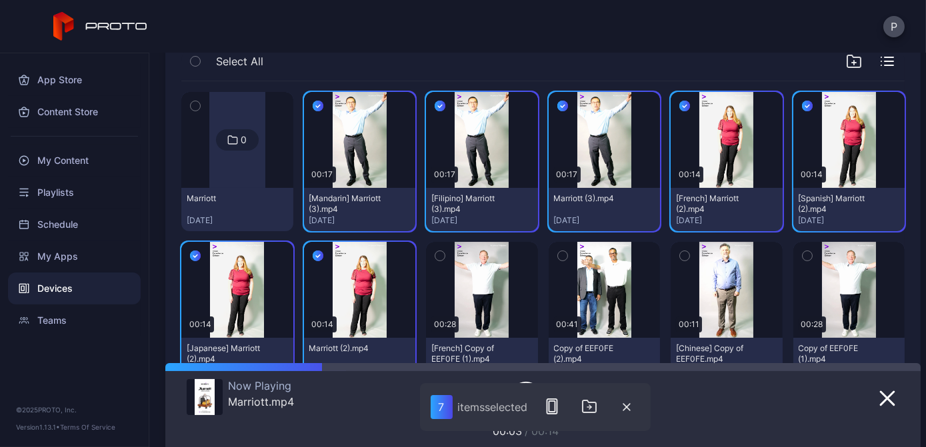
click at [435, 251] on icon "button" at bounding box center [439, 256] width 9 height 15
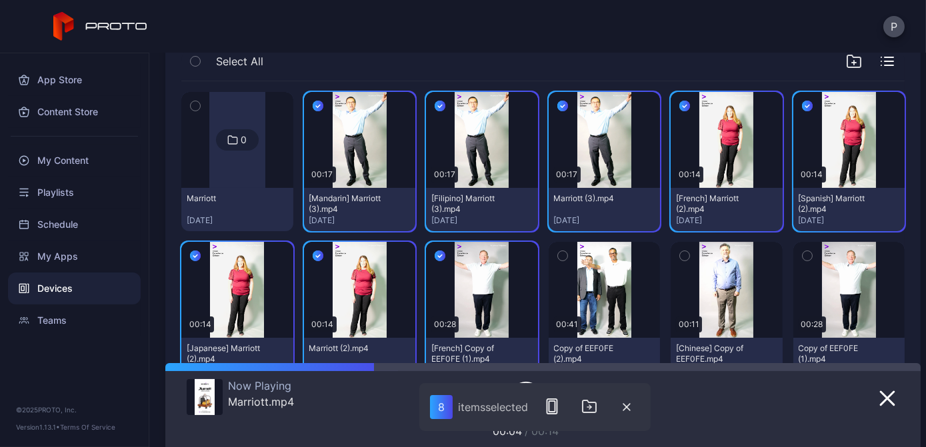
click at [549, 260] on button "button" at bounding box center [563, 256] width 28 height 28
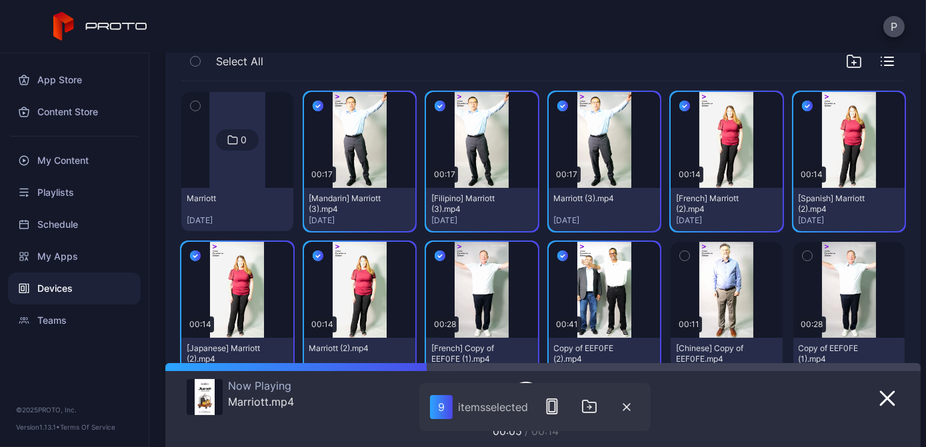
click at [680, 260] on icon "button" at bounding box center [684, 256] width 9 height 15
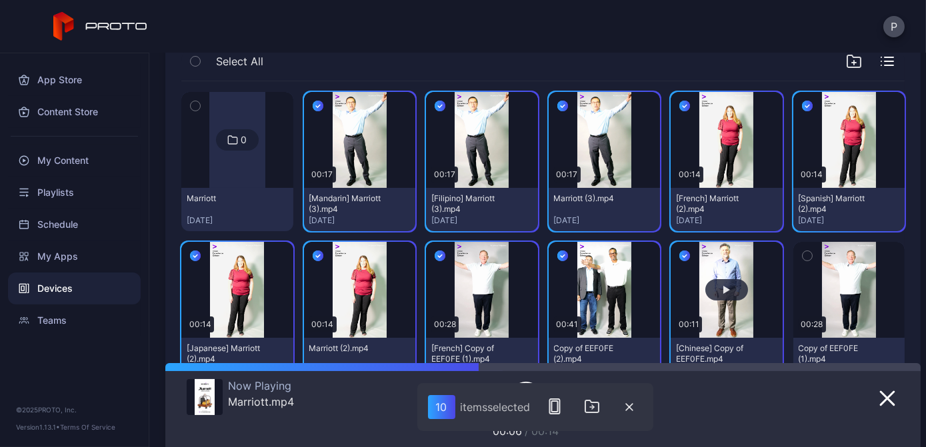
drag, startPoint x: 792, startPoint y: 255, endPoint x: 758, endPoint y: 257, distance: 34.1
click at [803, 255] on icon "button" at bounding box center [807, 256] width 9 height 15
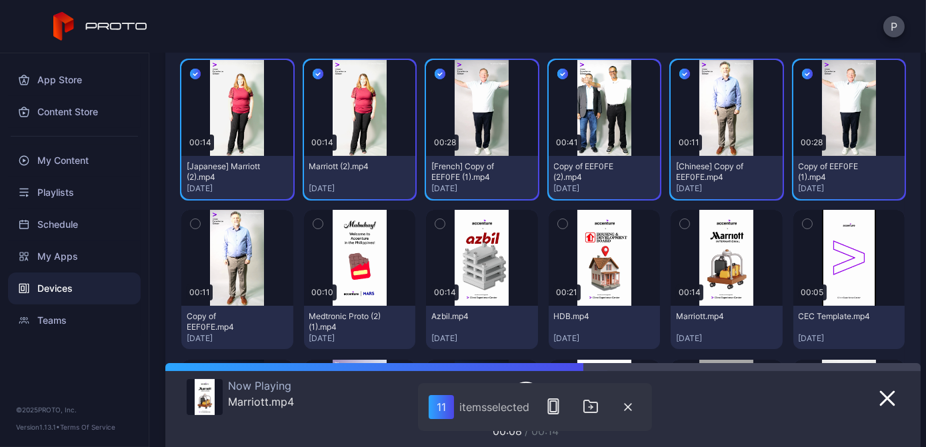
click at [191, 227] on icon "button" at bounding box center [195, 224] width 9 height 15
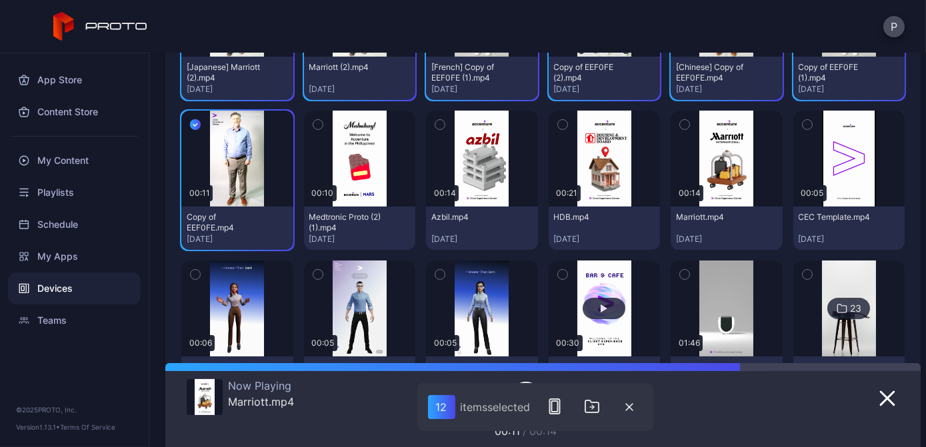
scroll to position [546, 0]
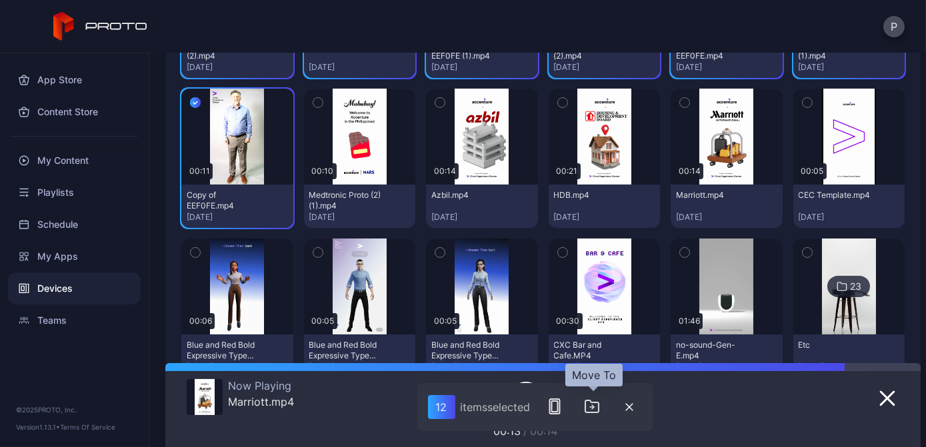
click at [592, 411] on icon "button" at bounding box center [592, 407] width 16 height 16
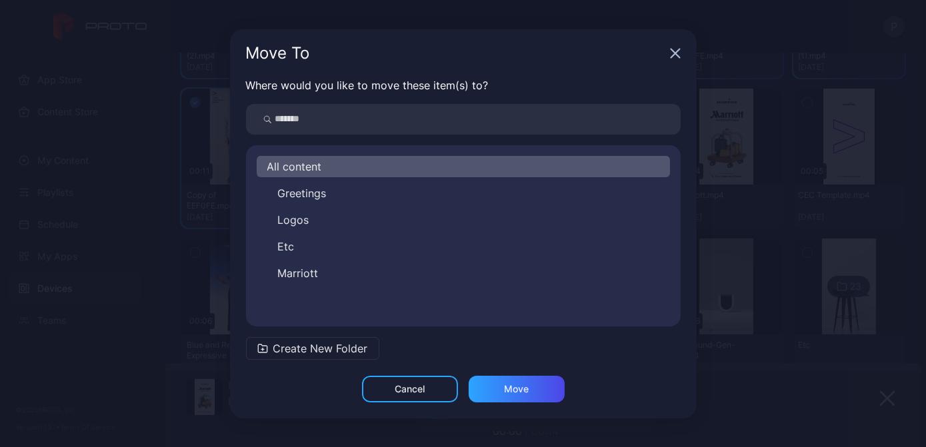
click at [345, 261] on div "Greetings Logos Etc Marriott" at bounding box center [463, 233] width 413 height 101
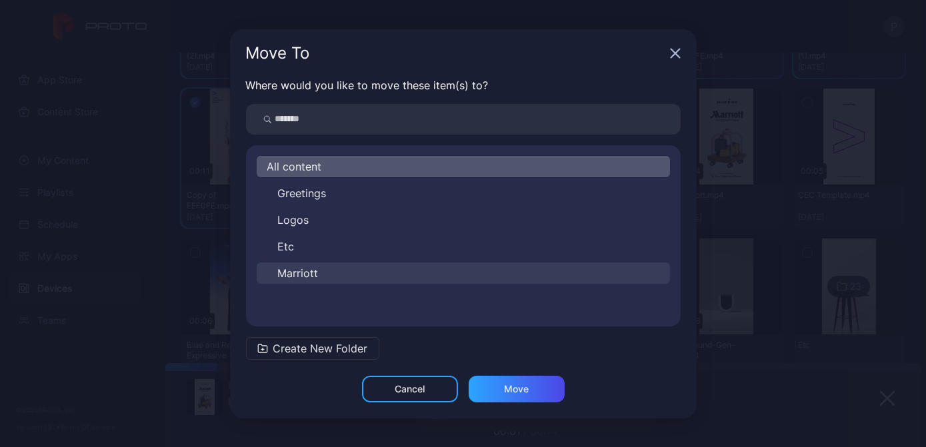
click at [343, 268] on button "Marriott" at bounding box center [463, 273] width 413 height 21
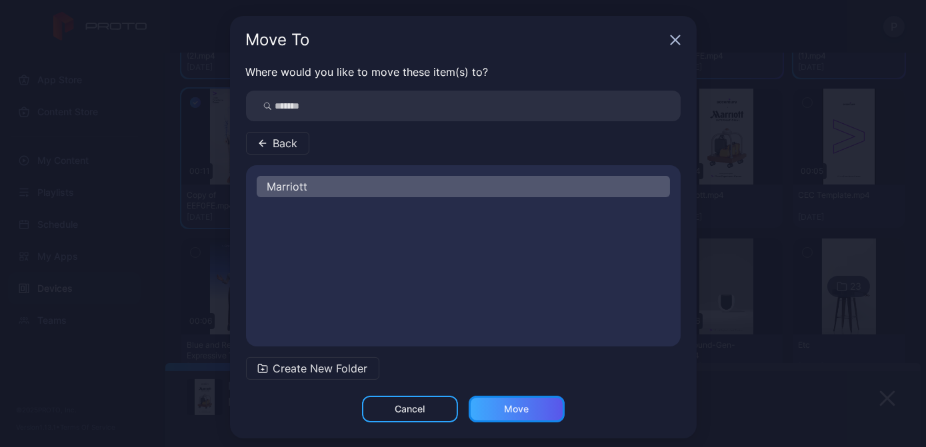
click at [528, 413] on div "Move" at bounding box center [517, 409] width 96 height 27
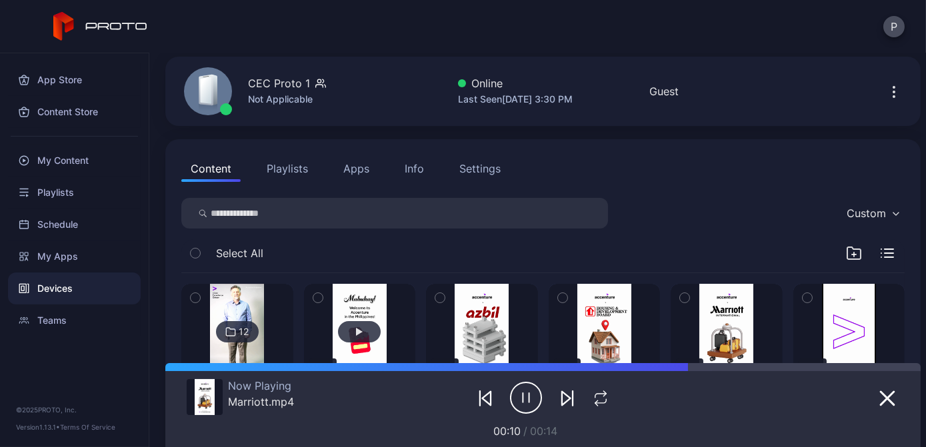
scroll to position [23, 0]
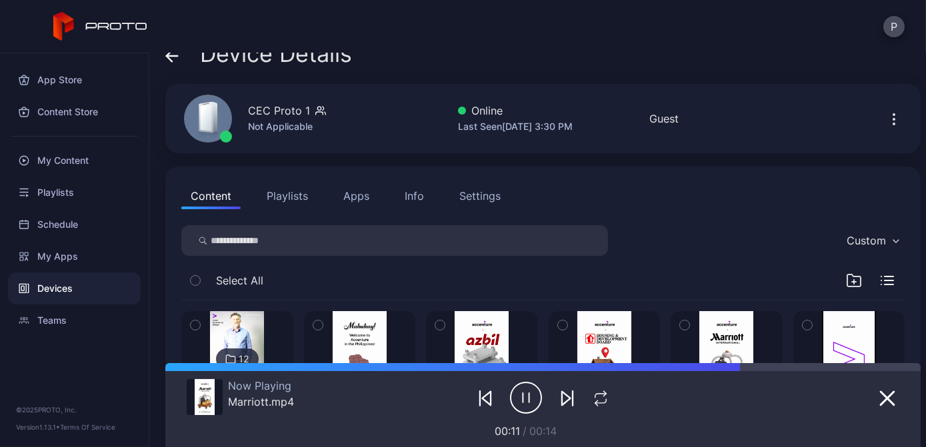
click at [176, 59] on icon at bounding box center [171, 55] width 13 height 13
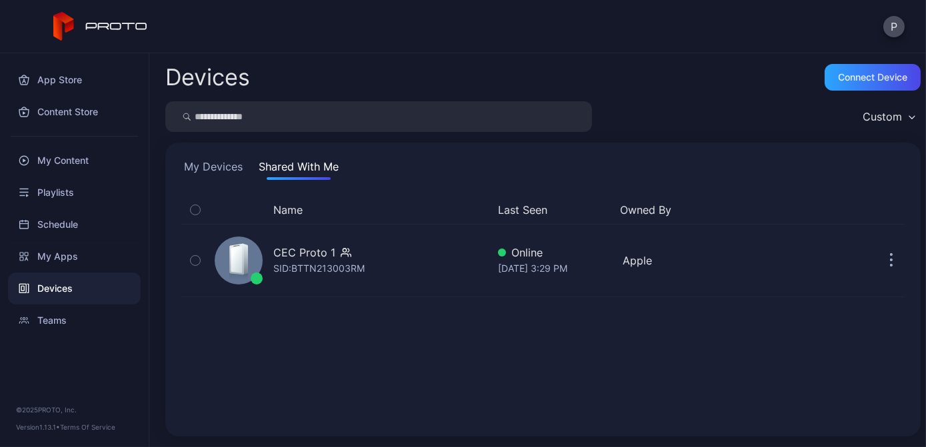
click at [222, 157] on div "My Devices Shared With Me Name Last Seen Owned By CEC Proto 1 SID: BTTN213003RM…" at bounding box center [543, 290] width 756 height 294
click at [209, 161] on button "My Devices" at bounding box center [213, 169] width 64 height 21
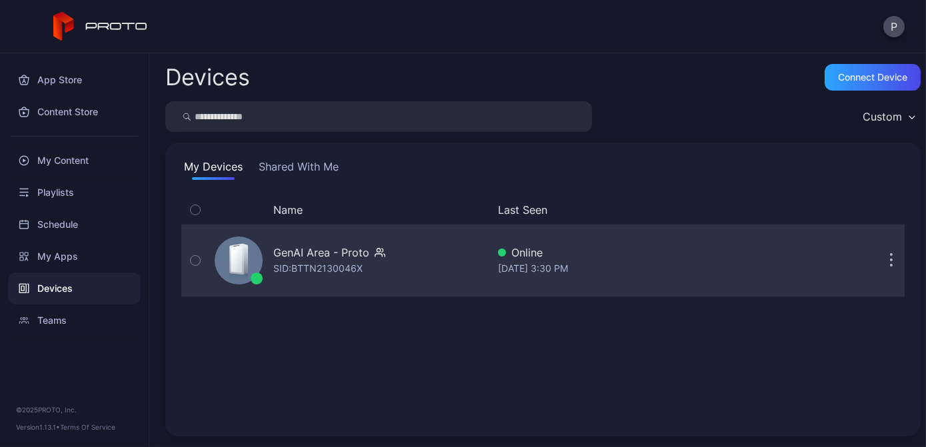
click at [455, 255] on div "GenAI Area - Proto SID: BTTN2130046X" at bounding box center [348, 260] width 278 height 67
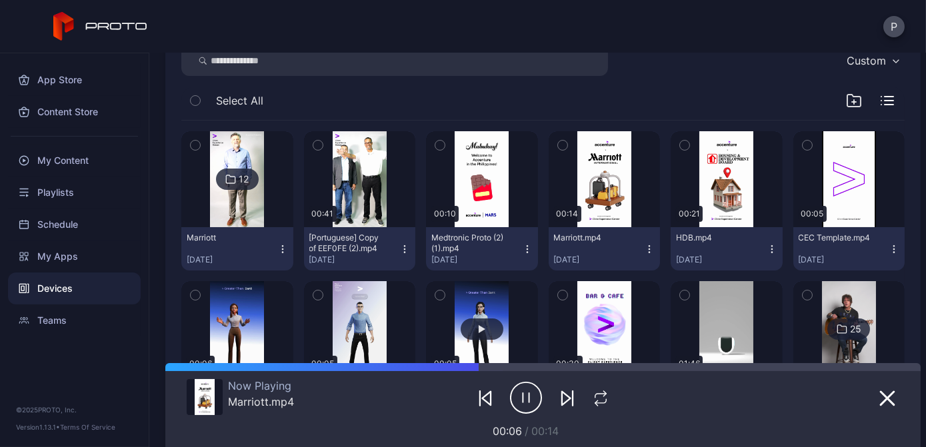
scroll to position [181, 0]
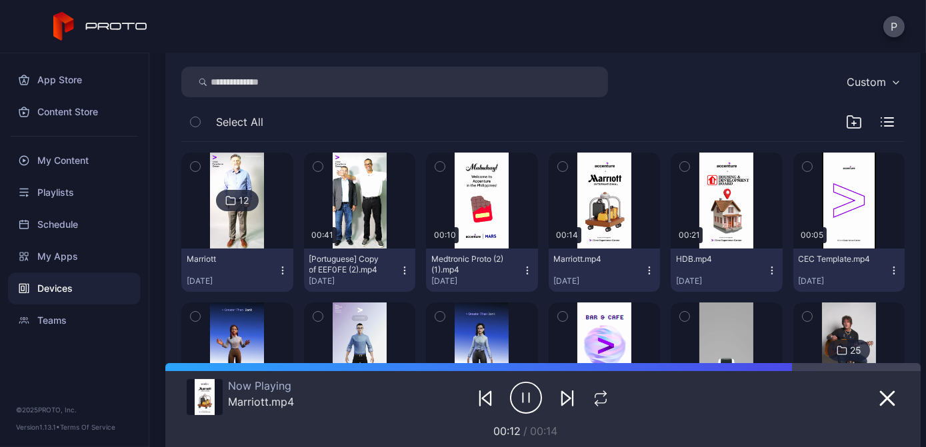
click at [320, 167] on div "button" at bounding box center [318, 166] width 11 height 11
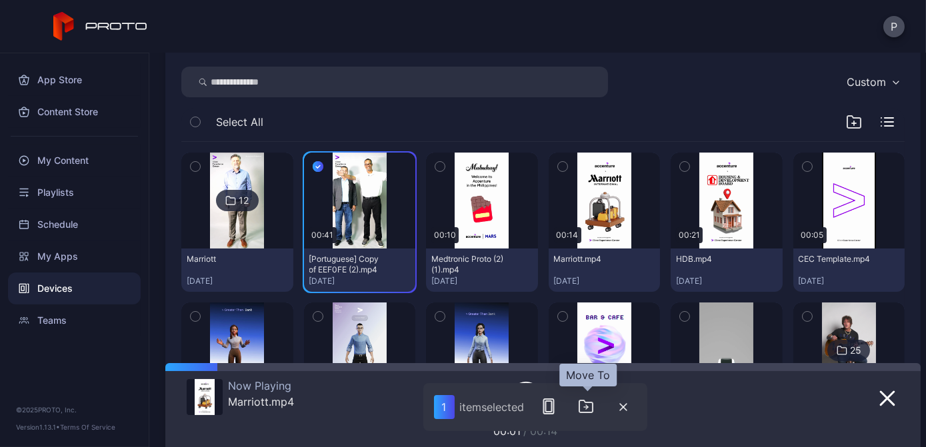
click at [600, 411] on button "button" at bounding box center [586, 406] width 27 height 27
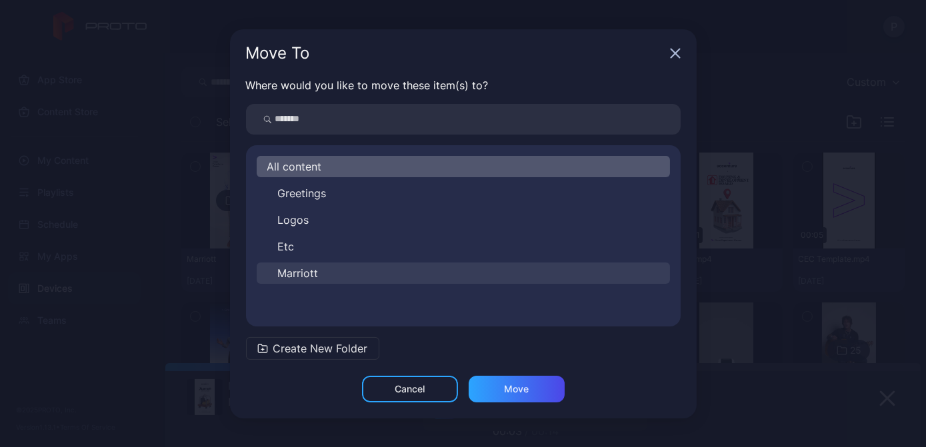
click at [372, 263] on button "Marriott" at bounding box center [463, 273] width 413 height 21
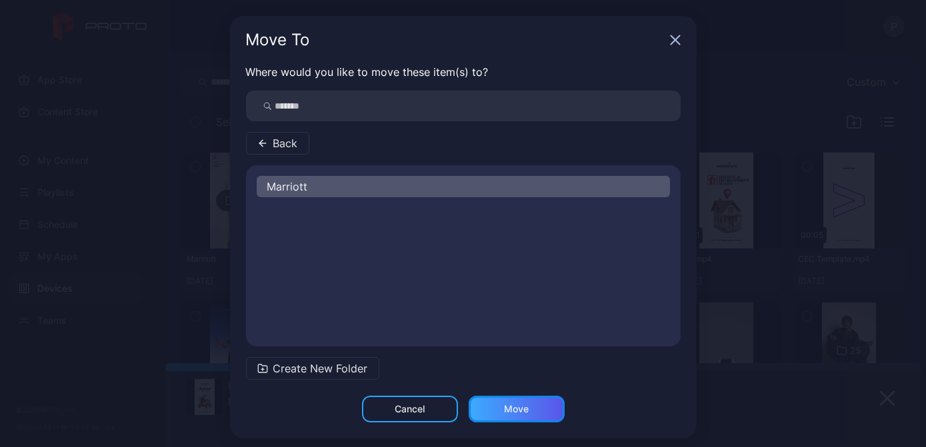
click at [532, 415] on div "Move" at bounding box center [517, 409] width 96 height 27
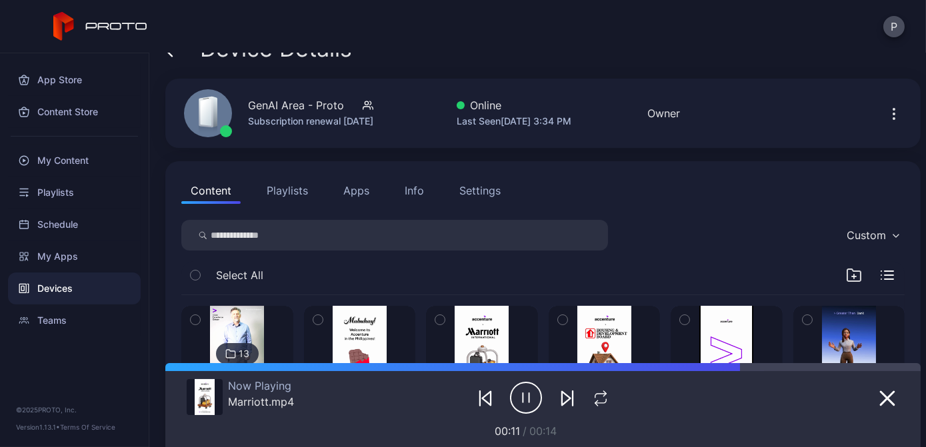
scroll to position [0, 0]
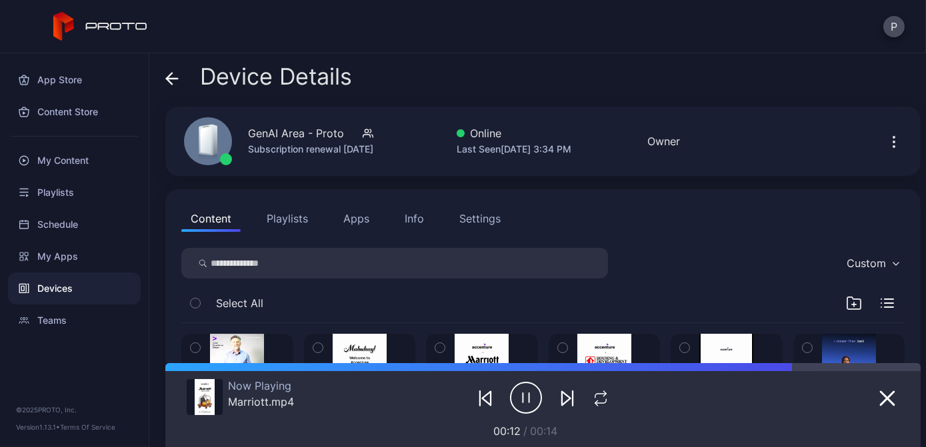
click at [169, 76] on icon at bounding box center [169, 78] width 5 height 11
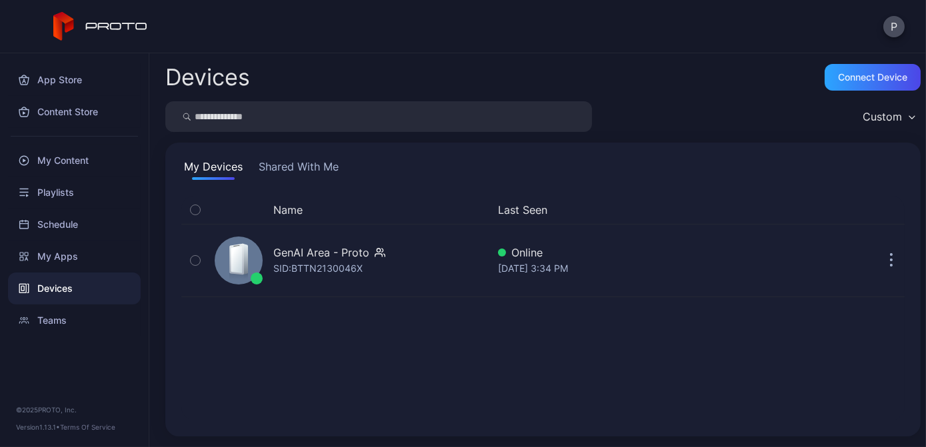
click at [306, 167] on button "Shared With Me" at bounding box center [298, 169] width 85 height 21
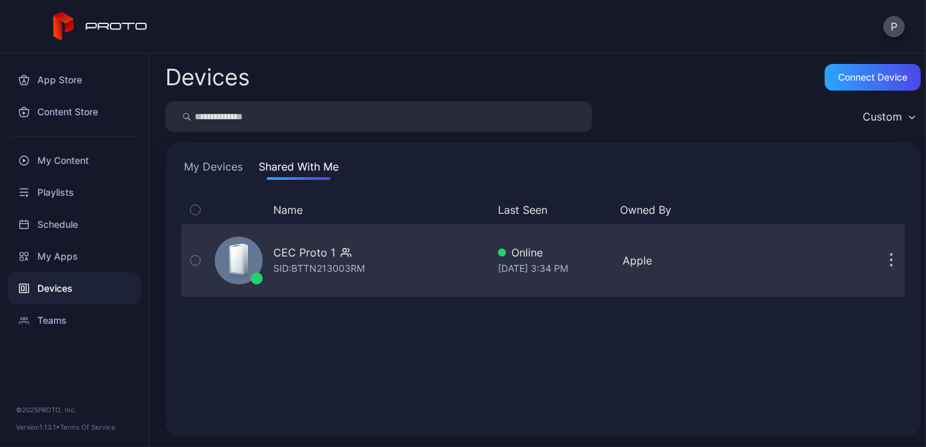
click at [432, 258] on div "CEC Proto 1 SID: BTTN213003RM" at bounding box center [348, 260] width 278 height 67
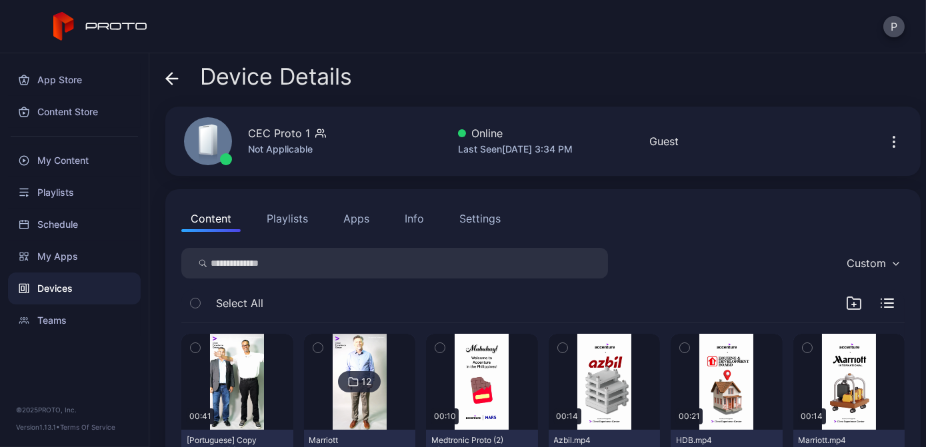
scroll to position [121, 0]
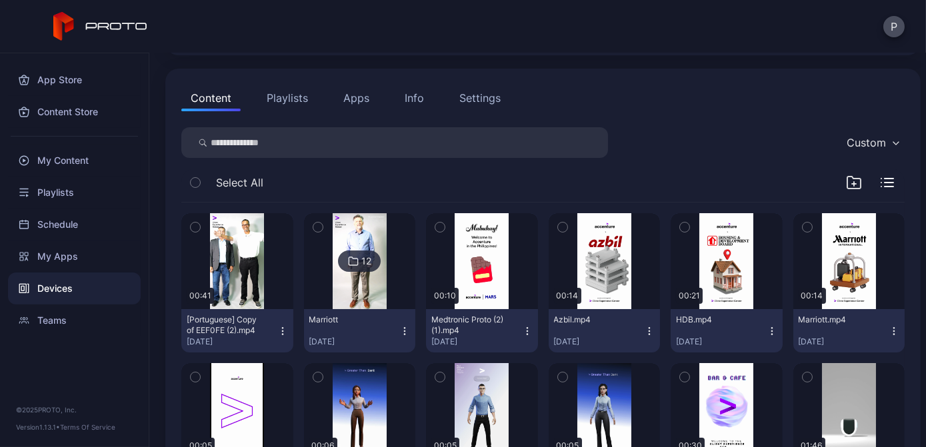
click at [201, 225] on button "button" at bounding box center [195, 227] width 28 height 28
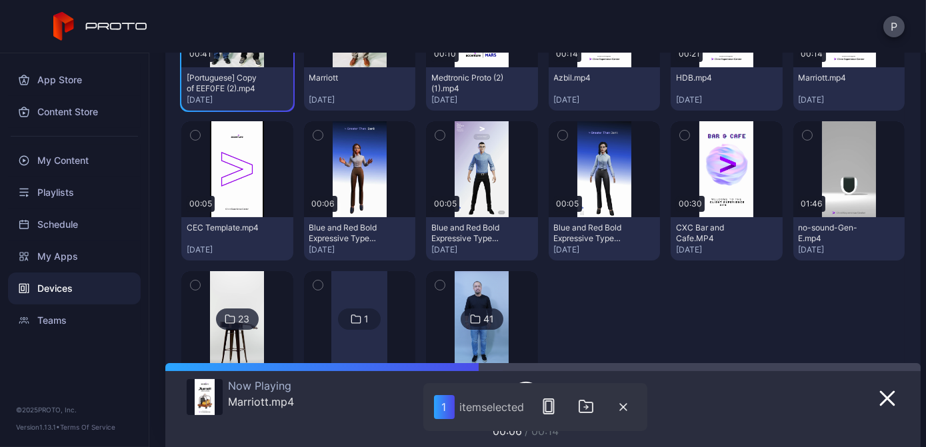
scroll to position [363, 0]
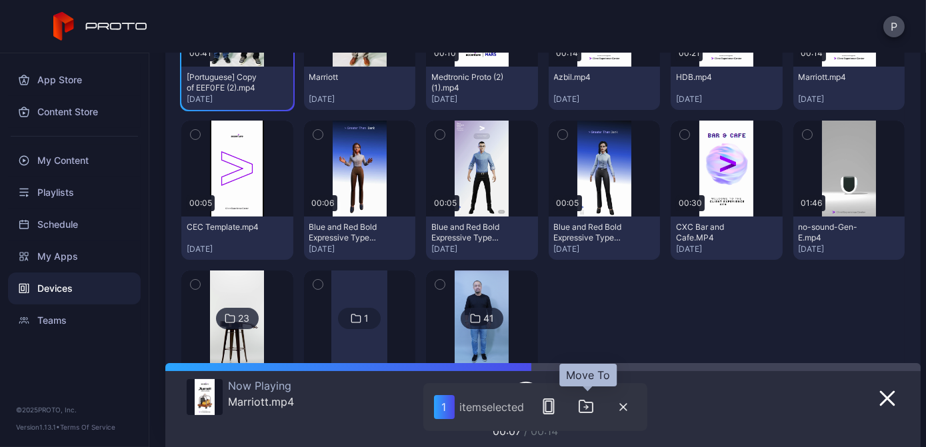
click at [590, 409] on icon "button" at bounding box center [586, 407] width 16 height 16
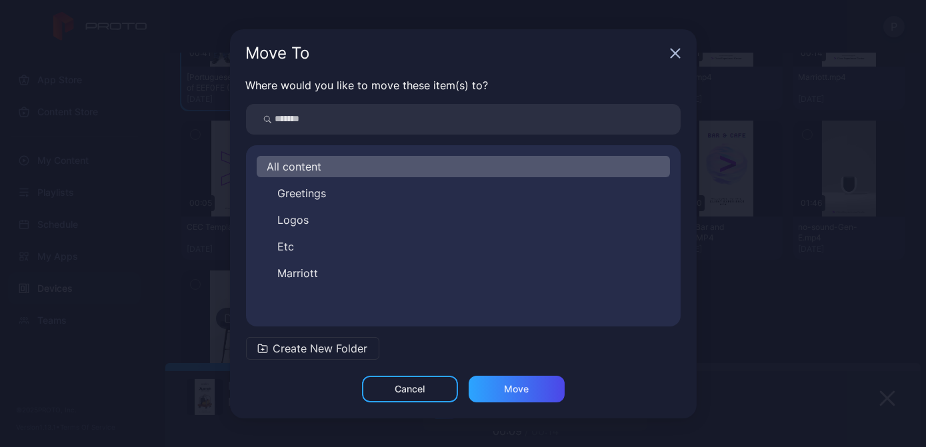
click at [406, 271] on button "Marriott" at bounding box center [463, 273] width 413 height 21
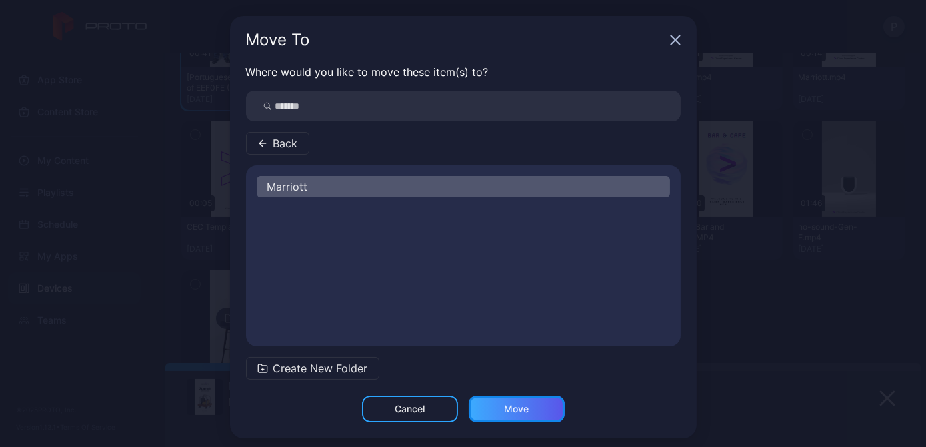
click at [524, 411] on div "Move" at bounding box center [517, 409] width 96 height 27
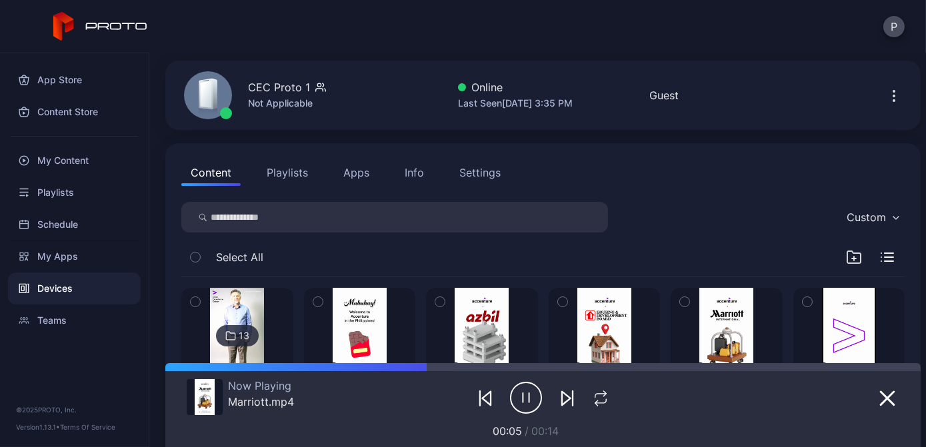
scroll to position [0, 0]
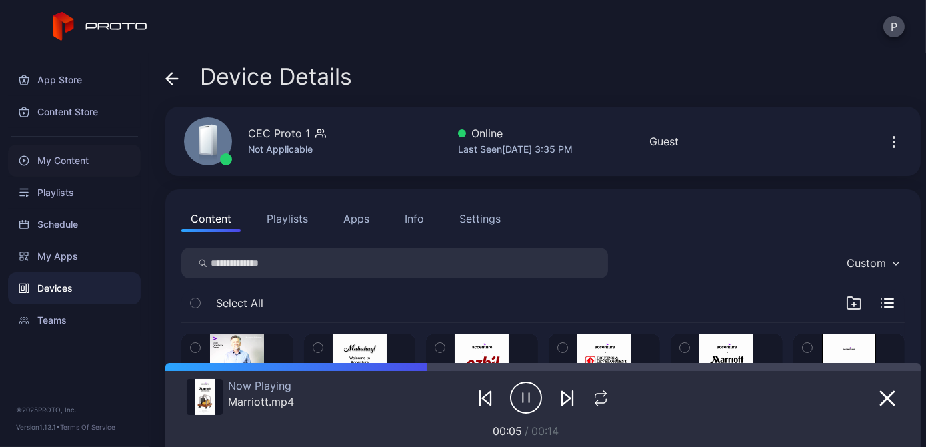
click at [93, 157] on div "My Content" at bounding box center [74, 161] width 133 height 32
